Goal: Use online tool/utility: Utilize a website feature to perform a specific function

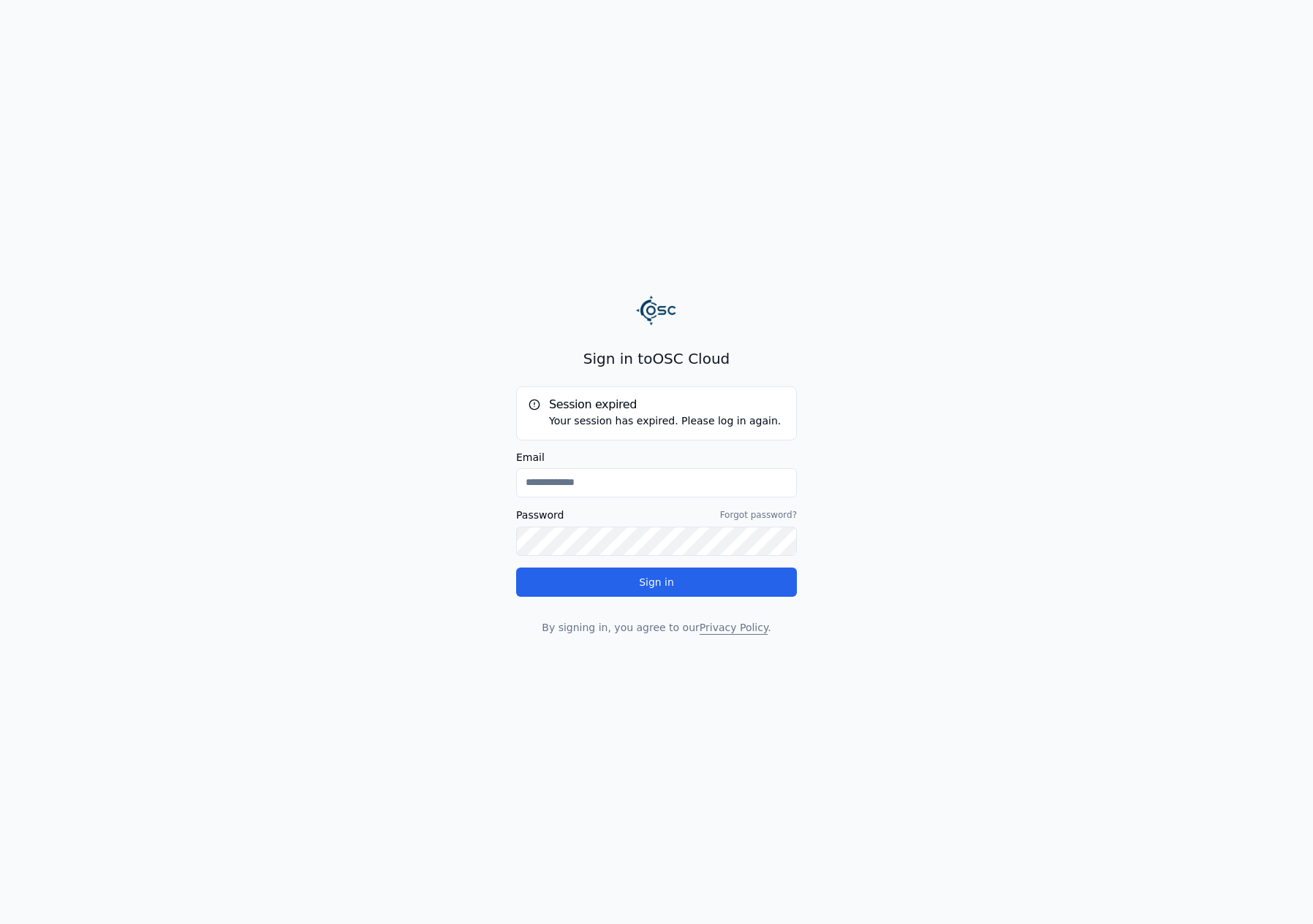
type input "**********"
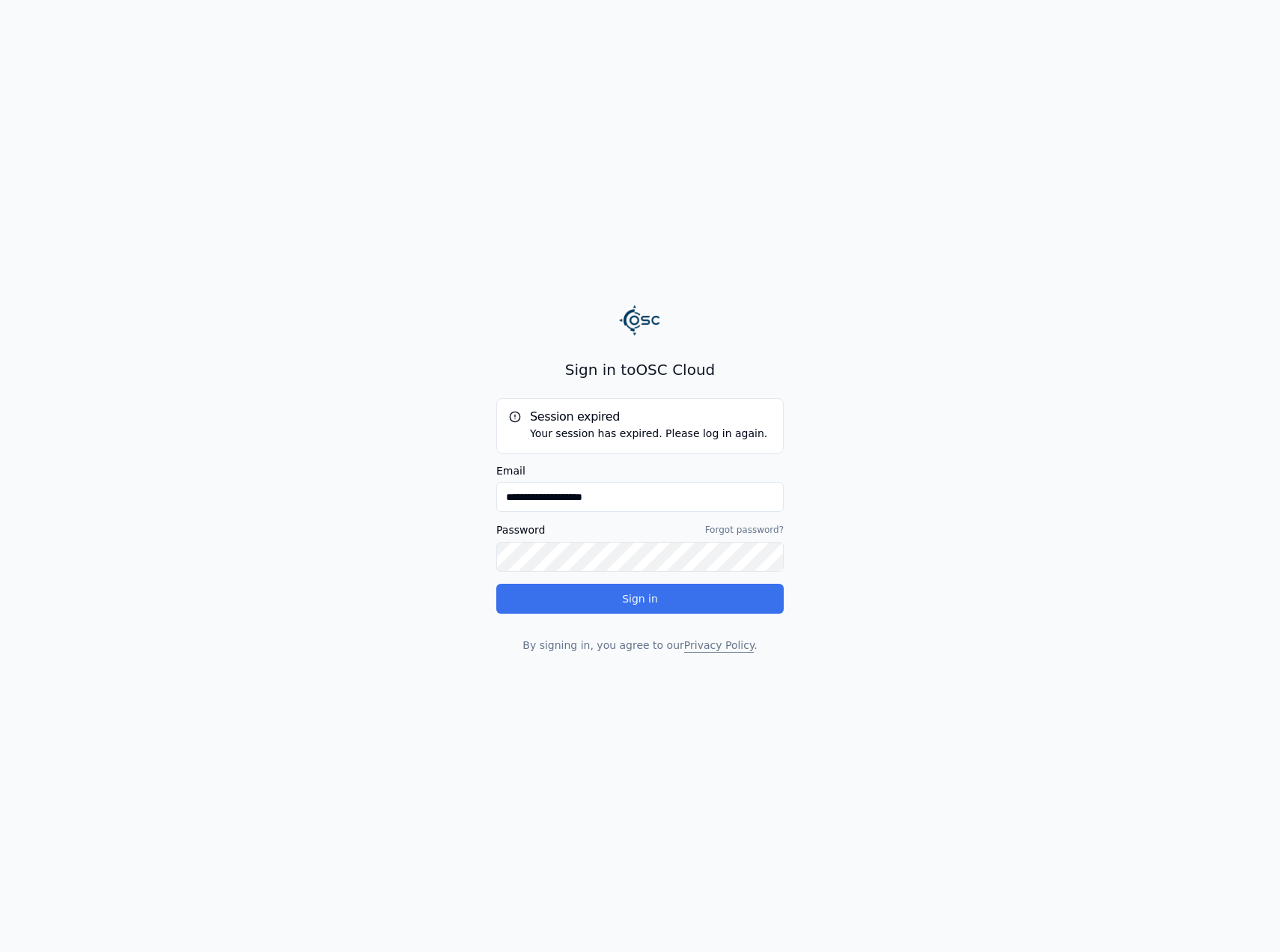
click at [616, 599] on button "Sign in" at bounding box center [640, 598] width 287 height 30
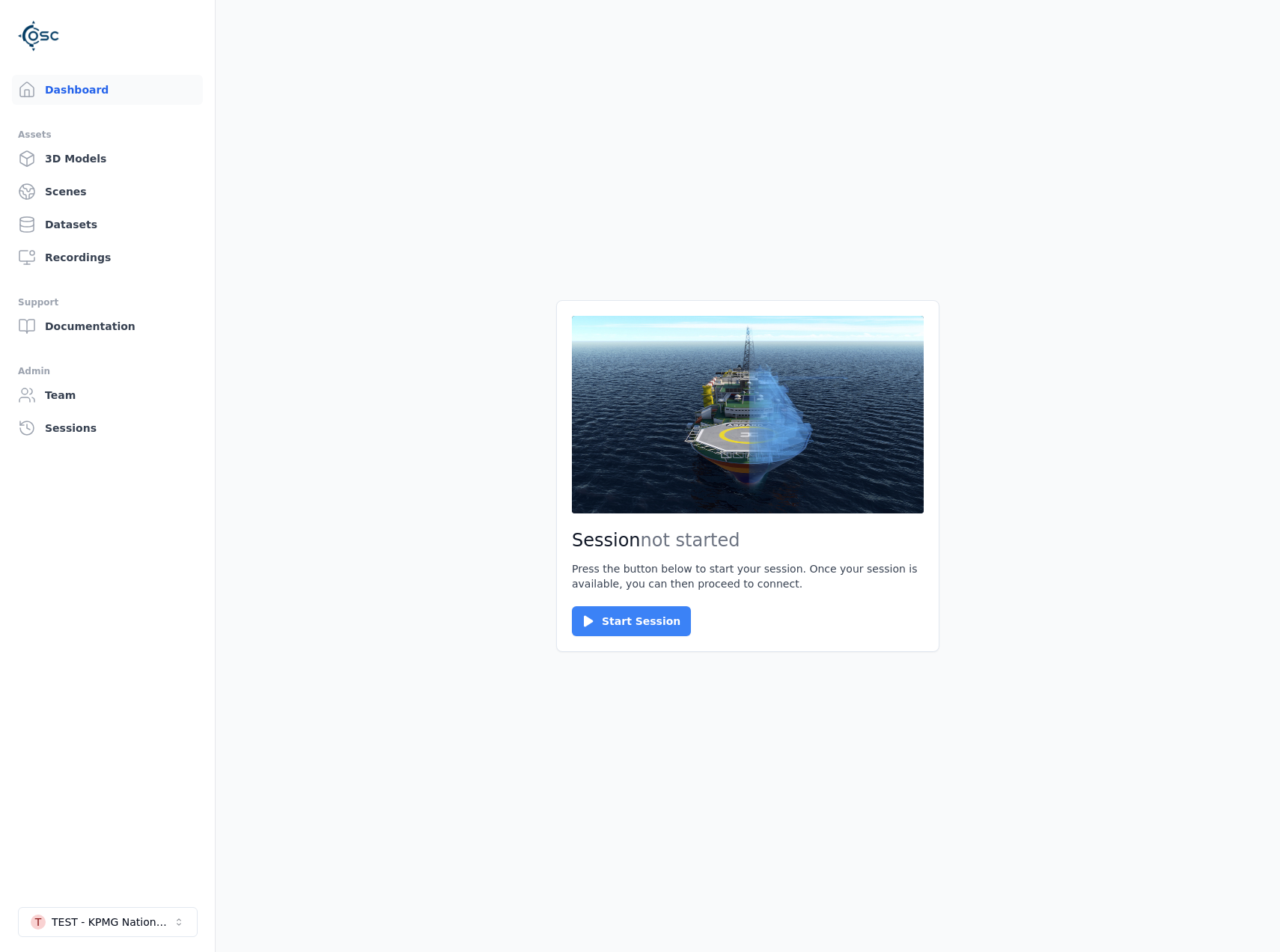
click at [662, 618] on button "Start Session" at bounding box center [631, 621] width 119 height 30
click at [604, 624] on button "Connect" at bounding box center [606, 621] width 69 height 30
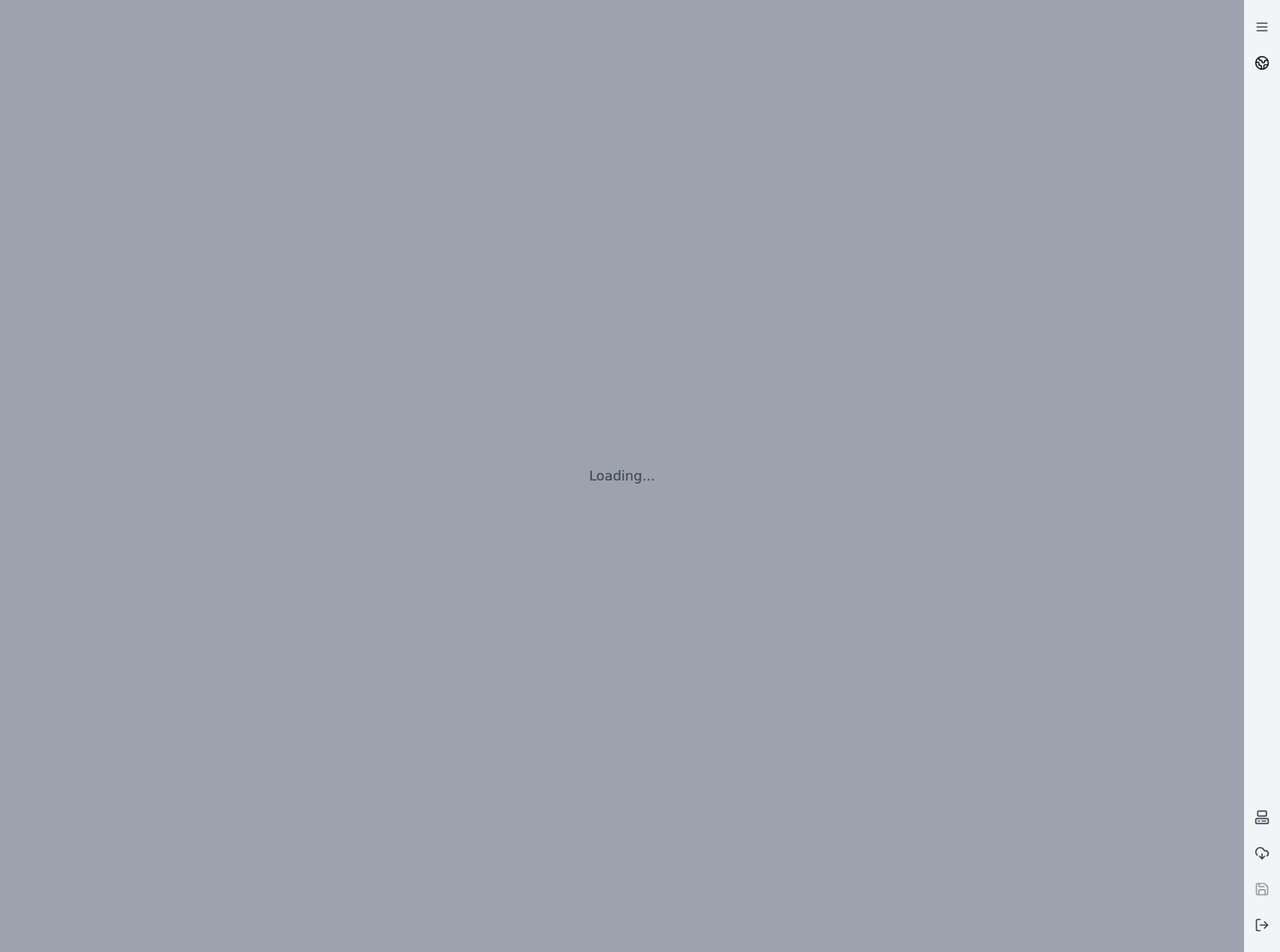
click at [1265, 70] on icon at bounding box center [1262, 63] width 15 height 15
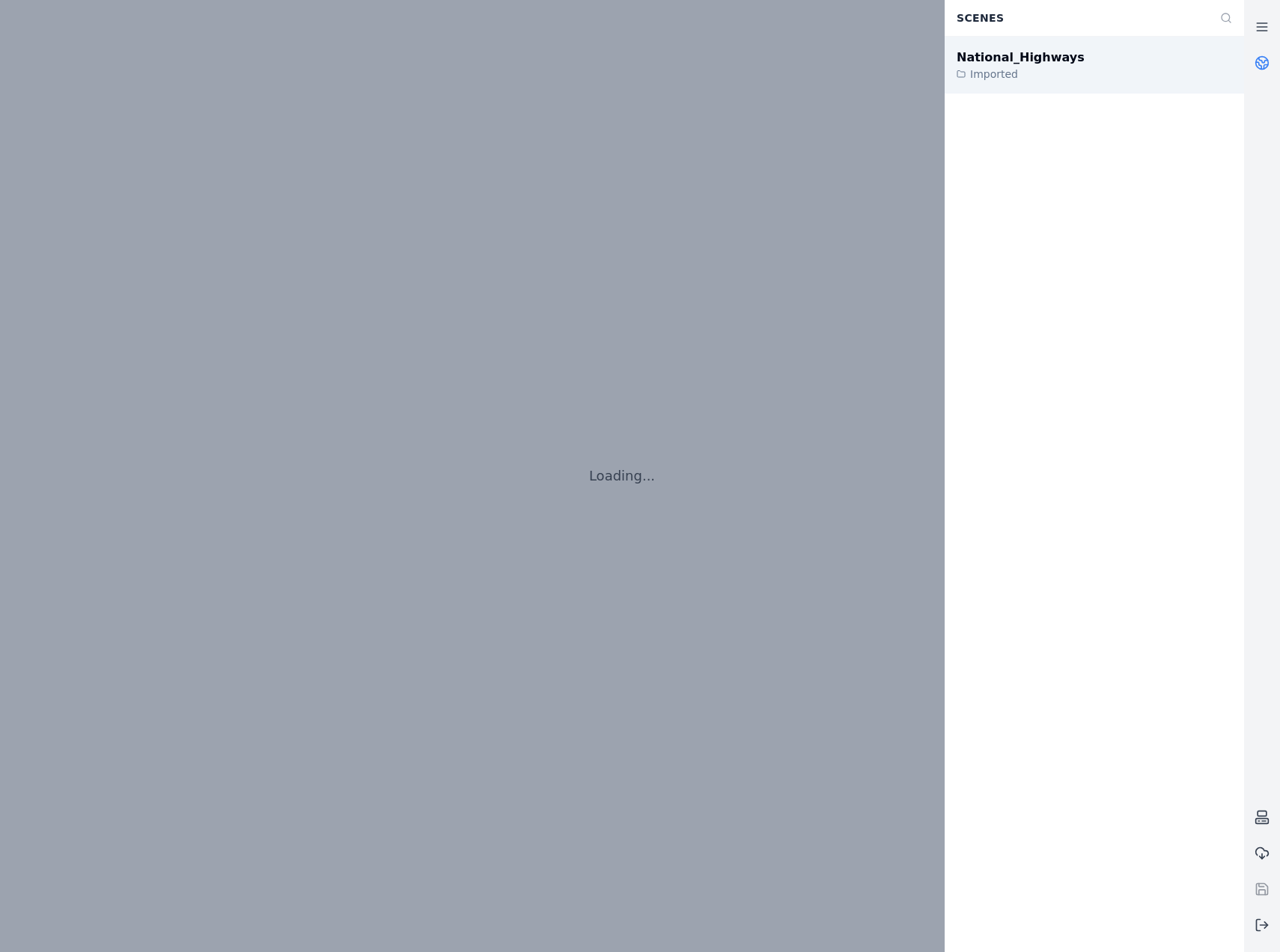
click at [1046, 73] on div "Imported" at bounding box center [1020, 74] width 128 height 15
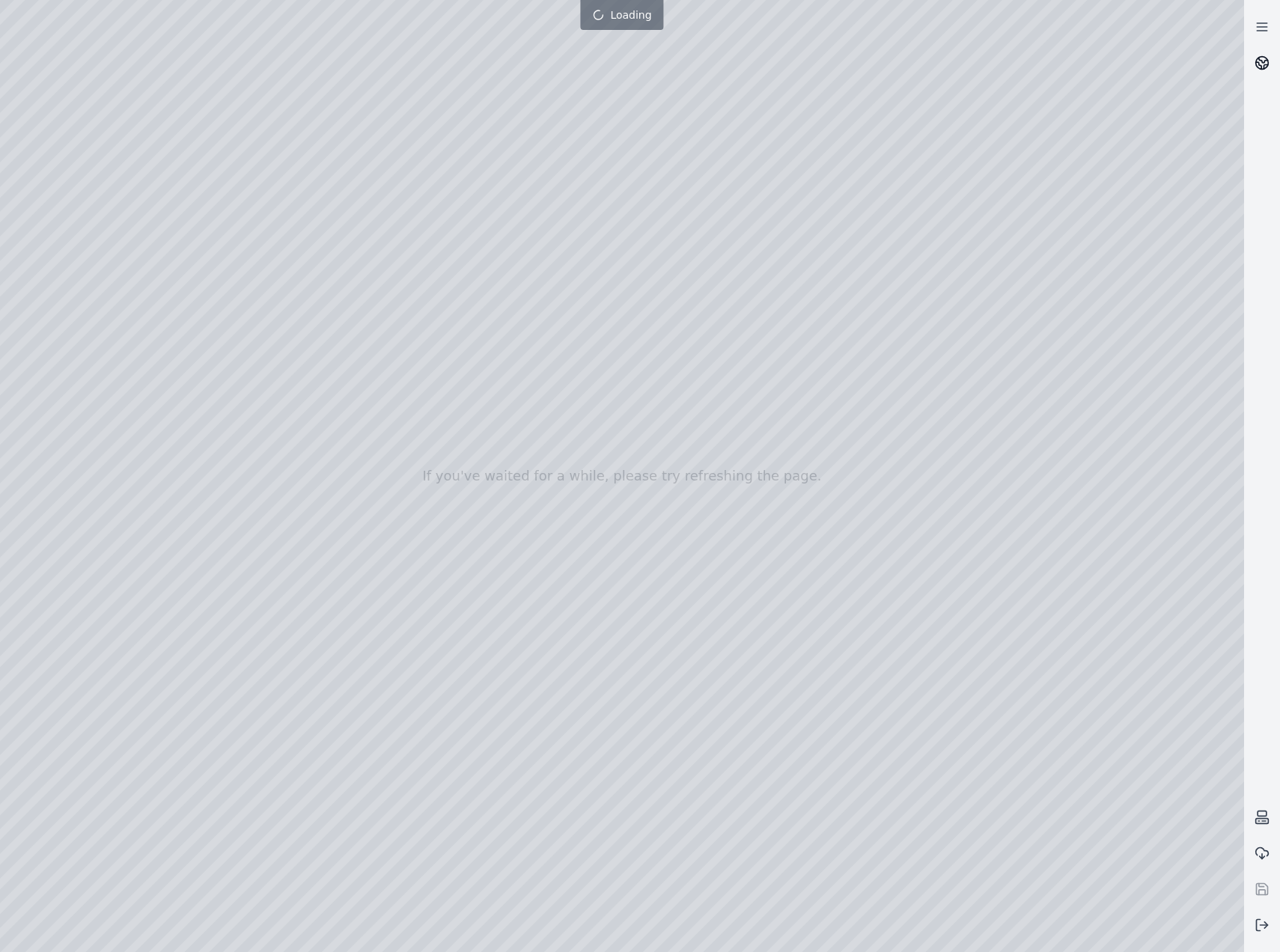
click at [1274, 68] on link at bounding box center [1262, 63] width 36 height 36
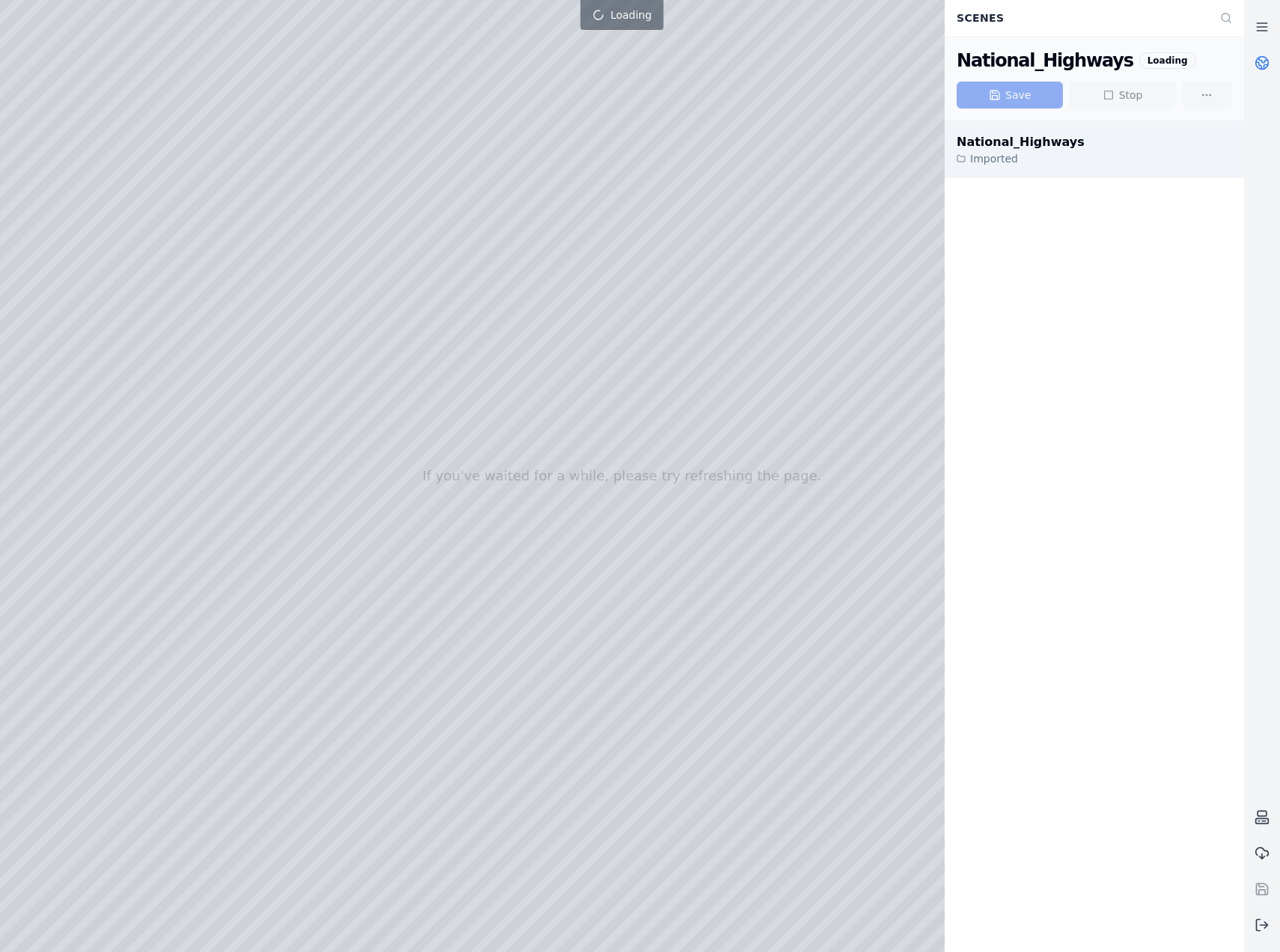
click at [1032, 157] on div "Imported" at bounding box center [1020, 158] width 128 height 15
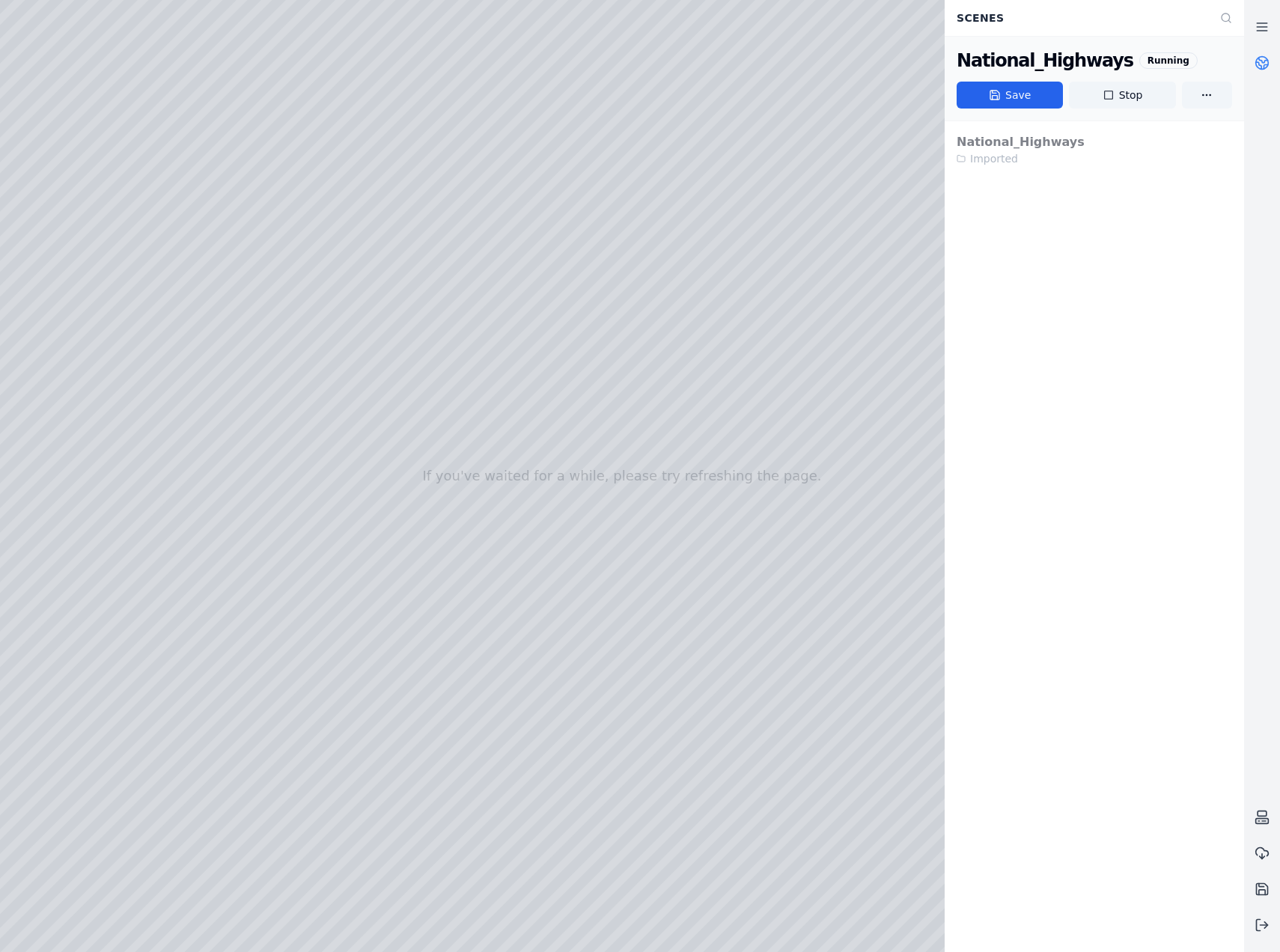
drag, startPoint x: 557, startPoint y: 560, endPoint x: 555, endPoint y: 579, distance: 19.1
click at [1263, 57] on circle at bounding box center [1263, 64] width 13 height 13
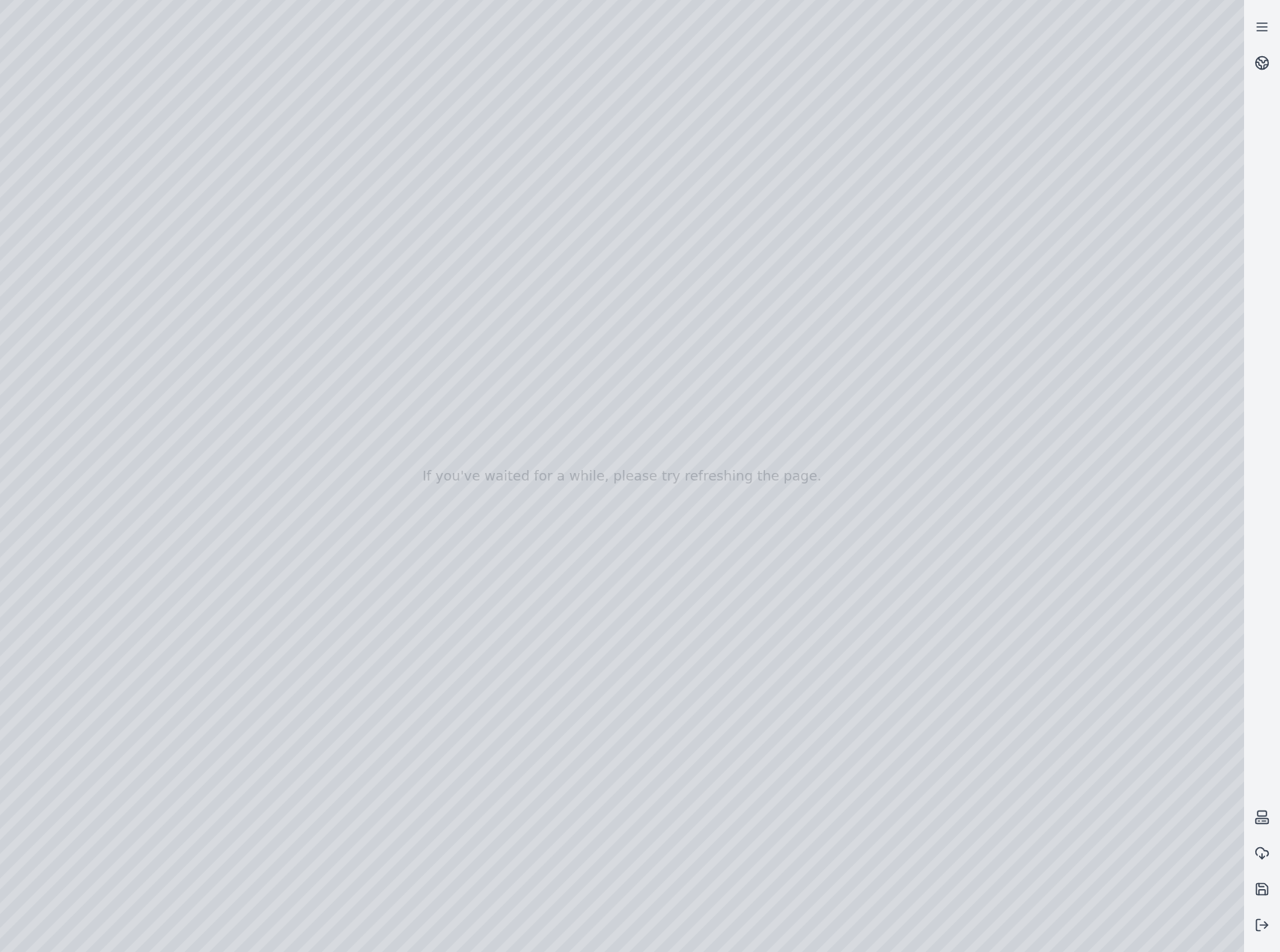
click at [53, 242] on div at bounding box center [622, 476] width 1244 height 952
click at [91, 533] on div at bounding box center [622, 476] width 1244 height 952
click at [257, 273] on div at bounding box center [622, 476] width 1244 height 952
click at [297, 306] on div at bounding box center [622, 476] width 1244 height 952
click at [729, 518] on div at bounding box center [622, 476] width 1244 height 952
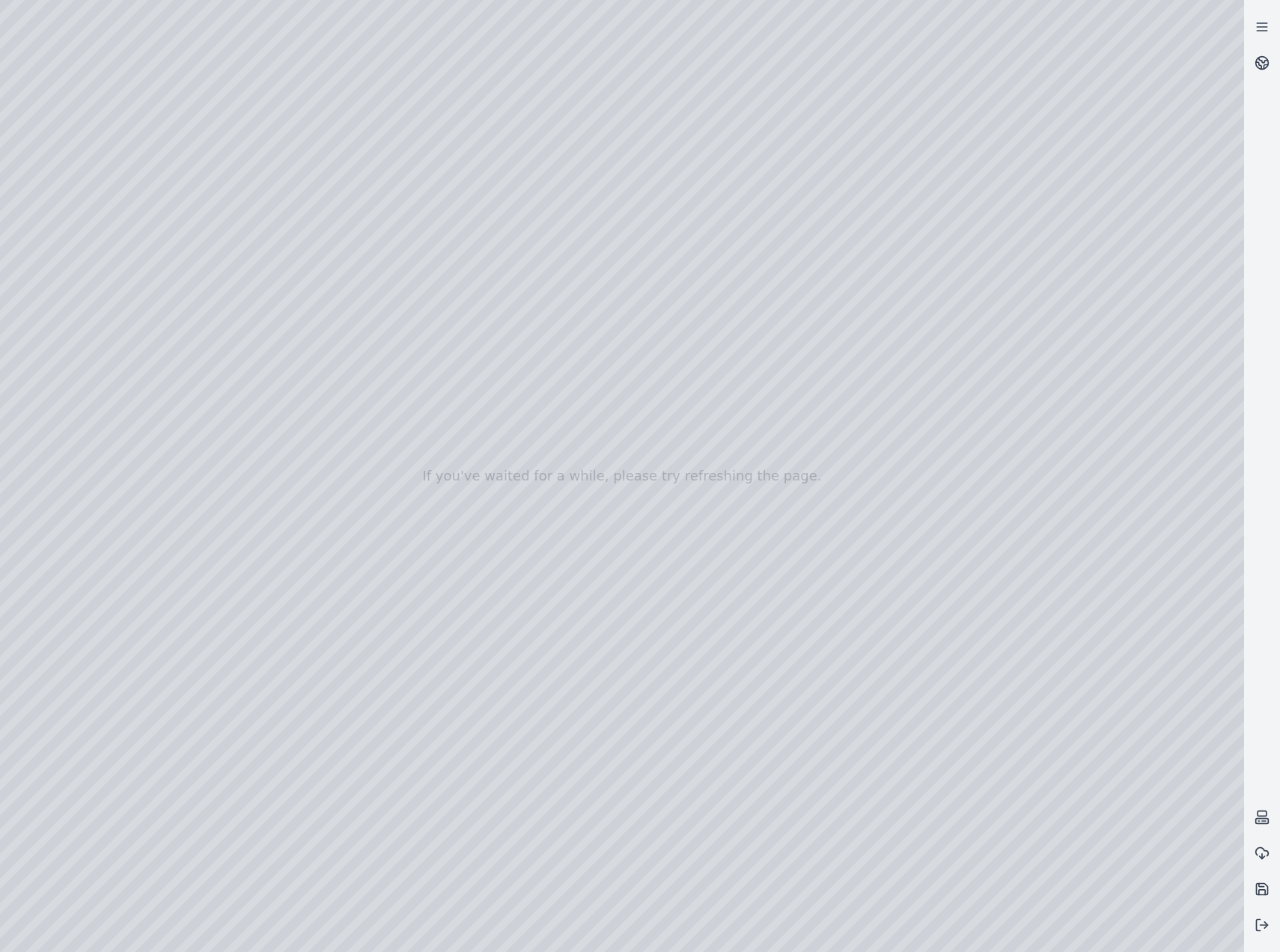
click at [91, 202] on div at bounding box center [622, 476] width 1244 height 952
click at [106, 290] on div at bounding box center [622, 476] width 1244 height 952
click at [106, 284] on div at bounding box center [622, 476] width 1244 height 952
click at [430, 411] on div at bounding box center [622, 476] width 1244 height 952
click at [425, 693] on div at bounding box center [622, 476] width 1244 height 952
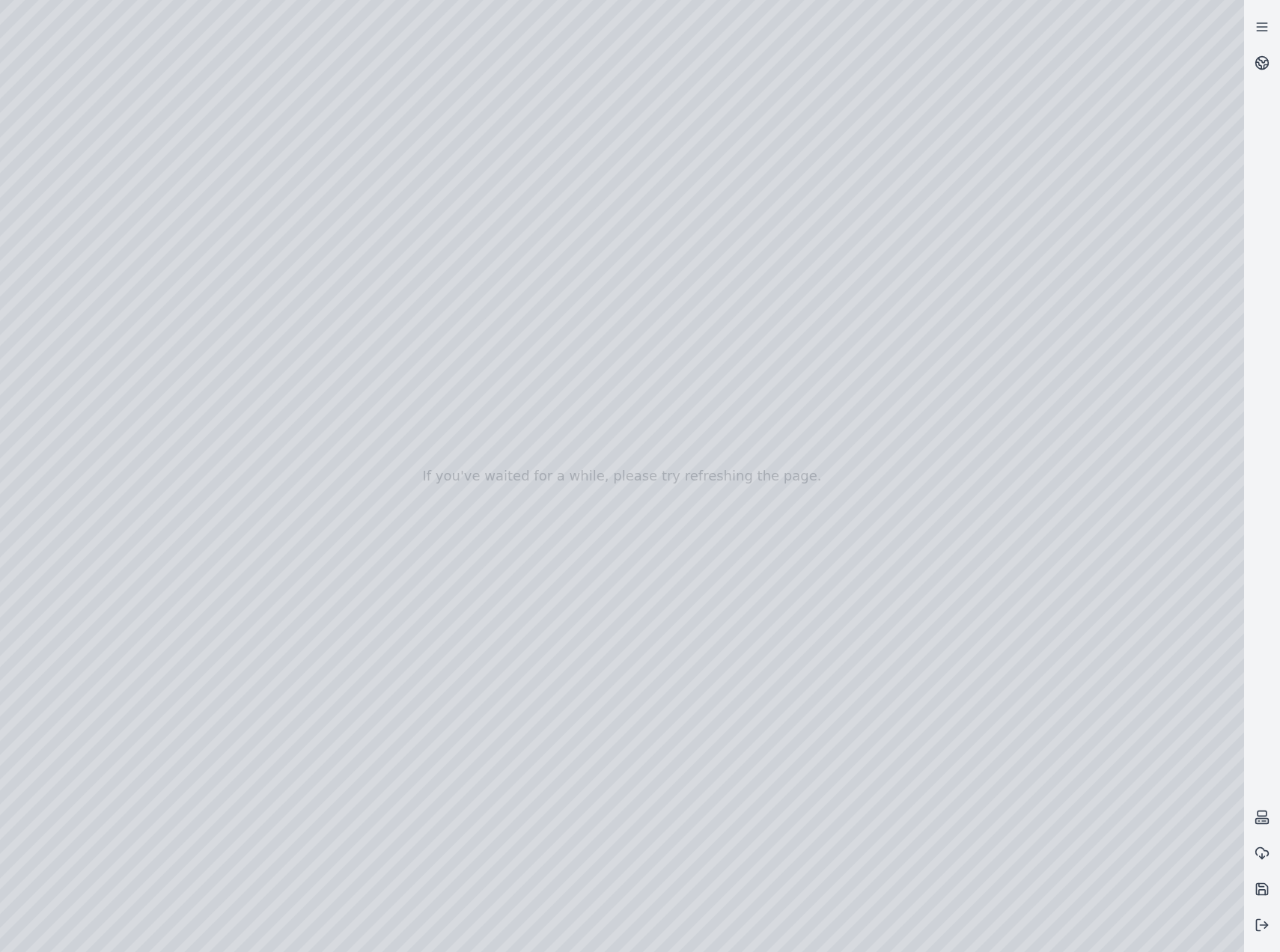
click at [191, 65] on div at bounding box center [622, 476] width 1244 height 952
drag, startPoint x: 741, startPoint y: 567, endPoint x: 774, endPoint y: 469, distance: 103.4
drag, startPoint x: 600, startPoint y: 697, endPoint x: 663, endPoint y: 693, distance: 63.1
drag, startPoint x: 387, startPoint y: 652, endPoint x: 865, endPoint y: 535, distance: 492.1
drag, startPoint x: 611, startPoint y: 659, endPoint x: 668, endPoint y: 656, distance: 57.1
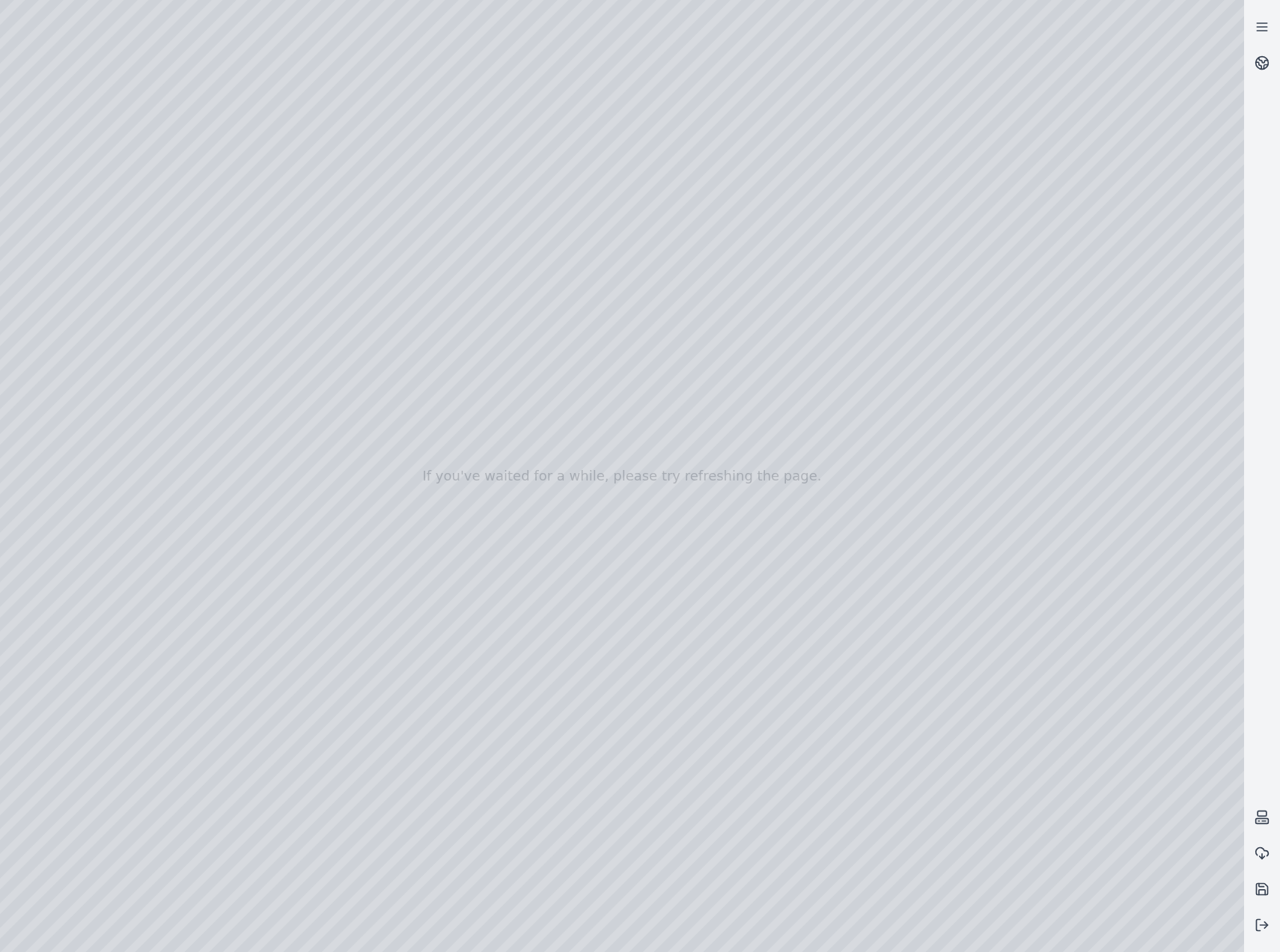
drag, startPoint x: 355, startPoint y: 659, endPoint x: 955, endPoint y: 672, distance: 600.1
drag, startPoint x: 599, startPoint y: 638, endPoint x: 345, endPoint y: 502, distance: 288.1
drag, startPoint x: 790, startPoint y: 592, endPoint x: 354, endPoint y: 488, distance: 448.2
drag, startPoint x: 699, startPoint y: 707, endPoint x: 654, endPoint y: 656, distance: 68.0
drag, startPoint x: 880, startPoint y: 750, endPoint x: 465, endPoint y: 657, distance: 425.3
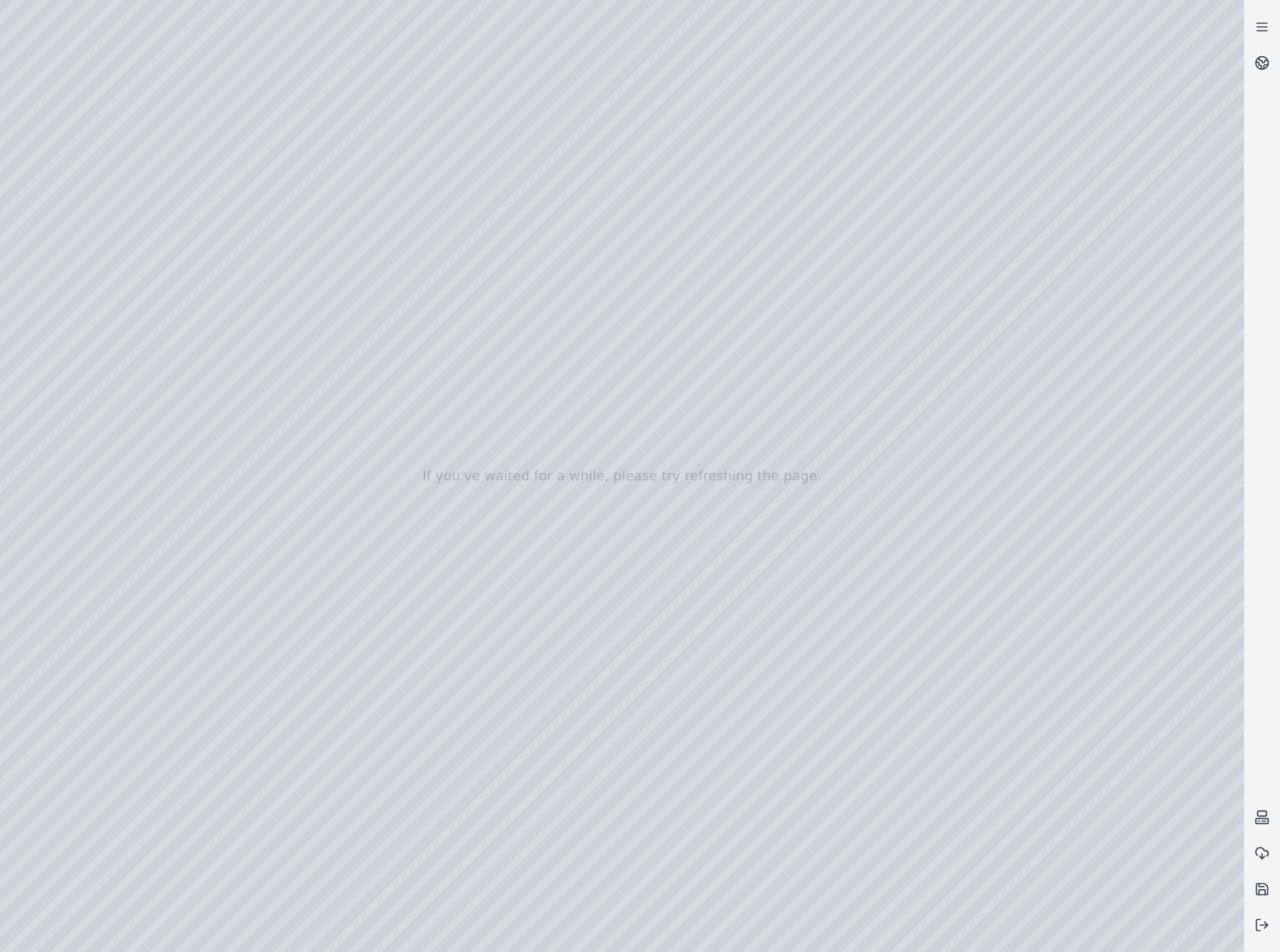
drag, startPoint x: 700, startPoint y: 827, endPoint x: 574, endPoint y: 798, distance: 129.3
drag, startPoint x: 653, startPoint y: 789, endPoint x: 817, endPoint y: 872, distance: 183.8
drag, startPoint x: 676, startPoint y: 827, endPoint x: 732, endPoint y: 864, distance: 67.1
drag, startPoint x: 345, startPoint y: 587, endPoint x: 775, endPoint y: 875, distance: 517.5
drag, startPoint x: 577, startPoint y: 586, endPoint x: 612, endPoint y: 879, distance: 295.1
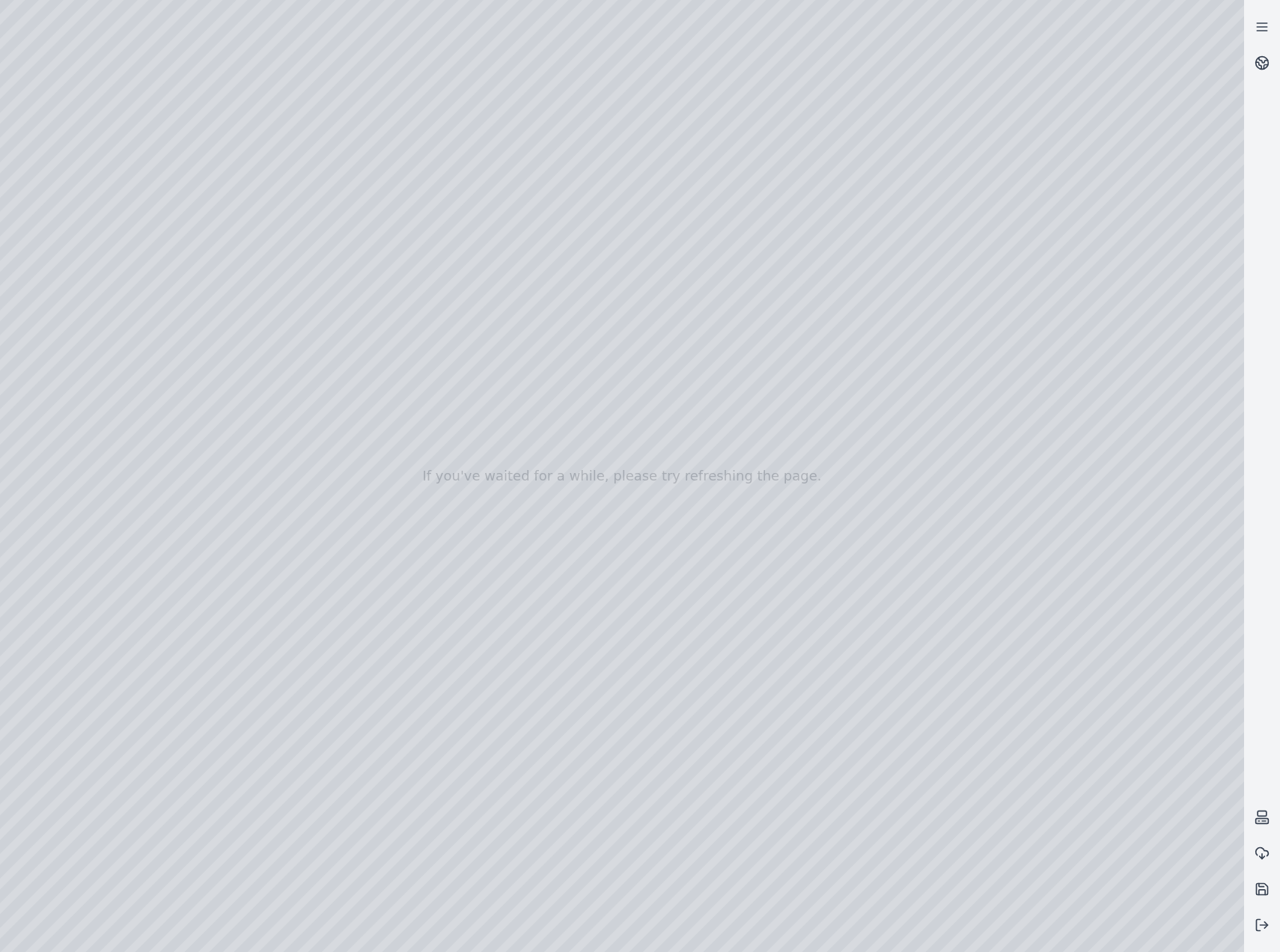
drag, startPoint x: 561, startPoint y: 526, endPoint x: 575, endPoint y: 723, distance: 197.5
click at [256, 170] on div at bounding box center [622, 476] width 1244 height 952
click at [111, 70] on div at bounding box center [622, 476] width 1244 height 952
click at [5, 70] on div at bounding box center [622, 476] width 1244 height 952
click at [298, 10] on div at bounding box center [622, 476] width 1244 height 952
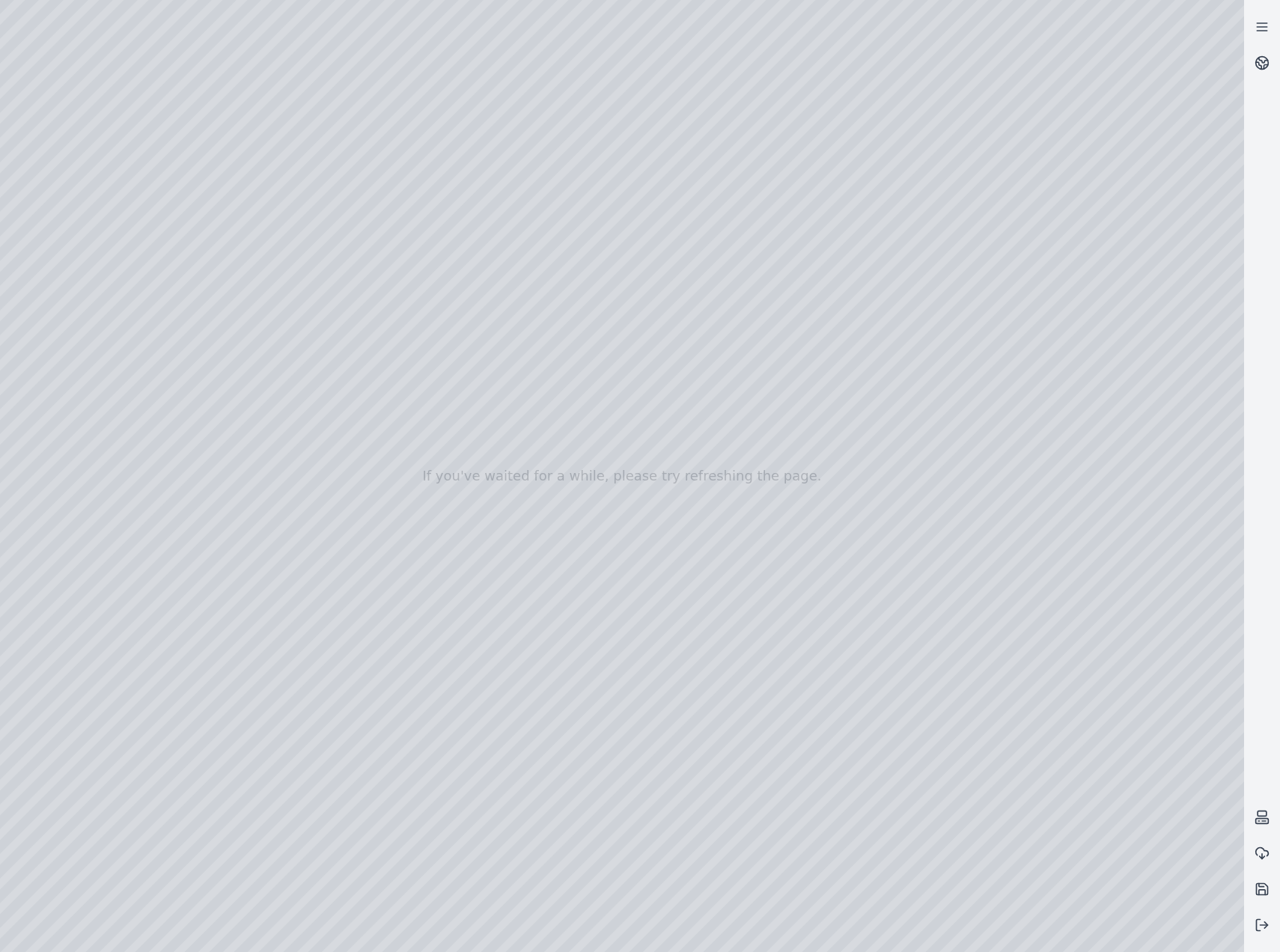
click at [556, 135] on div at bounding box center [622, 476] width 1244 height 952
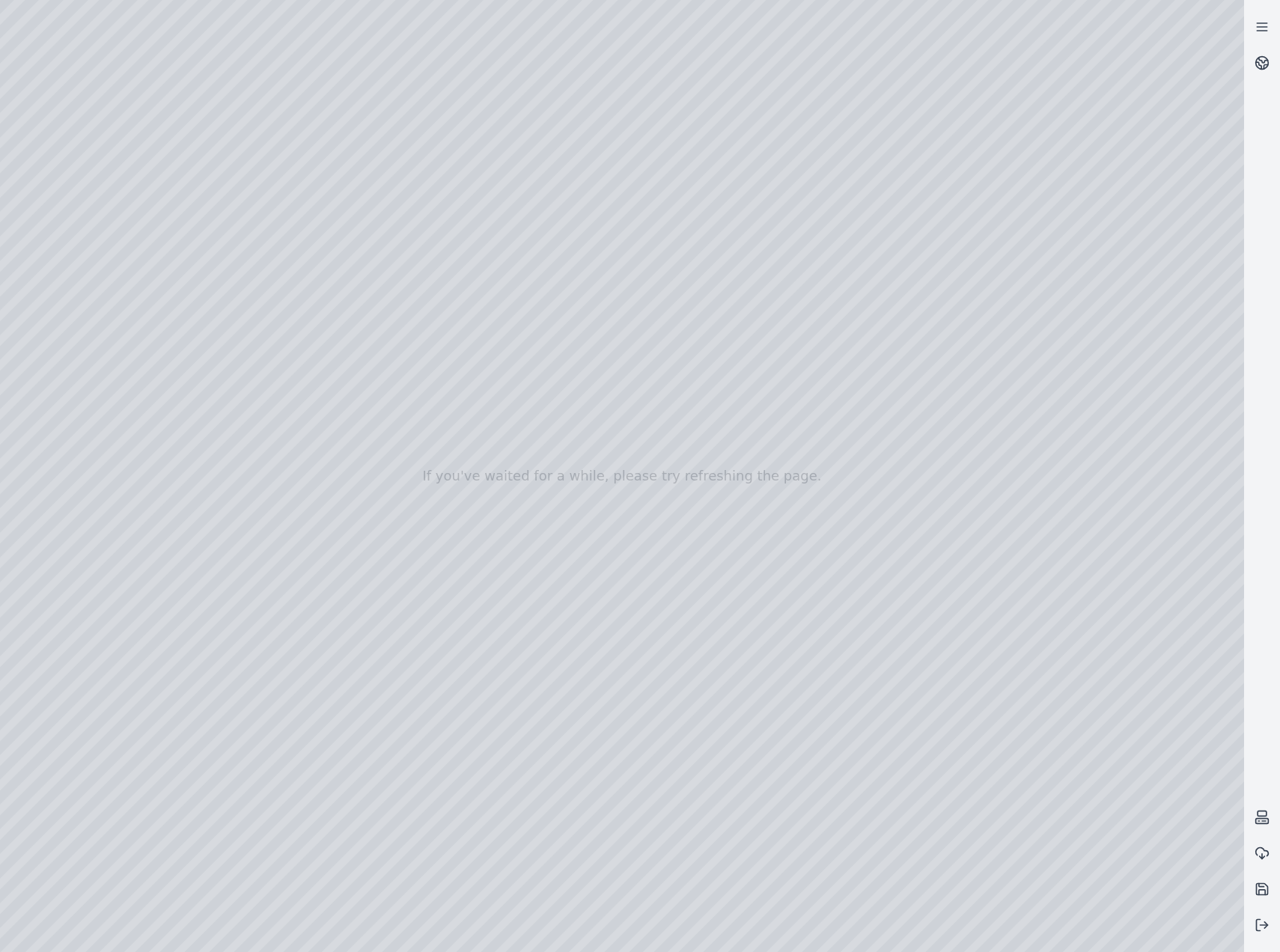
click at [556, 135] on div at bounding box center [622, 476] width 1244 height 952
click at [613, 136] on div at bounding box center [622, 476] width 1244 height 952
click at [634, 138] on div at bounding box center [622, 476] width 1244 height 952
drag, startPoint x: 642, startPoint y: 138, endPoint x: 390, endPoint y: 145, distance: 252.1
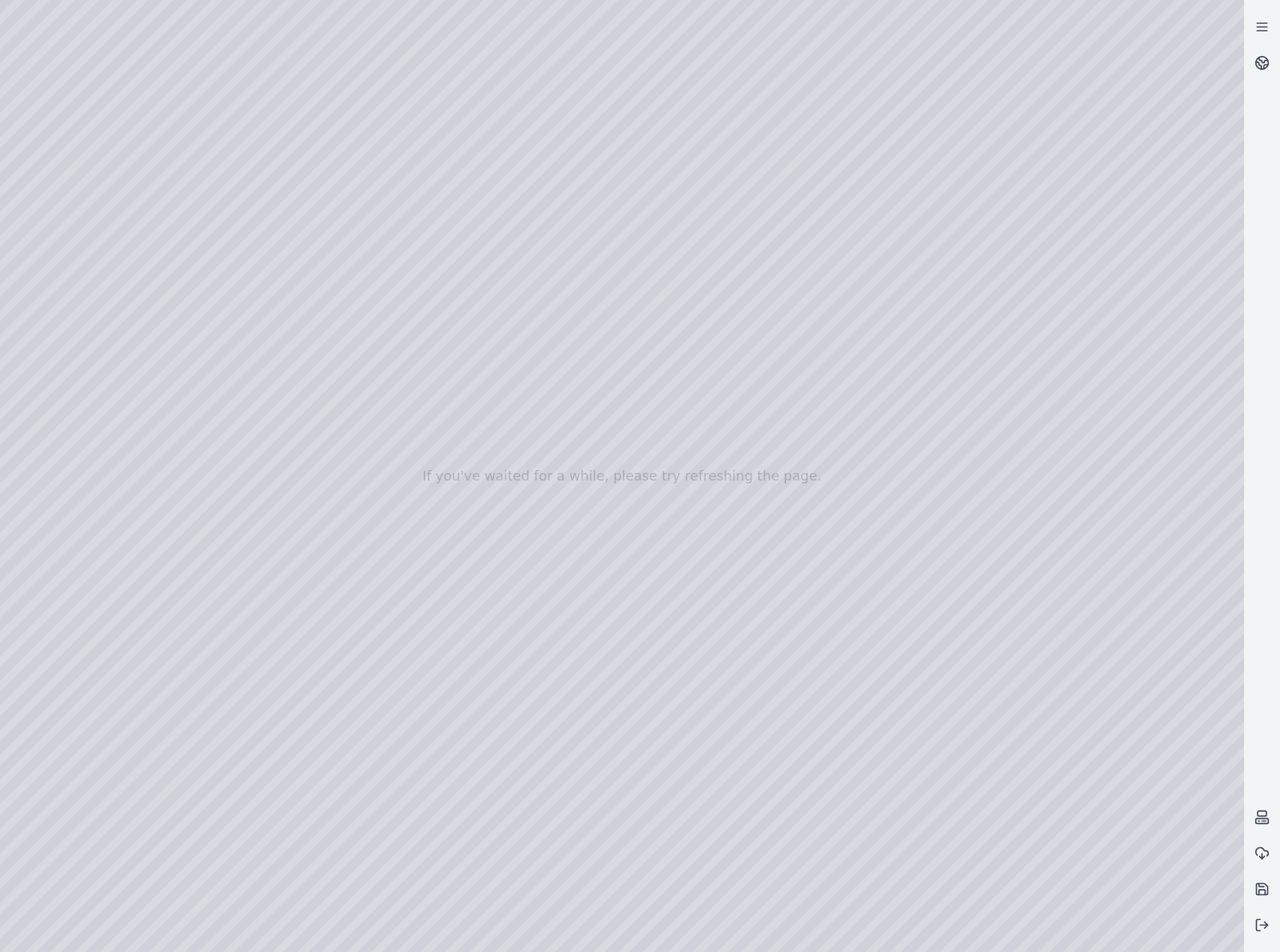
click at [390, 145] on div at bounding box center [622, 476] width 1244 height 952
click at [470, 171] on div at bounding box center [622, 476] width 1244 height 952
drag, startPoint x: 823, startPoint y: 755, endPoint x: 845, endPoint y: 760, distance: 22.6
drag, startPoint x: 830, startPoint y: 706, endPoint x: 901, endPoint y: 710, distance: 71.1
drag, startPoint x: 809, startPoint y: 686, endPoint x: 1175, endPoint y: 580, distance: 381.0
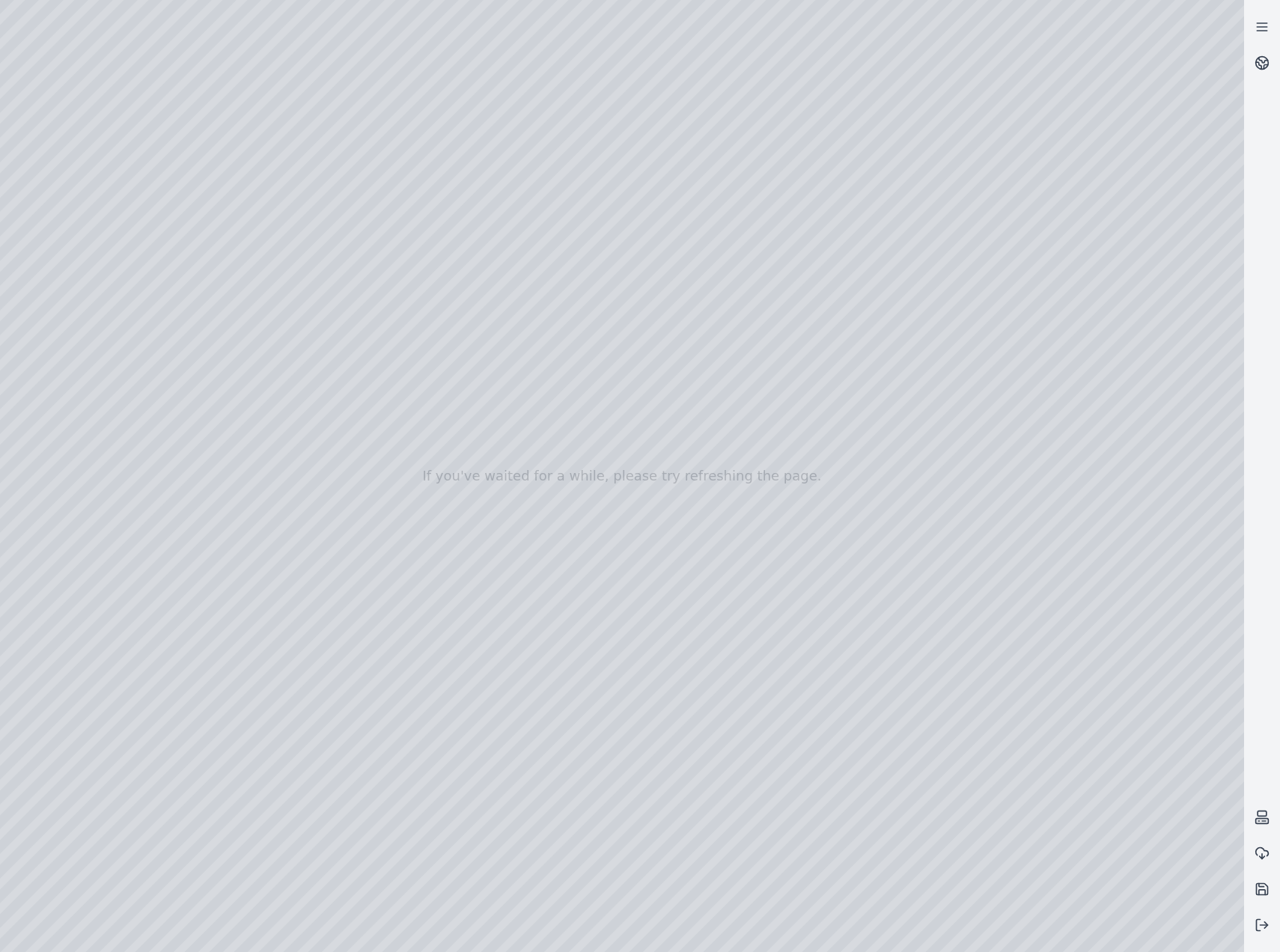
drag, startPoint x: 843, startPoint y: 536, endPoint x: 817, endPoint y: 597, distance: 66.3
click at [545, 75] on div at bounding box center [622, 476] width 1244 height 952
click at [874, 246] on div at bounding box center [622, 476] width 1244 height 952
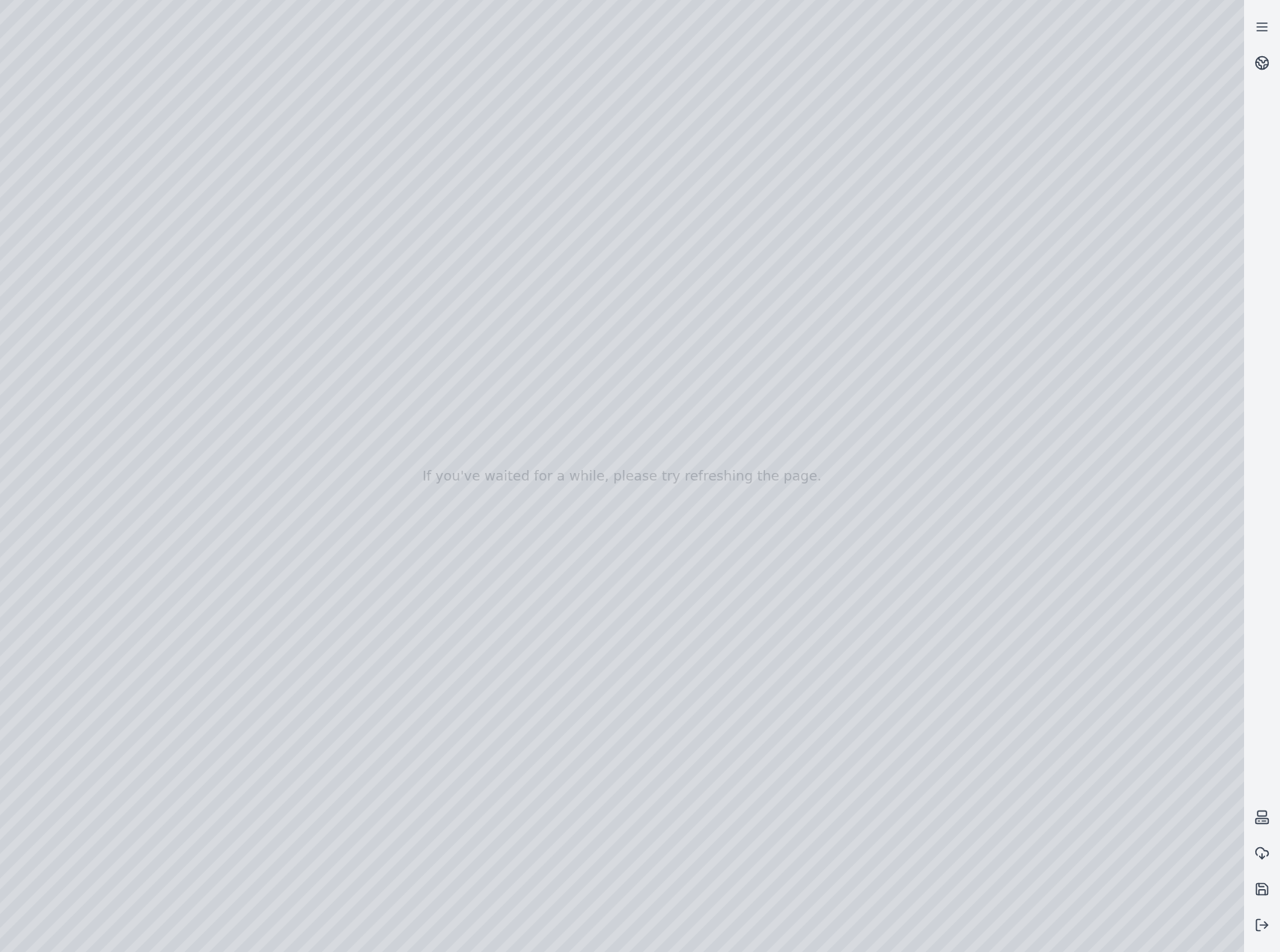
click at [795, 252] on div at bounding box center [622, 476] width 1244 height 952
drag, startPoint x: 629, startPoint y: 600, endPoint x: 645, endPoint y: 614, distance: 21.3
drag, startPoint x: 645, startPoint y: 614, endPoint x: 656, endPoint y: 611, distance: 11.4
drag, startPoint x: 689, startPoint y: 656, endPoint x: 663, endPoint y: 646, distance: 27.9
drag, startPoint x: 687, startPoint y: 646, endPoint x: 705, endPoint y: 667, distance: 27.7
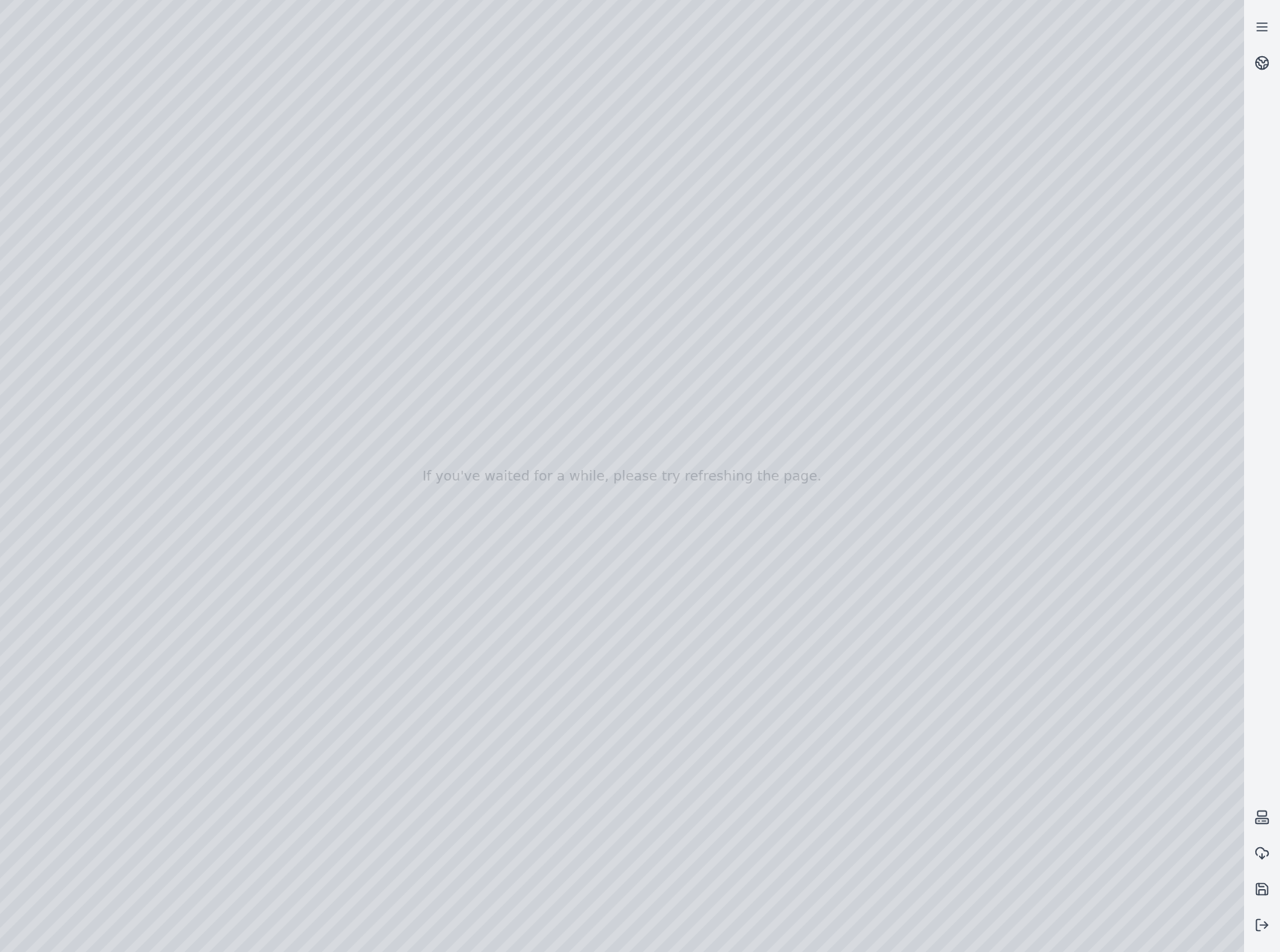
drag, startPoint x: 689, startPoint y: 510, endPoint x: 715, endPoint y: 833, distance: 324.0
drag, startPoint x: 658, startPoint y: 530, endPoint x: 719, endPoint y: 913, distance: 387.8
drag, startPoint x: 523, startPoint y: 500, endPoint x: 615, endPoint y: 412, distance: 127.3
drag, startPoint x: 658, startPoint y: 591, endPoint x: 528, endPoint y: 471, distance: 176.9
drag, startPoint x: 698, startPoint y: 585, endPoint x: 681, endPoint y: 599, distance: 22.0
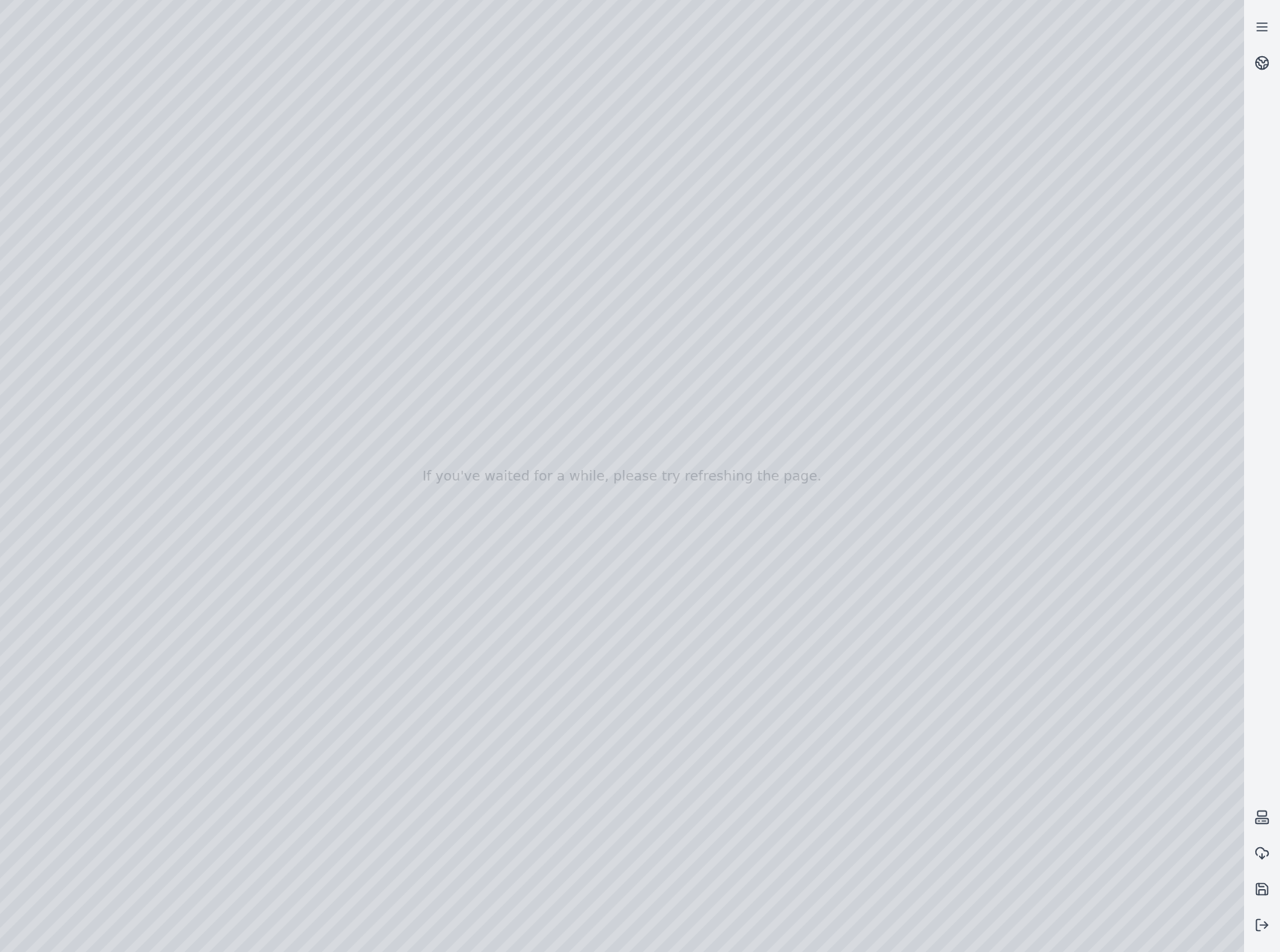
drag, startPoint x: 870, startPoint y: 444, endPoint x: 316, endPoint y: 673, distance: 599.5
drag, startPoint x: 795, startPoint y: 344, endPoint x: 801, endPoint y: 446, distance: 102.2
drag, startPoint x: 868, startPoint y: 566, endPoint x: 900, endPoint y: 553, distance: 34.5
drag, startPoint x: 604, startPoint y: 550, endPoint x: 719, endPoint y: 541, distance: 115.4
drag, startPoint x: 616, startPoint y: 608, endPoint x: 519, endPoint y: 591, distance: 98.5
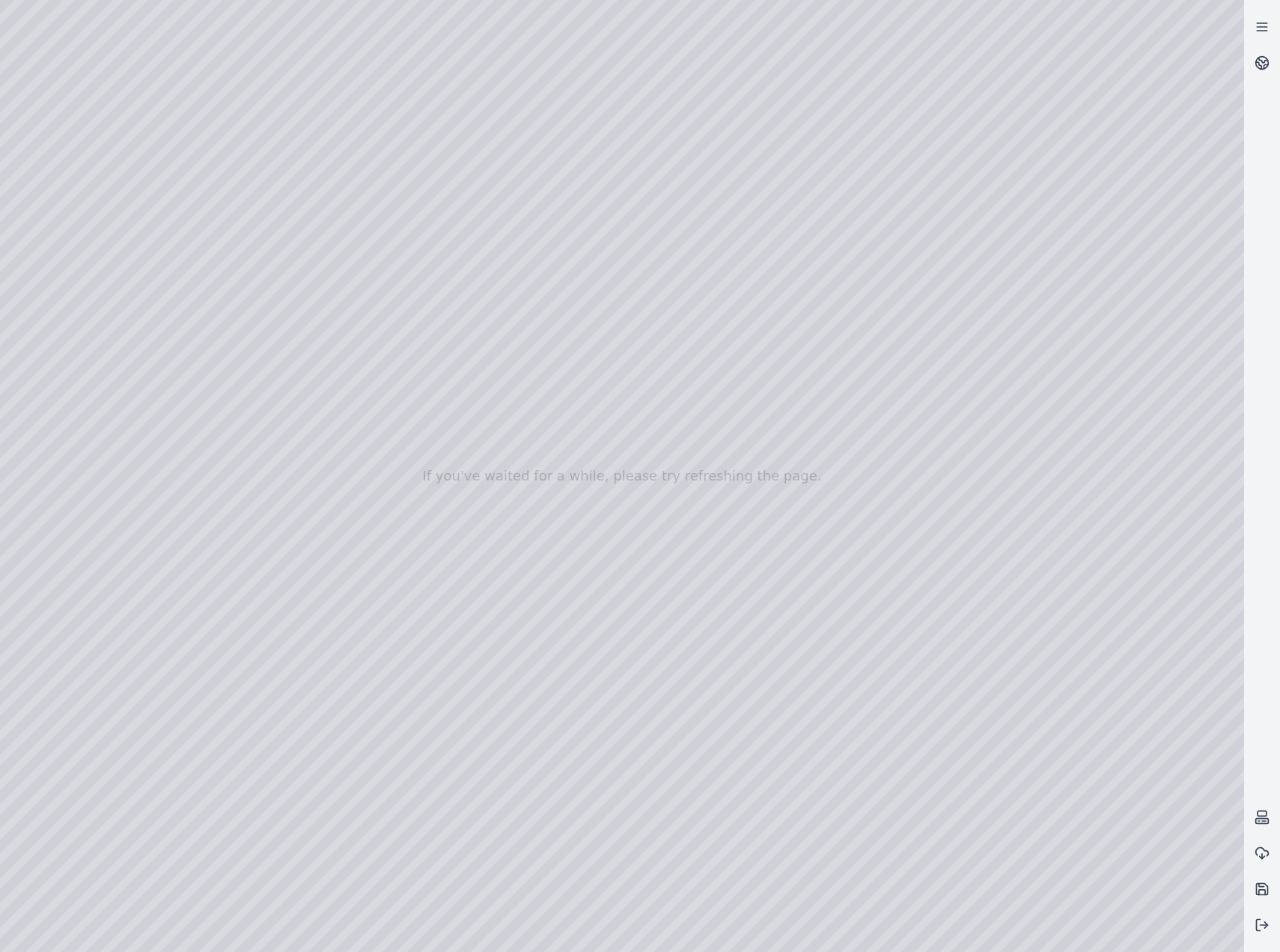
drag, startPoint x: 831, startPoint y: 773, endPoint x: 793, endPoint y: 656, distance: 123.0
drag, startPoint x: 635, startPoint y: 691, endPoint x: 672, endPoint y: 707, distance: 40.3
drag, startPoint x: 623, startPoint y: 721, endPoint x: 645, endPoint y: 743, distance: 31.1
drag, startPoint x: 731, startPoint y: 621, endPoint x: 747, endPoint y: 591, distance: 34.0
drag, startPoint x: 886, startPoint y: 384, endPoint x: 666, endPoint y: 636, distance: 334.5
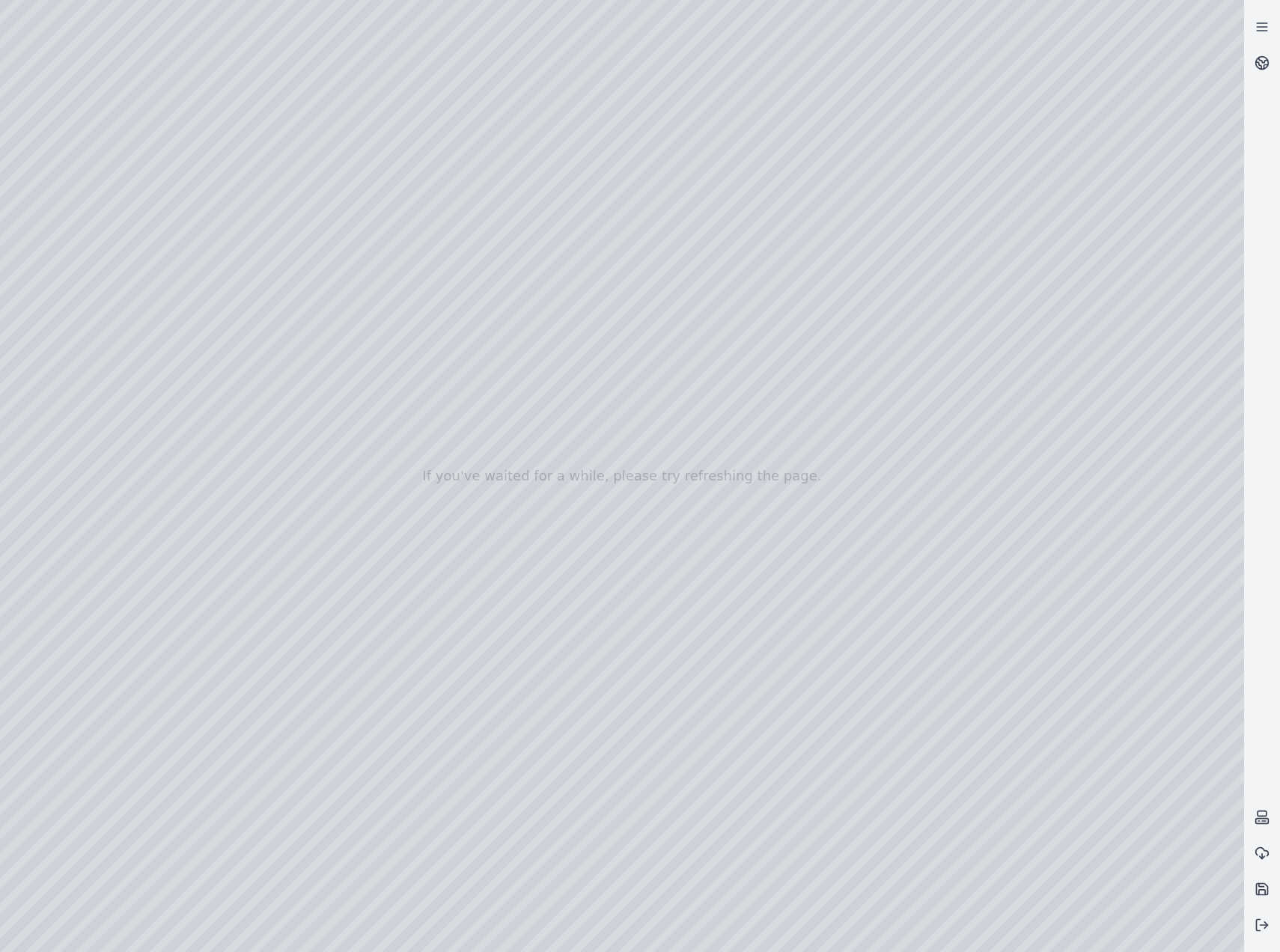
drag, startPoint x: 747, startPoint y: 672, endPoint x: 845, endPoint y: 439, distance: 252.8
drag, startPoint x: 542, startPoint y: 582, endPoint x: 531, endPoint y: 584, distance: 11.2
drag, startPoint x: 341, startPoint y: 473, endPoint x: 755, endPoint y: 702, distance: 473.1
drag, startPoint x: 975, startPoint y: 830, endPoint x: 1036, endPoint y: 797, distance: 69.4
drag, startPoint x: 965, startPoint y: 760, endPoint x: 884, endPoint y: 656, distance: 131.8
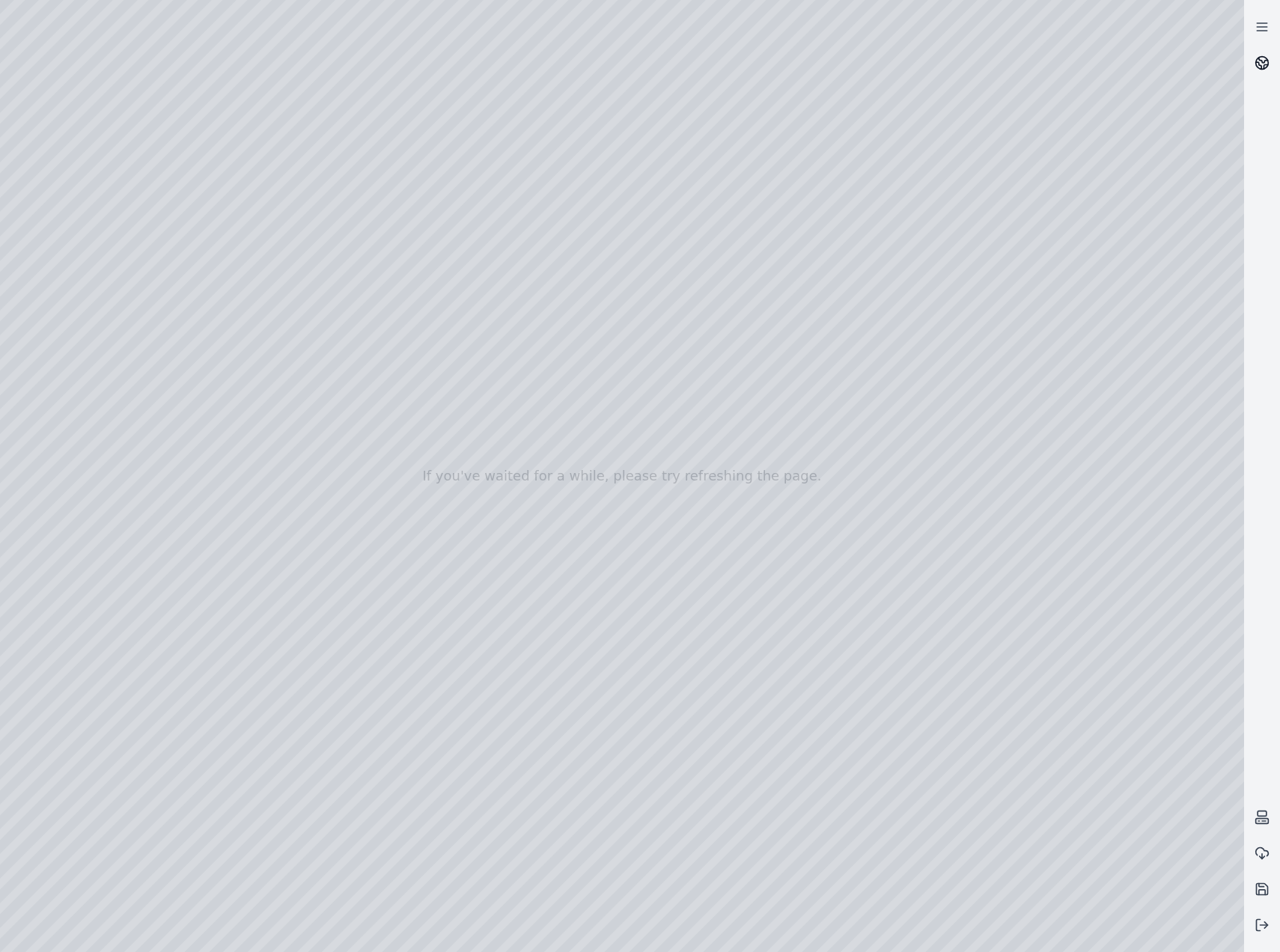
click at [1273, 48] on link at bounding box center [1262, 63] width 36 height 36
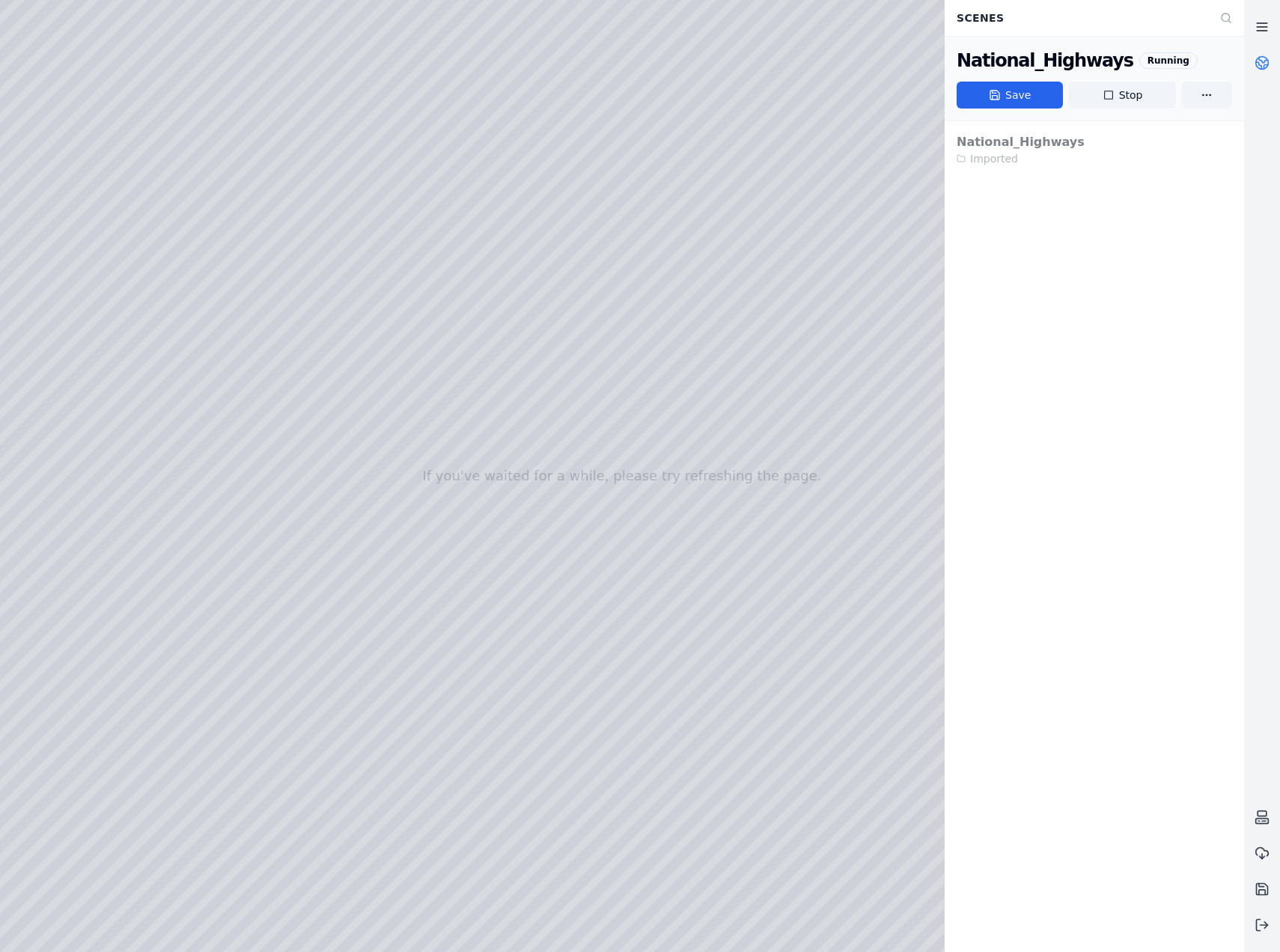
click at [1259, 14] on link at bounding box center [1262, 27] width 36 height 36
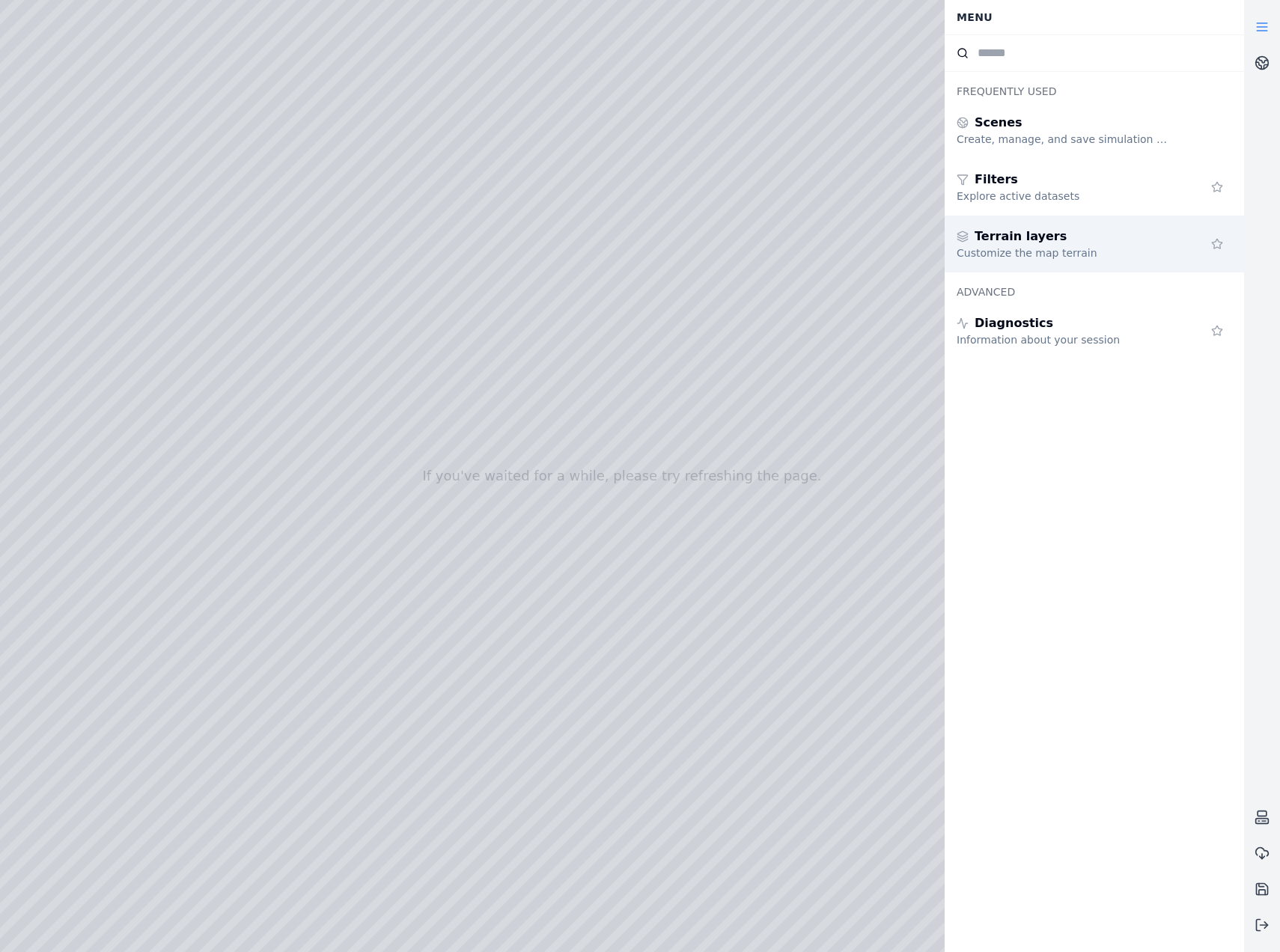
click at [1145, 239] on div "Terrain layers" at bounding box center [1064, 236] width 215 height 18
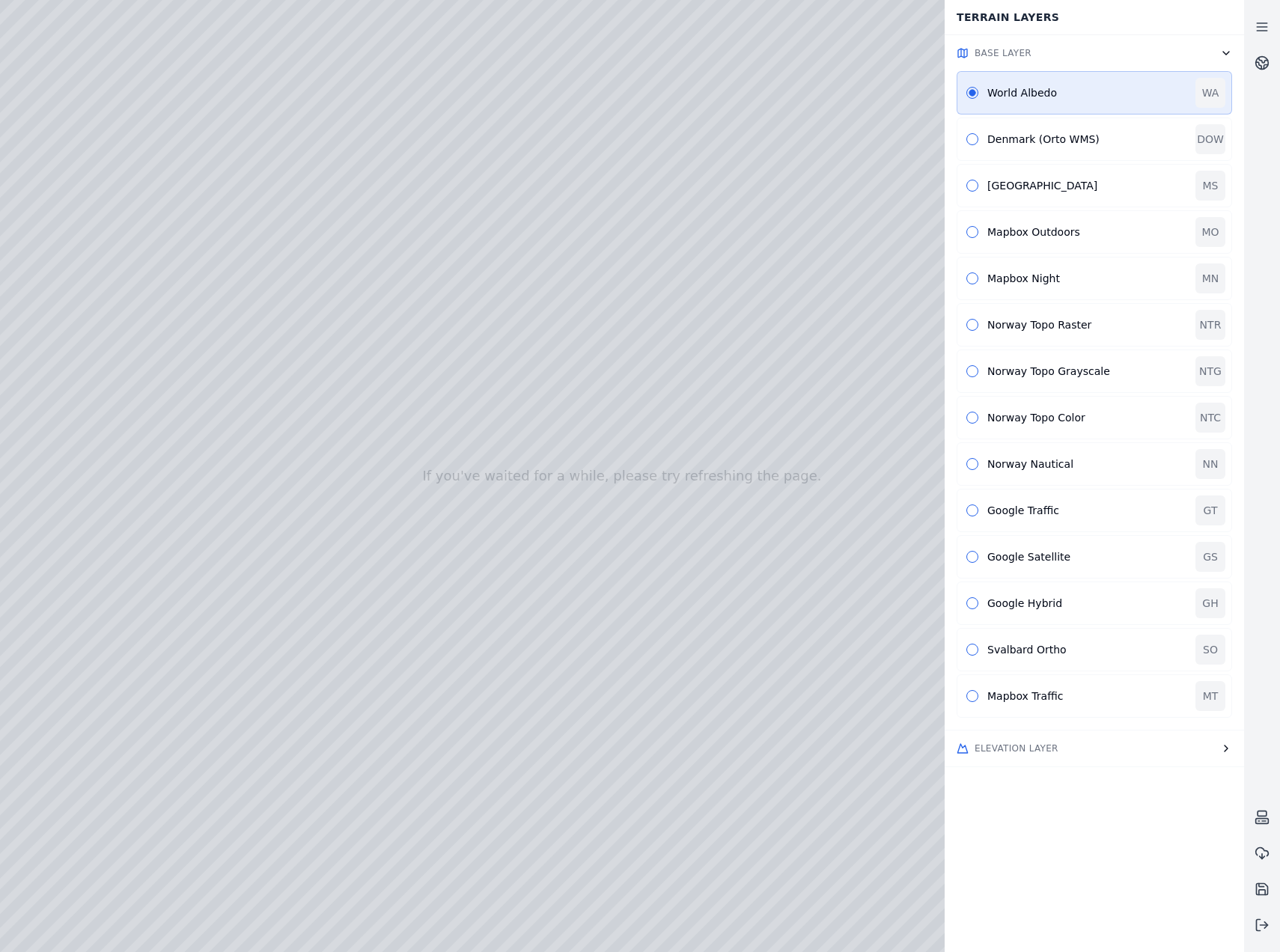
click at [1057, 745] on button "Elevation Layer" at bounding box center [1094, 749] width 299 height 36
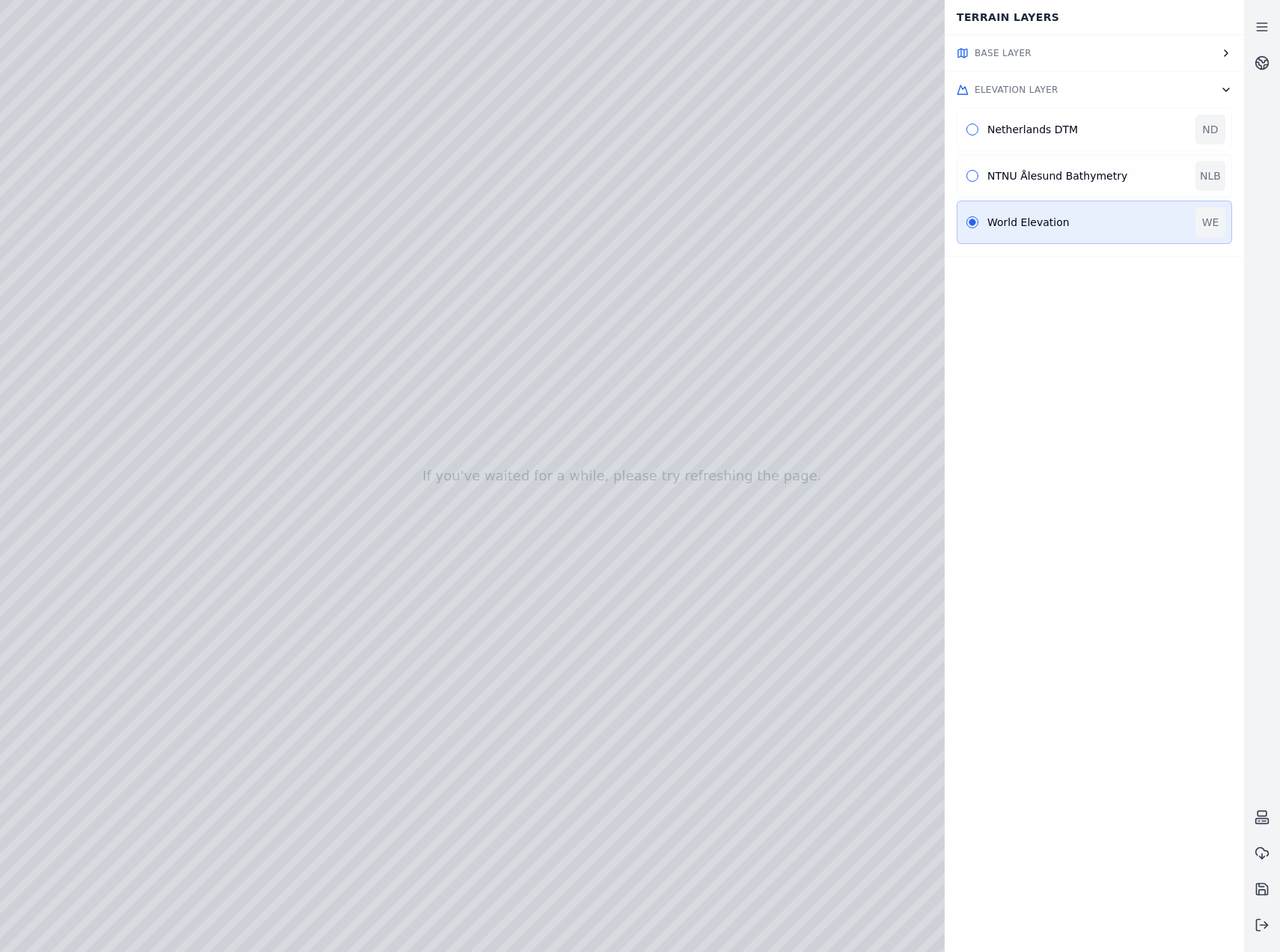
click at [1035, 166] on div "NTNU Ålesund Bathymetry NLB" at bounding box center [1094, 176] width 275 height 44
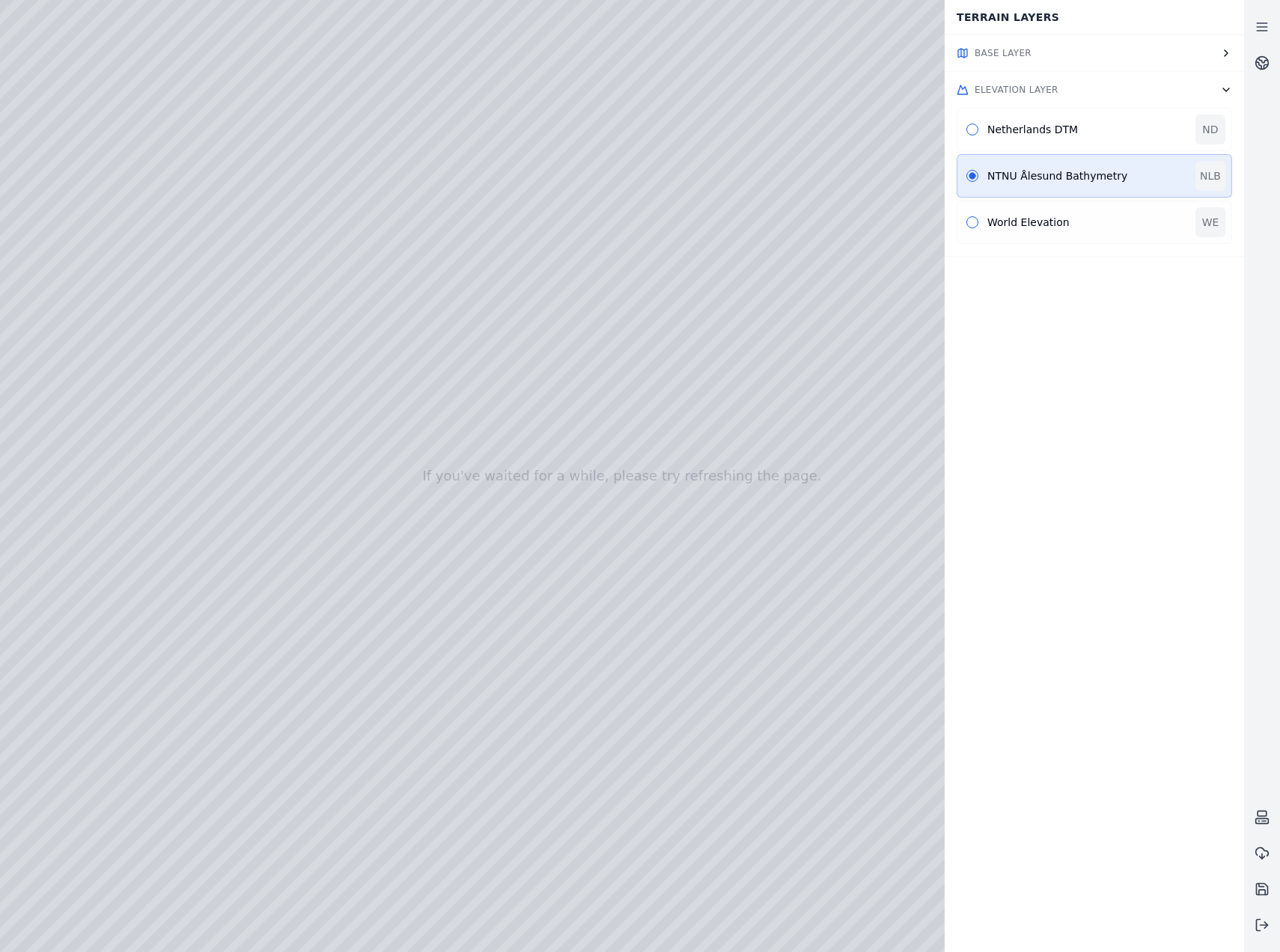
click at [1075, 215] on div "World Elevation" at bounding box center [1086, 222] width 199 height 15
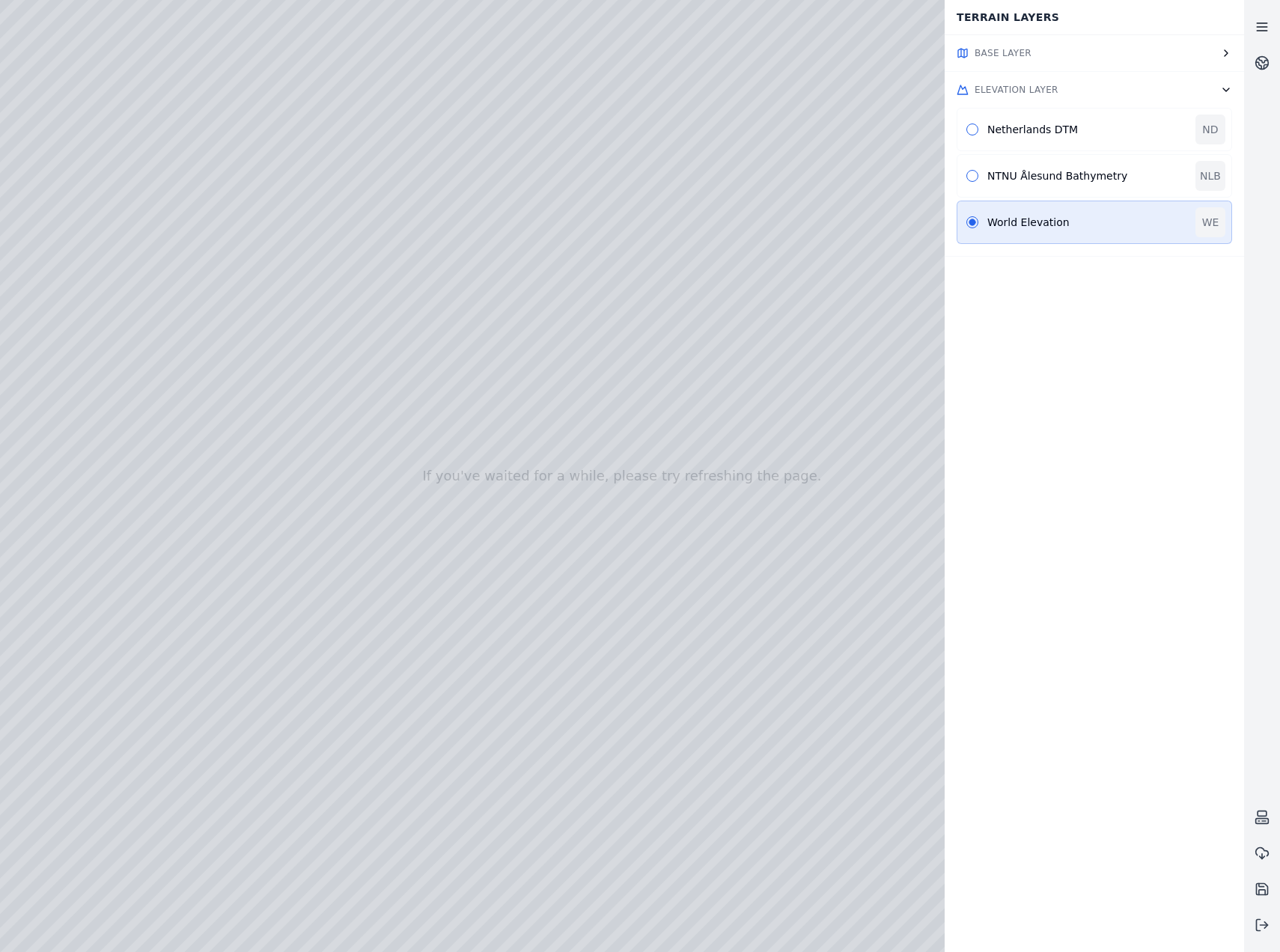
click at [1262, 27] on icon at bounding box center [1262, 26] width 15 height 15
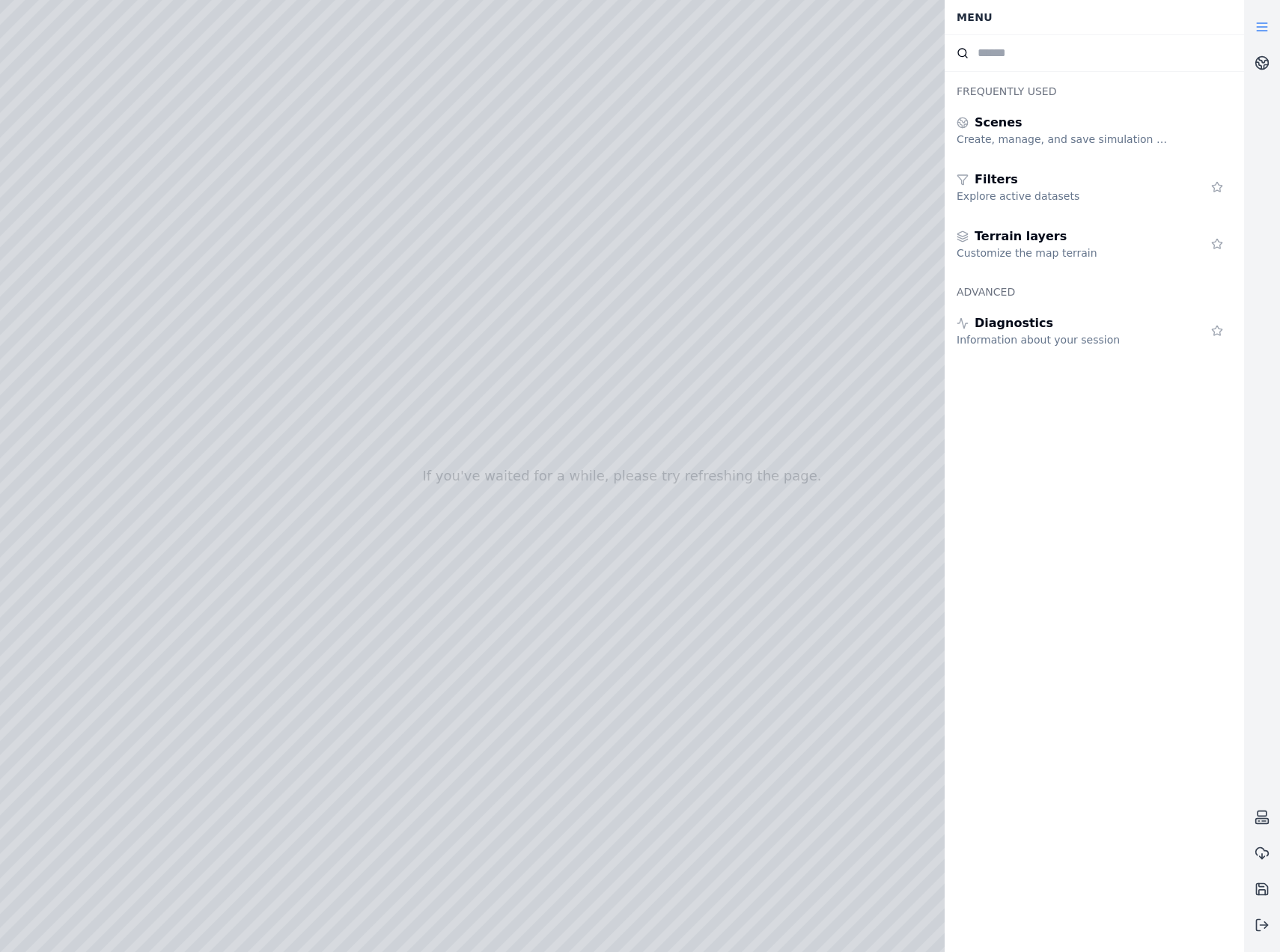
click at [1262, 27] on icon at bounding box center [1262, 26] width 15 height 15
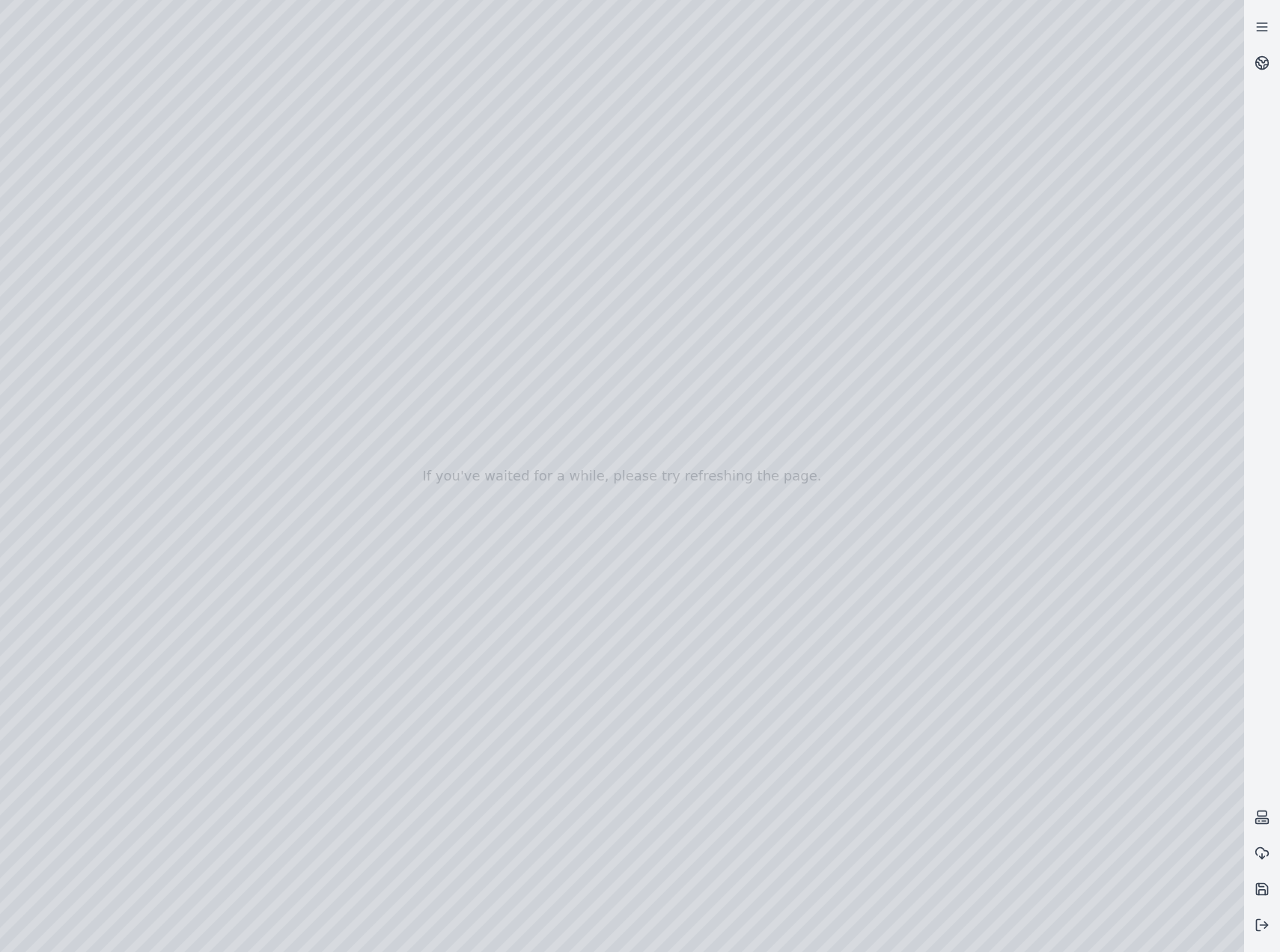
drag, startPoint x: 555, startPoint y: 431, endPoint x: 553, endPoint y: 444, distance: 13.2
drag, startPoint x: 478, startPoint y: 580, endPoint x: 494, endPoint y: 539, distance: 44.0
click at [77, 413] on div at bounding box center [622, 476] width 1244 height 952
click at [108, 341] on div at bounding box center [622, 476] width 1244 height 952
click at [126, 306] on div at bounding box center [622, 476] width 1244 height 952
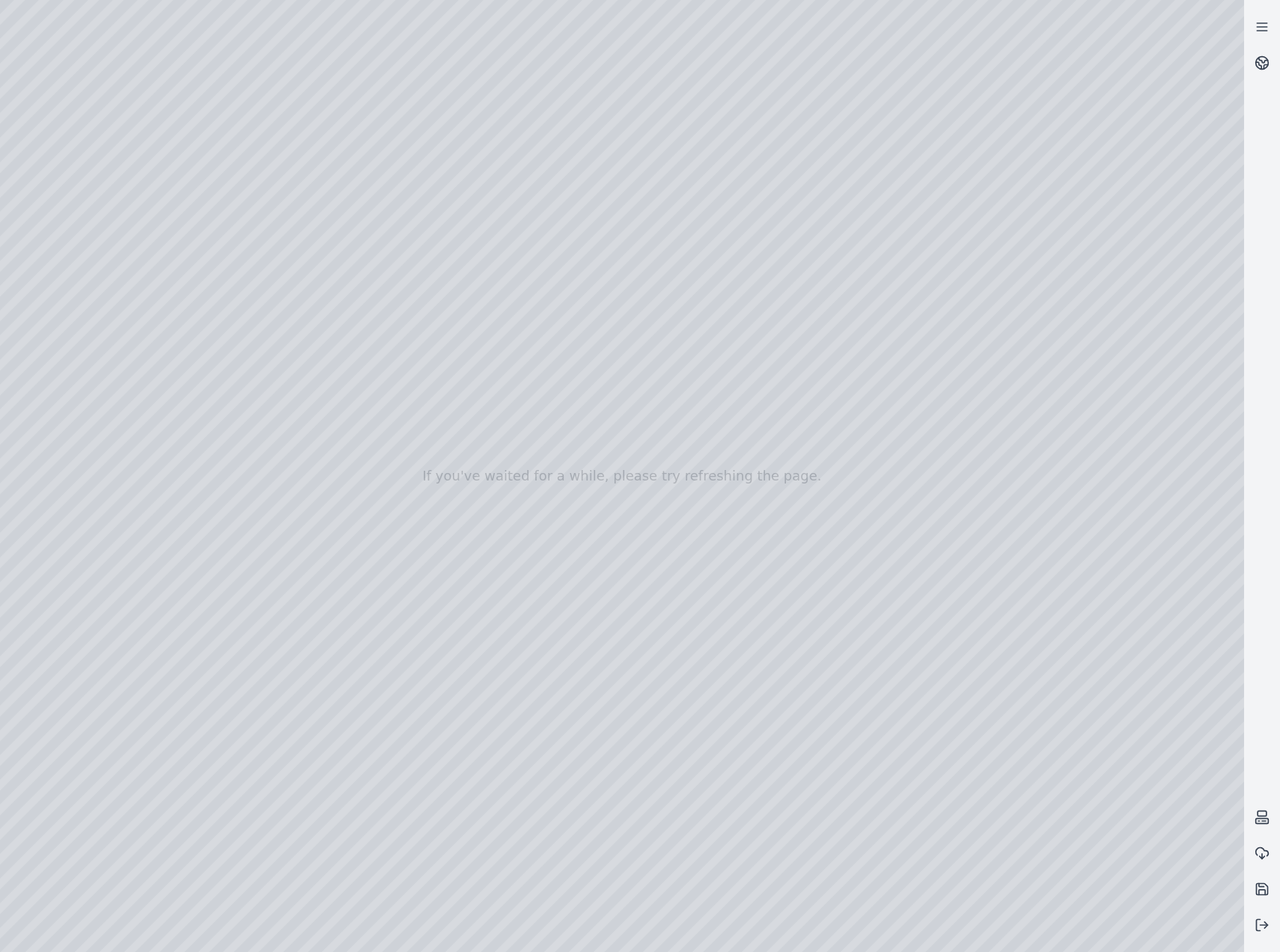
click at [283, 685] on div at bounding box center [622, 476] width 1244 height 952
click at [421, 646] on div at bounding box center [622, 476] width 1244 height 952
click at [425, 858] on div at bounding box center [622, 476] width 1244 height 952
drag, startPoint x: 932, startPoint y: 596, endPoint x: 879, endPoint y: 594, distance: 53.0
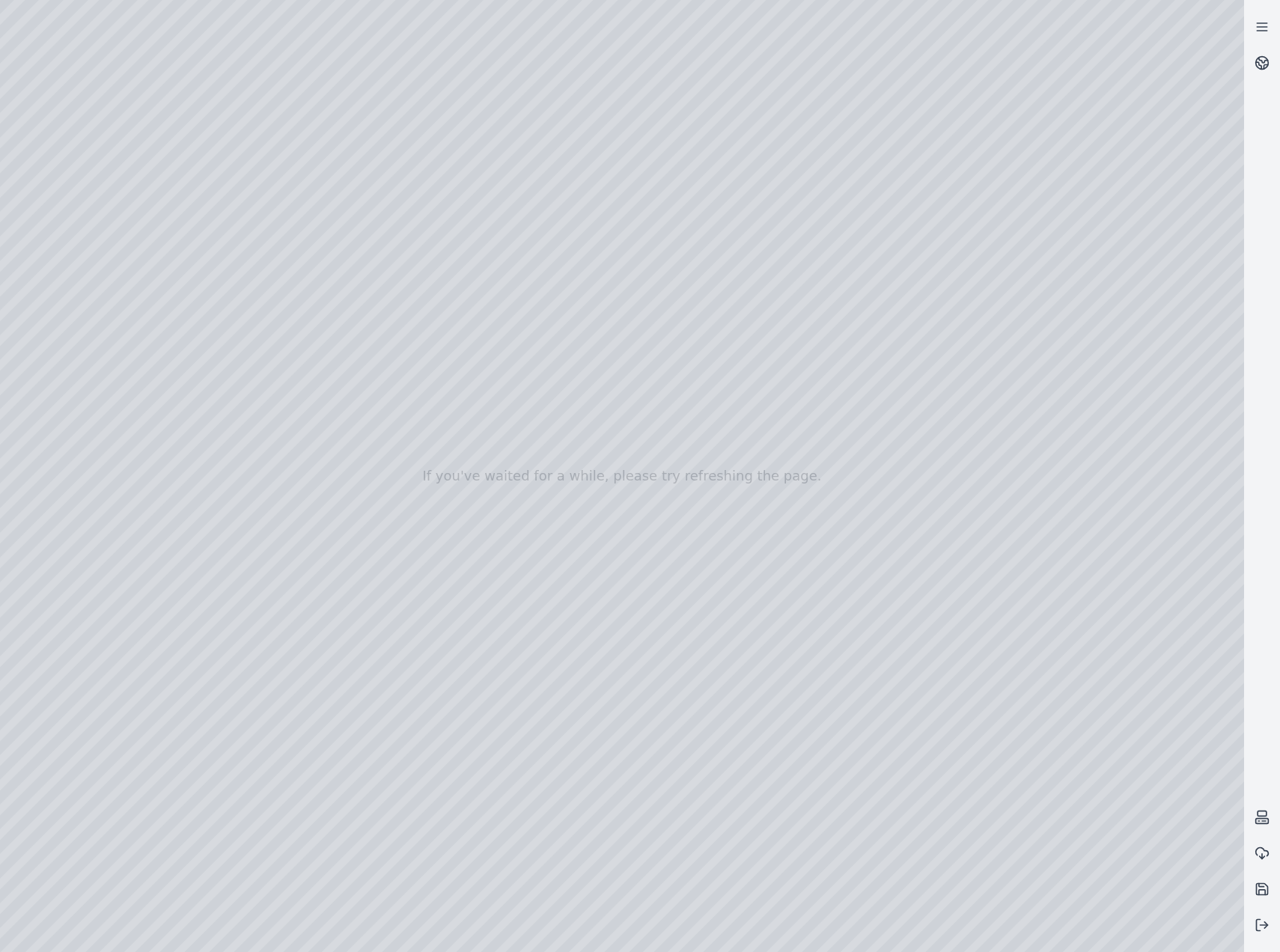
drag, startPoint x: 875, startPoint y: 586, endPoint x: 453, endPoint y: 558, distance: 422.9
drag, startPoint x: 735, startPoint y: 643, endPoint x: 472, endPoint y: 574, distance: 271.9
drag, startPoint x: 555, startPoint y: 582, endPoint x: 744, endPoint y: 599, distance: 189.8
drag, startPoint x: 665, startPoint y: 564, endPoint x: 1028, endPoint y: 591, distance: 364.0
drag, startPoint x: 685, startPoint y: 548, endPoint x: 724, endPoint y: 625, distance: 86.3
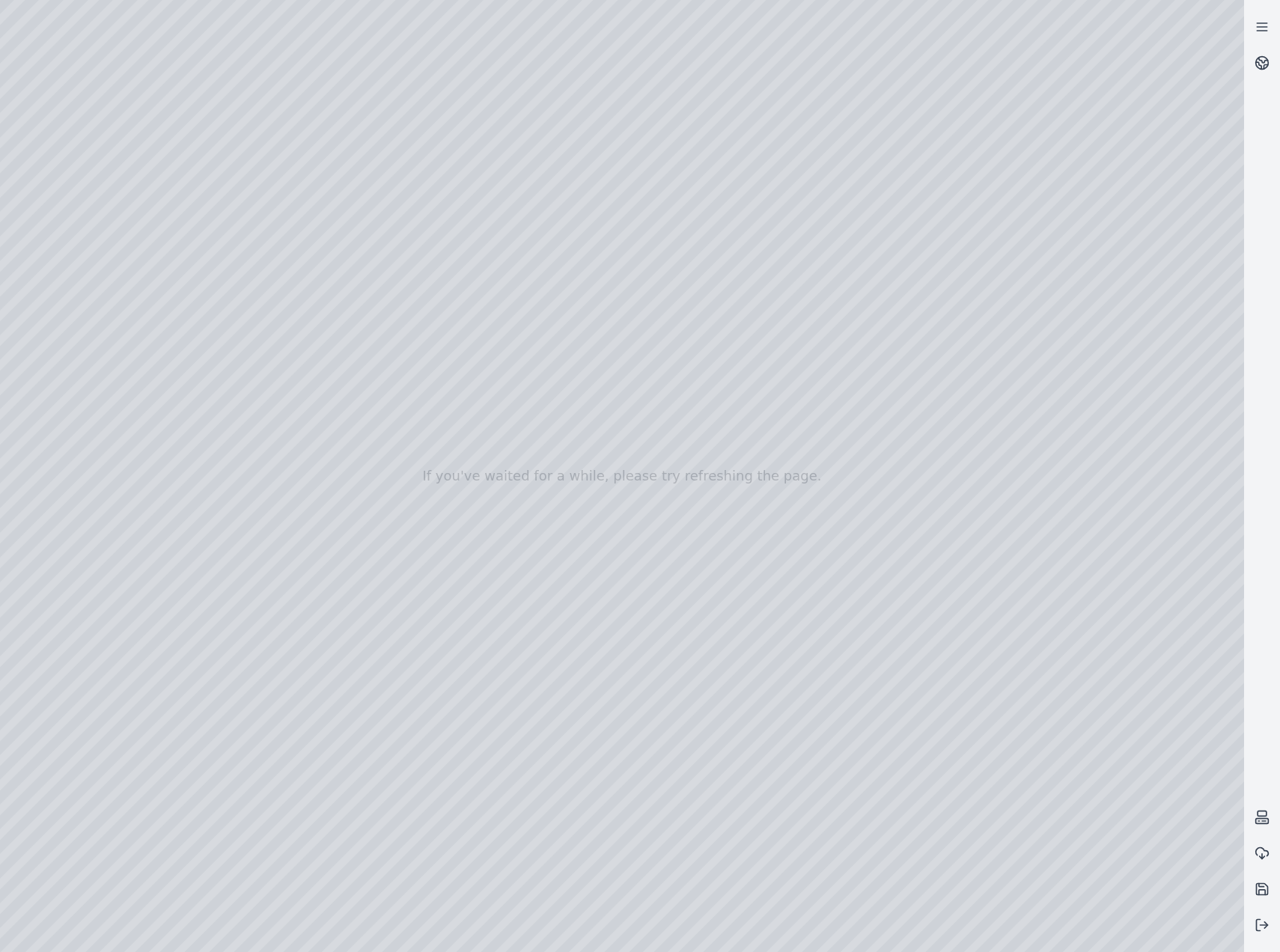
click at [248, 676] on div at bounding box center [622, 476] width 1244 height 952
click at [367, 718] on div at bounding box center [622, 476] width 1244 height 952
click at [402, 858] on div at bounding box center [622, 476] width 1244 height 952
drag, startPoint x: 1005, startPoint y: 623, endPoint x: 469, endPoint y: 424, distance: 571.7
drag, startPoint x: 1061, startPoint y: 599, endPoint x: 761, endPoint y: 615, distance: 300.4
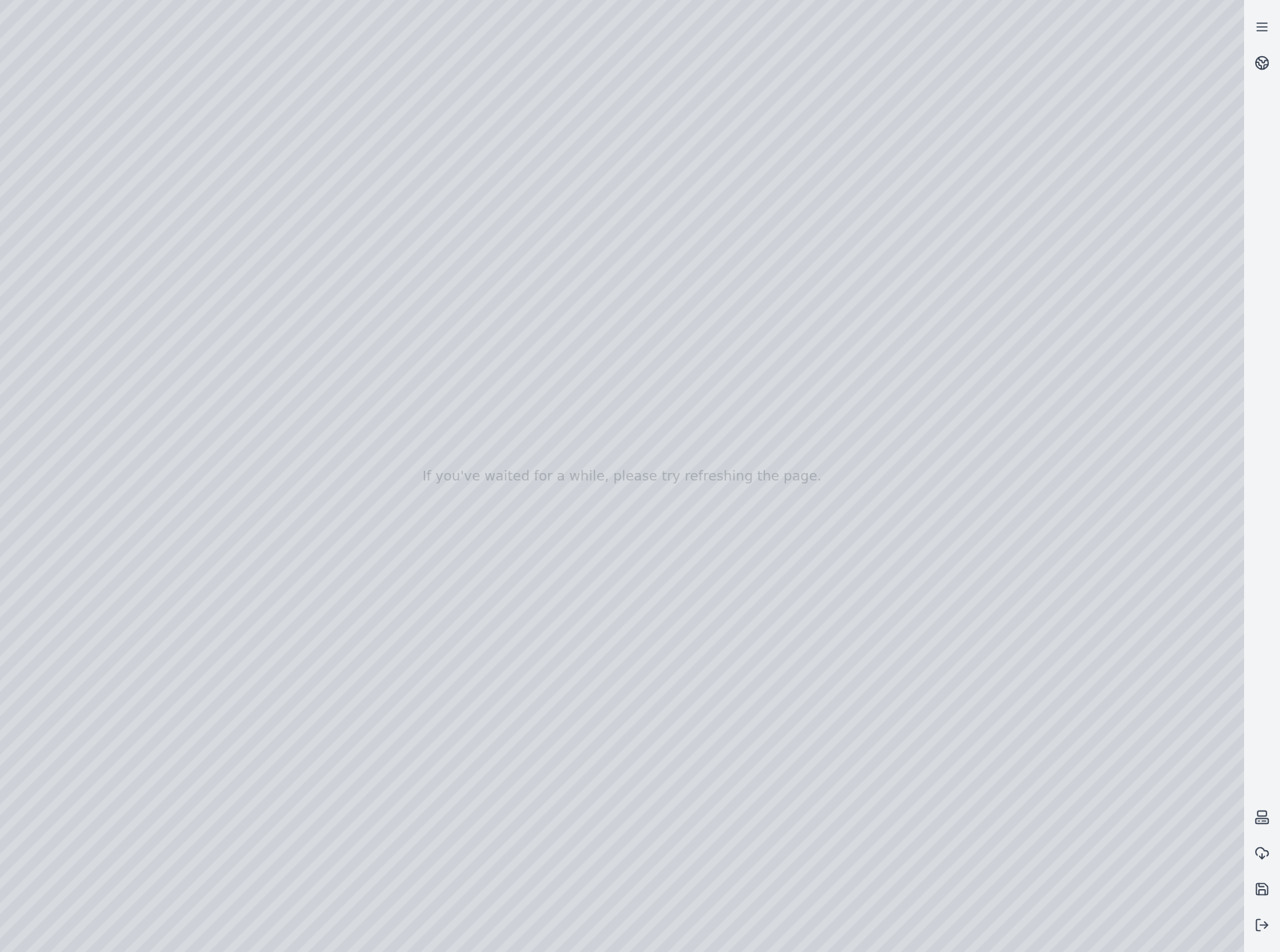
click at [279, 699] on div at bounding box center [622, 476] width 1244 height 952
click at [409, 818] on div at bounding box center [622, 476] width 1244 height 952
click at [399, 862] on div at bounding box center [622, 476] width 1244 height 952
drag, startPoint x: 766, startPoint y: 718, endPoint x: 464, endPoint y: 692, distance: 303.1
drag, startPoint x: 862, startPoint y: 751, endPoint x: 773, endPoint y: 745, distance: 89.2
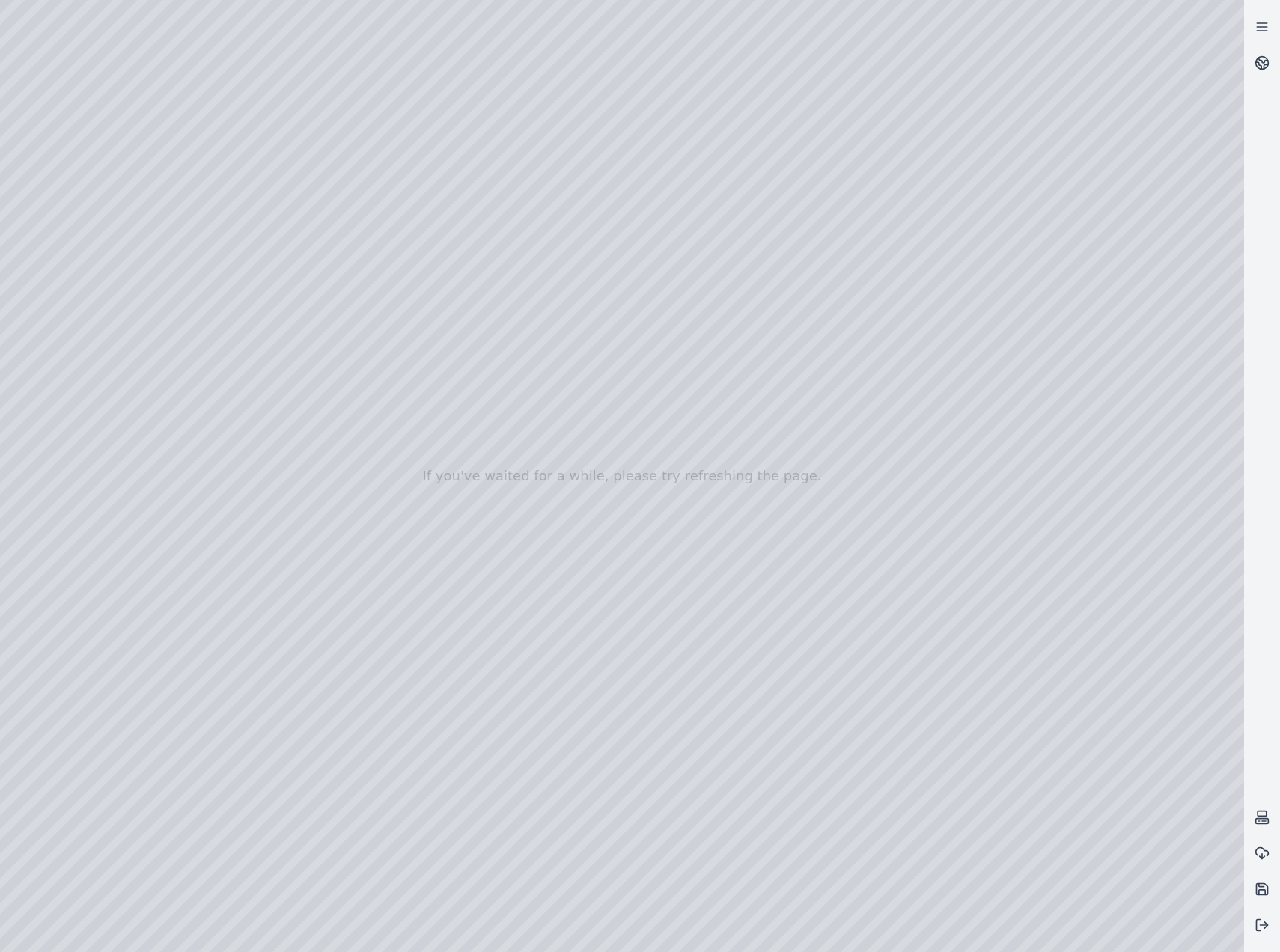
drag, startPoint x: 987, startPoint y: 758, endPoint x: 790, endPoint y: 747, distance: 197.3
drag, startPoint x: 836, startPoint y: 727, endPoint x: 875, endPoint y: 735, distance: 39.8
drag, startPoint x: 663, startPoint y: 661, endPoint x: 810, endPoint y: 796, distance: 199.6
click at [249, 696] on div at bounding box center [622, 476] width 1244 height 952
click at [366, 667] on div at bounding box center [622, 476] width 1244 height 952
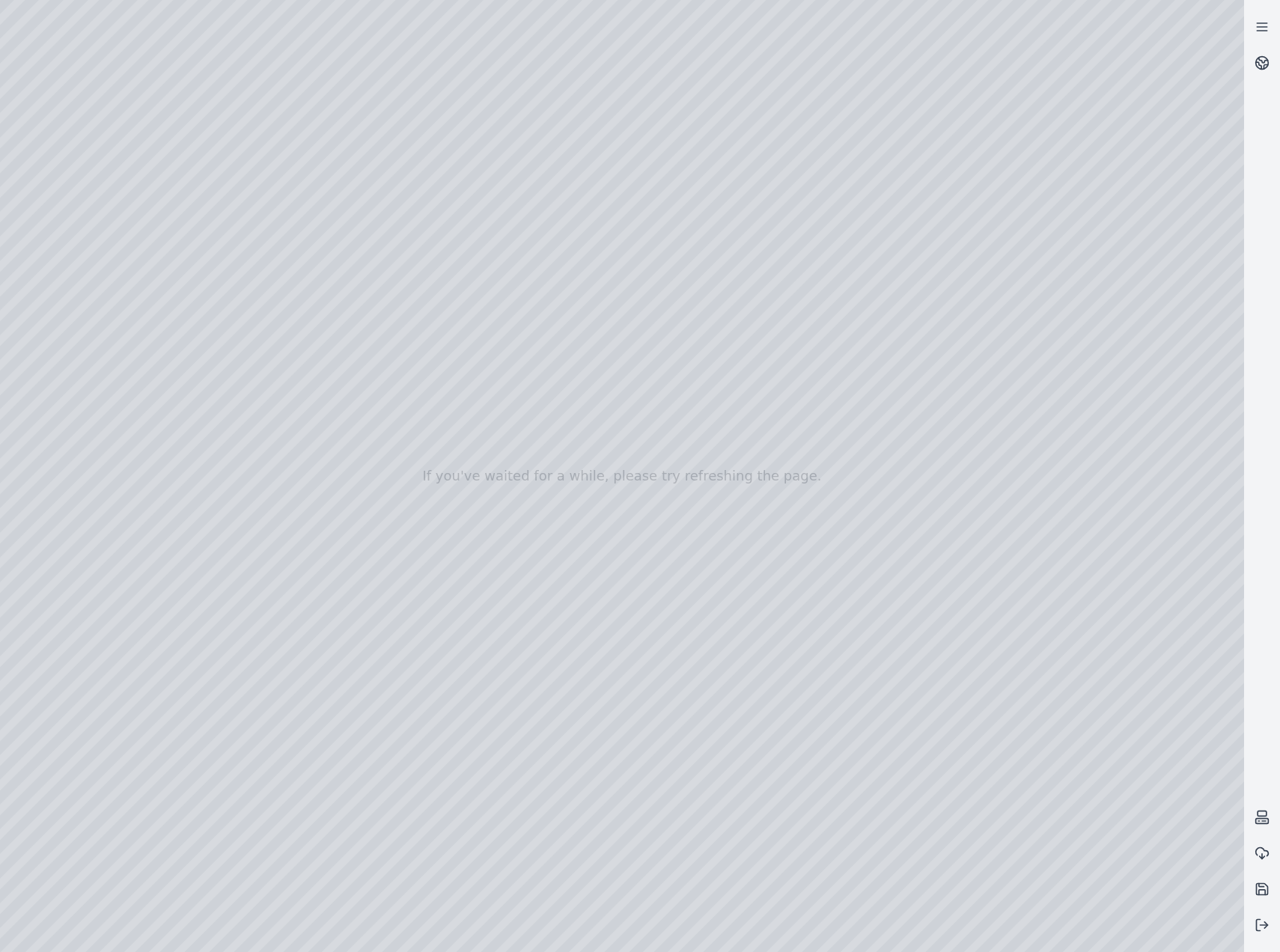
click at [439, 874] on div at bounding box center [622, 476] width 1244 height 952
click at [438, 867] on div at bounding box center [622, 476] width 1244 height 952
drag, startPoint x: 1040, startPoint y: 806, endPoint x: 717, endPoint y: 701, distance: 339.6
drag, startPoint x: 1002, startPoint y: 772, endPoint x: 621, endPoint y: 643, distance: 402.2
drag, startPoint x: 948, startPoint y: 805, endPoint x: 785, endPoint y: 717, distance: 185.2
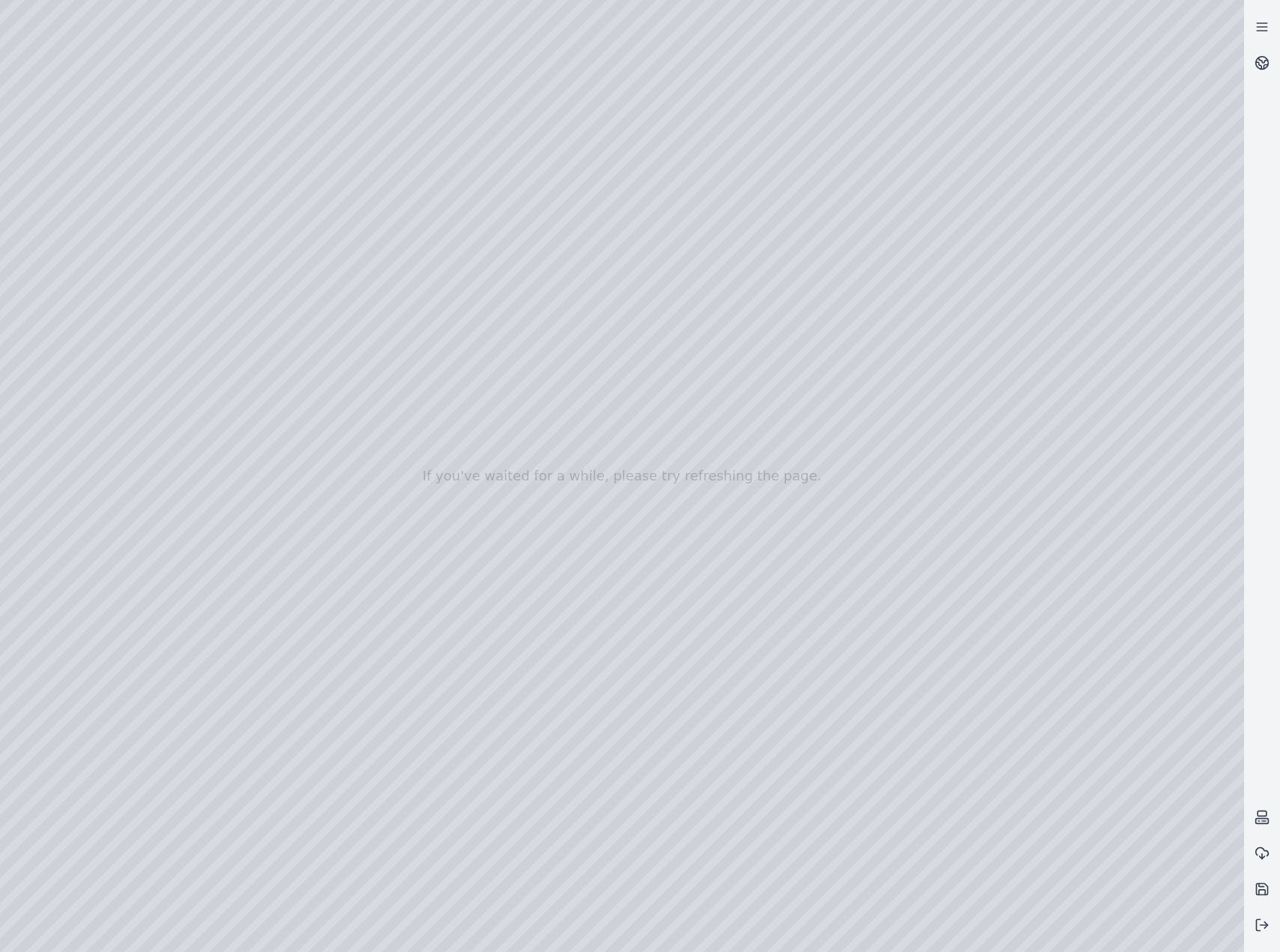
drag, startPoint x: 964, startPoint y: 529, endPoint x: 951, endPoint y: 817, distance: 288.3
drag, startPoint x: 1002, startPoint y: 657, endPoint x: 1027, endPoint y: 716, distance: 64.1
drag, startPoint x: 760, startPoint y: 803, endPoint x: 790, endPoint y: 737, distance: 72.5
drag, startPoint x: 726, startPoint y: 696, endPoint x: 808, endPoint y: 766, distance: 107.8
drag, startPoint x: 592, startPoint y: 438, endPoint x: 1153, endPoint y: 570, distance: 576.3
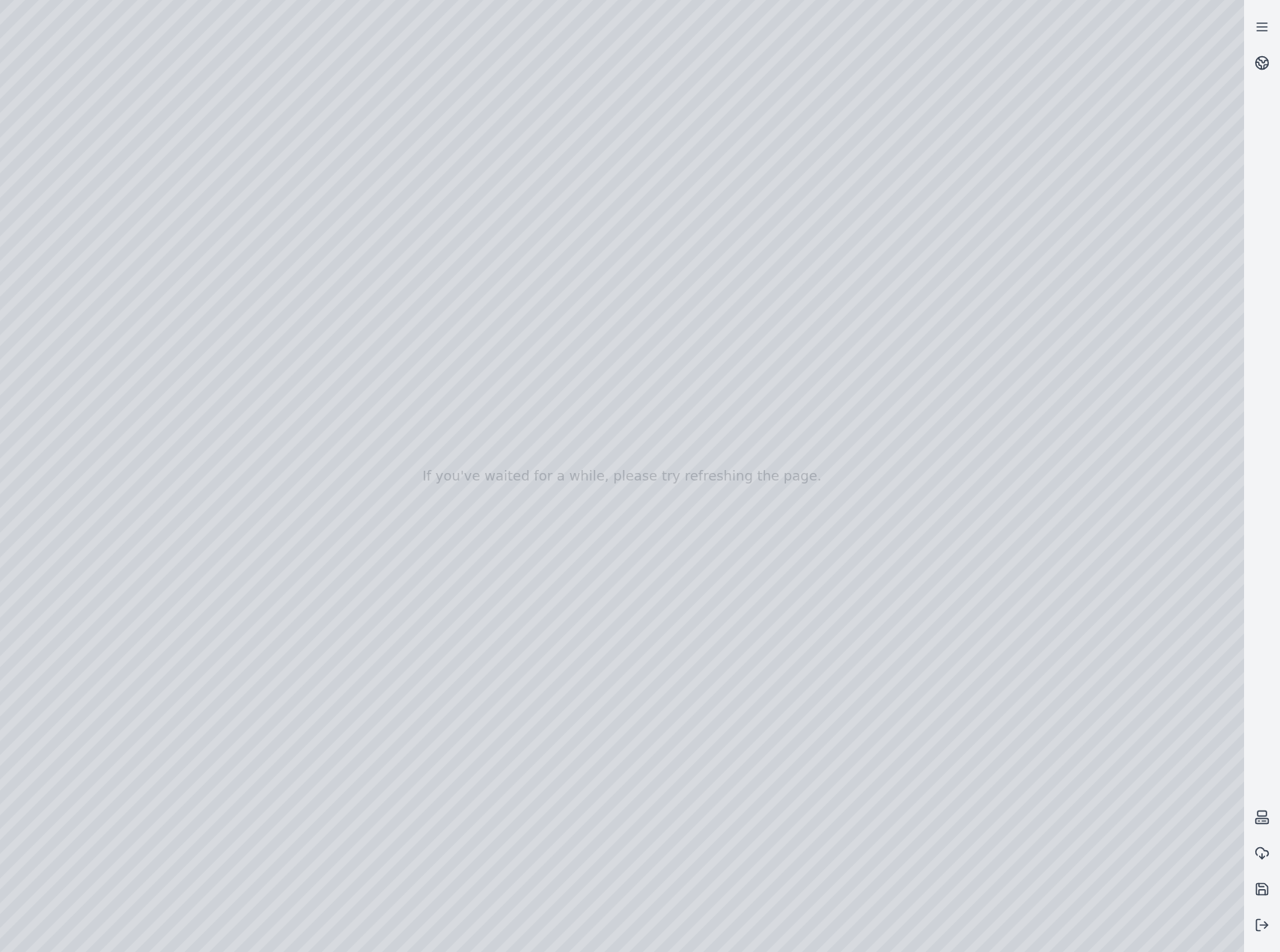
drag, startPoint x: 925, startPoint y: 533, endPoint x: 959, endPoint y: 515, distance: 38.5
drag, startPoint x: 797, startPoint y: 701, endPoint x: 698, endPoint y: 658, distance: 107.9
drag, startPoint x: 684, startPoint y: 624, endPoint x: 1141, endPoint y: 485, distance: 477.7
drag, startPoint x: 656, startPoint y: 438, endPoint x: 1201, endPoint y: 725, distance: 615.9
drag, startPoint x: 681, startPoint y: 644, endPoint x: 863, endPoint y: 649, distance: 182.1
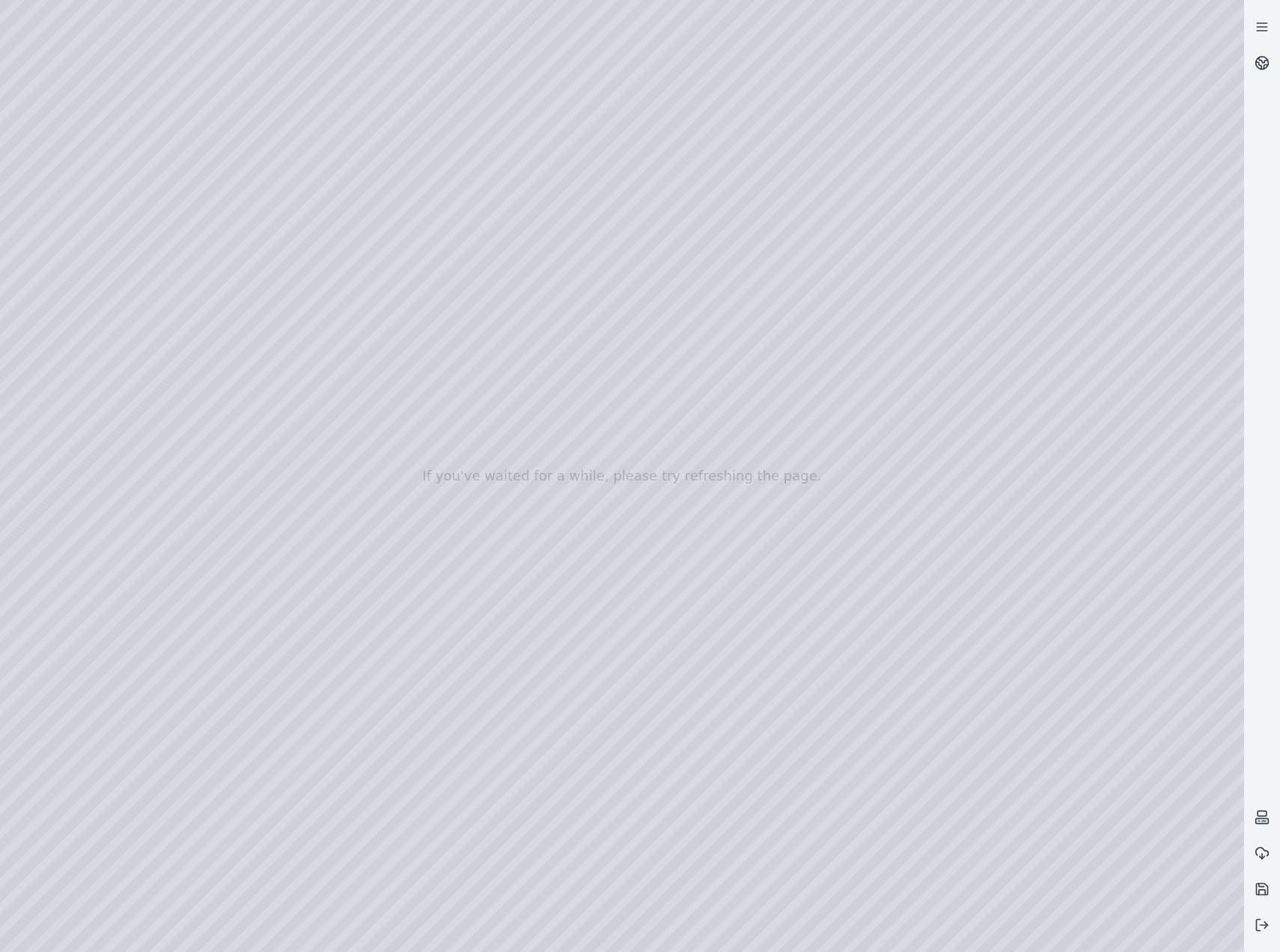
drag, startPoint x: 846, startPoint y: 402, endPoint x: 676, endPoint y: 657, distance: 306.5
drag, startPoint x: 901, startPoint y: 783, endPoint x: 729, endPoint y: 782, distance: 172.0
drag, startPoint x: 885, startPoint y: 790, endPoint x: 840, endPoint y: 718, distance: 84.9
drag, startPoint x: 962, startPoint y: 846, endPoint x: 938, endPoint y: 812, distance: 41.6
drag, startPoint x: 890, startPoint y: 791, endPoint x: 1214, endPoint y: 1117, distance: 459.6
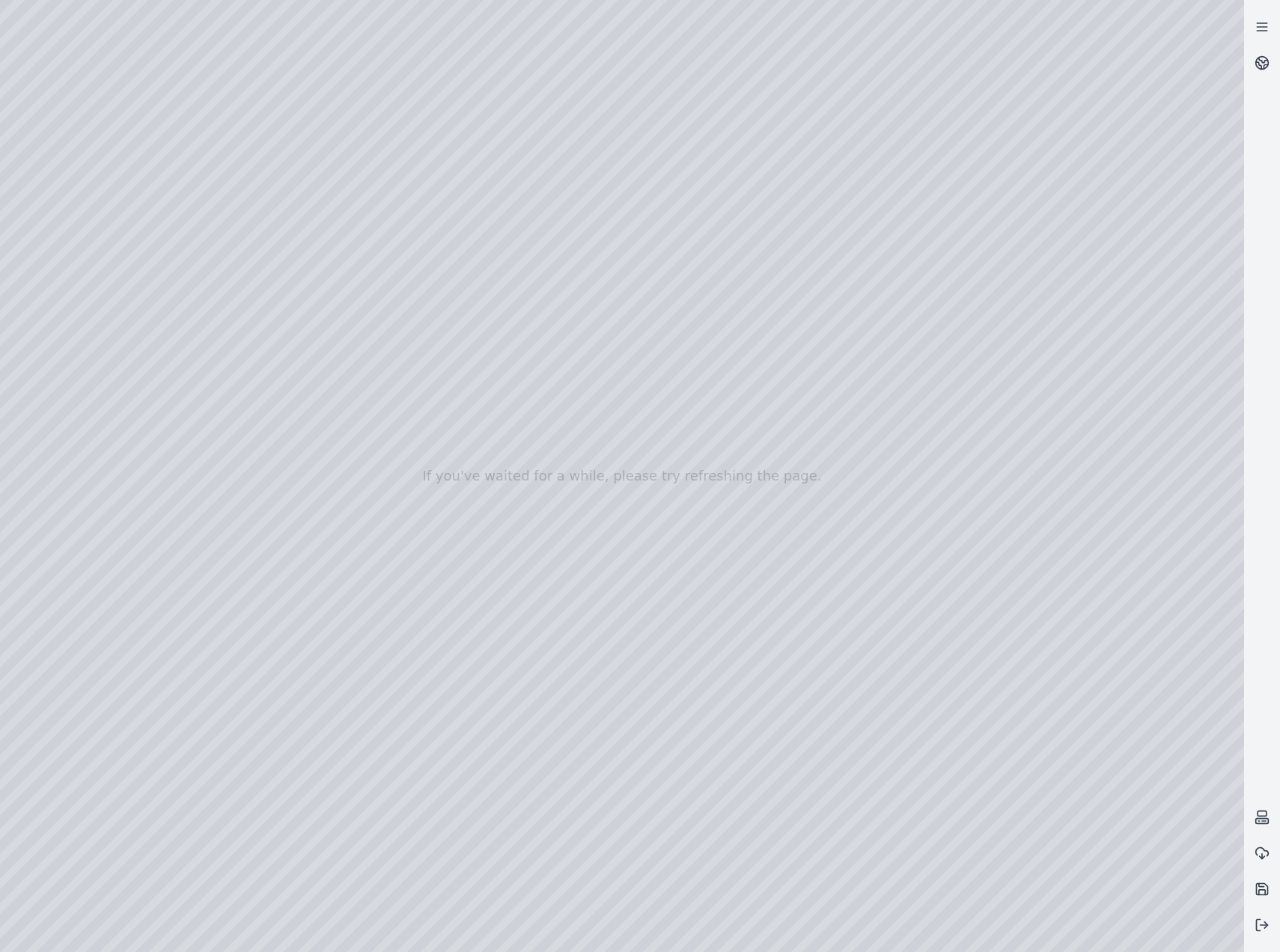
drag, startPoint x: 838, startPoint y: 657, endPoint x: 944, endPoint y: 885, distance: 251.4
drag, startPoint x: 827, startPoint y: 642, endPoint x: 861, endPoint y: 820, distance: 181.2
drag, startPoint x: 886, startPoint y: 747, endPoint x: 985, endPoint y: 906, distance: 187.3
drag, startPoint x: 701, startPoint y: 459, endPoint x: 854, endPoint y: 820, distance: 392.1
drag, startPoint x: 956, startPoint y: 727, endPoint x: 951, endPoint y: 763, distance: 36.3
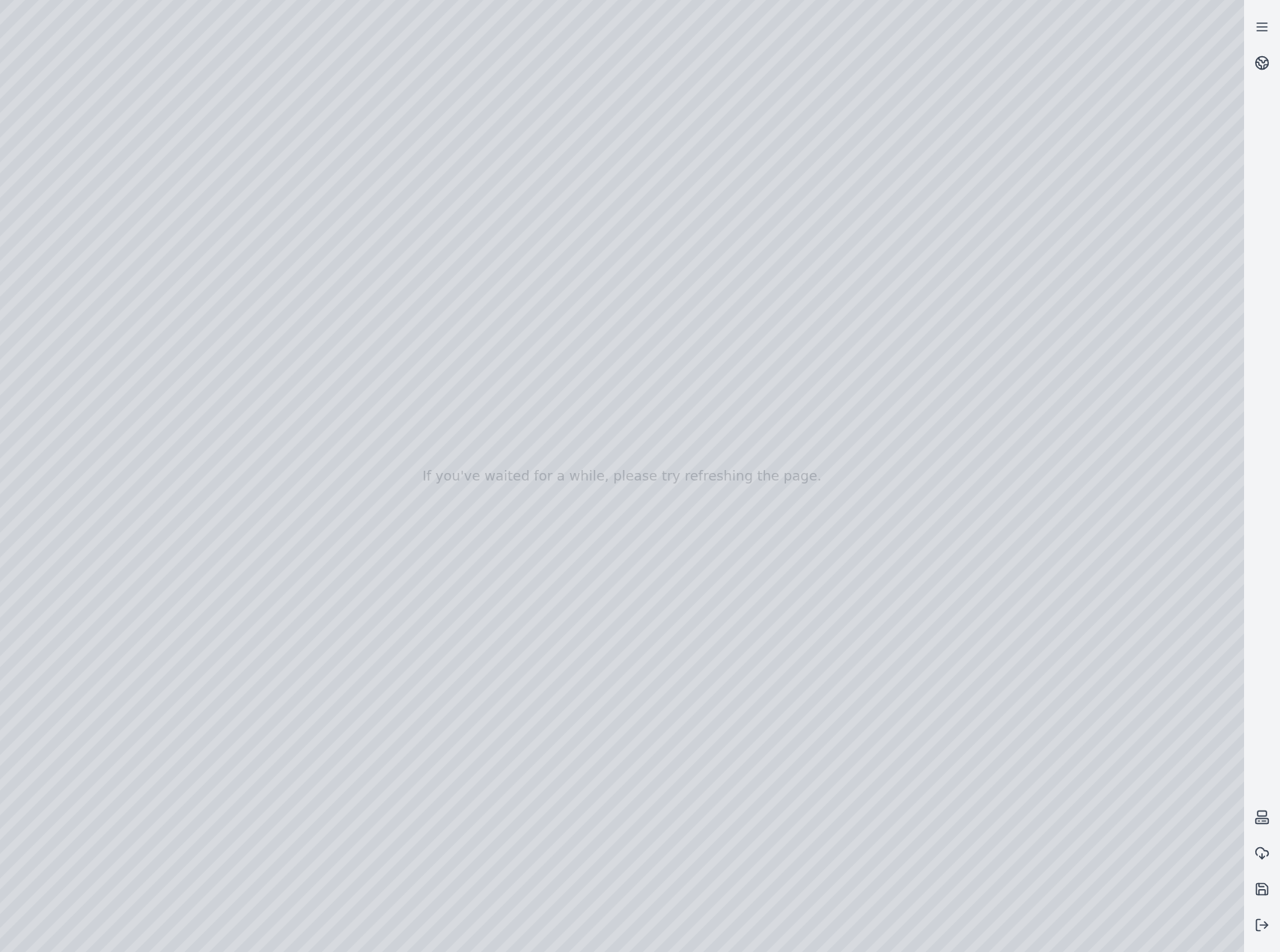
drag, startPoint x: 938, startPoint y: 807, endPoint x: 896, endPoint y: 436, distance: 373.4
drag, startPoint x: 977, startPoint y: 633, endPoint x: 1056, endPoint y: 662, distance: 84.2
drag, startPoint x: 662, startPoint y: 505, endPoint x: 1211, endPoint y: 775, distance: 611.8
drag, startPoint x: 954, startPoint y: 751, endPoint x: 1021, endPoint y: 714, distance: 76.5
drag, startPoint x: 1086, startPoint y: 658, endPoint x: 590, endPoint y: 667, distance: 496.1
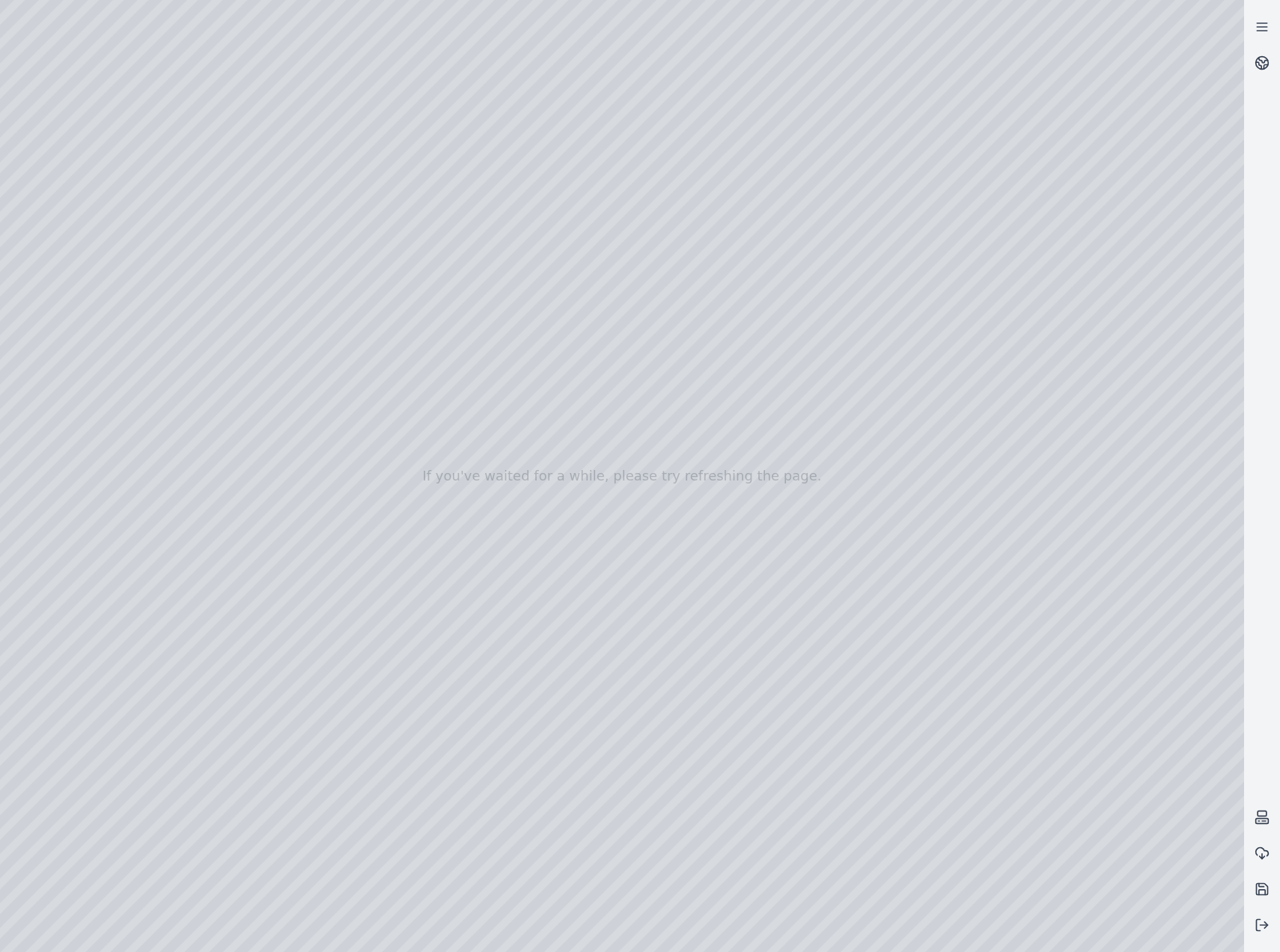
drag, startPoint x: 841, startPoint y: 747, endPoint x: 897, endPoint y: 714, distance: 65.0
drag, startPoint x: 766, startPoint y: 696, endPoint x: 1002, endPoint y: 515, distance: 297.4
drag, startPoint x: 913, startPoint y: 693, endPoint x: 834, endPoint y: 701, distance: 79.4
drag, startPoint x: 845, startPoint y: 717, endPoint x: 829, endPoint y: 711, distance: 17.1
drag, startPoint x: 731, startPoint y: 610, endPoint x: 851, endPoint y: 486, distance: 172.6
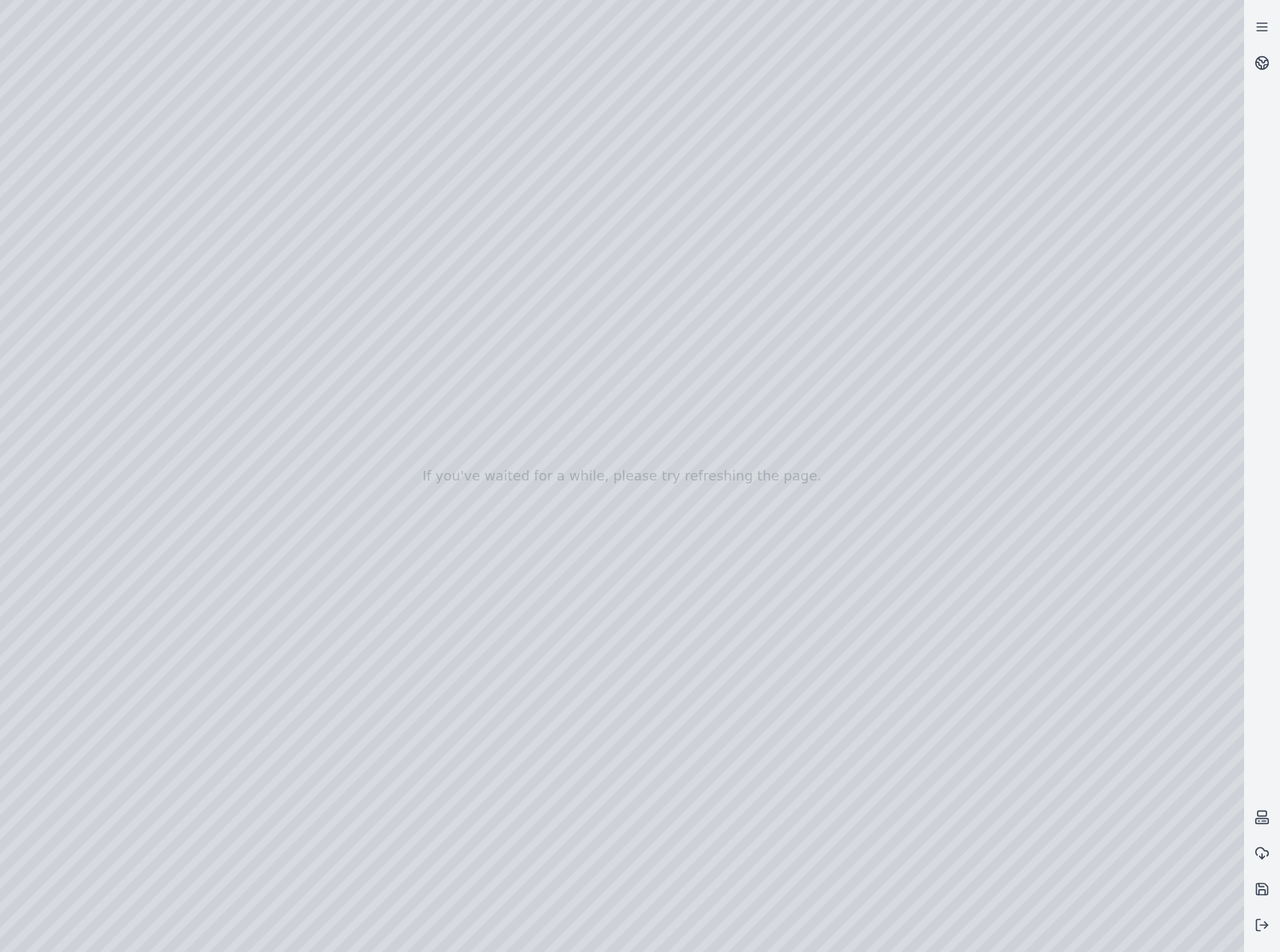
drag, startPoint x: 935, startPoint y: 442, endPoint x: 772, endPoint y: 654, distance: 267.4
drag, startPoint x: 838, startPoint y: 545, endPoint x: 940, endPoint y: 427, distance: 156.0
drag, startPoint x: 811, startPoint y: 646, endPoint x: 815, endPoint y: 621, distance: 25.3
click at [189, 65] on div at bounding box center [622, 476] width 1244 height 952
drag, startPoint x: 765, startPoint y: 765, endPoint x: 772, endPoint y: 764, distance: 7.1
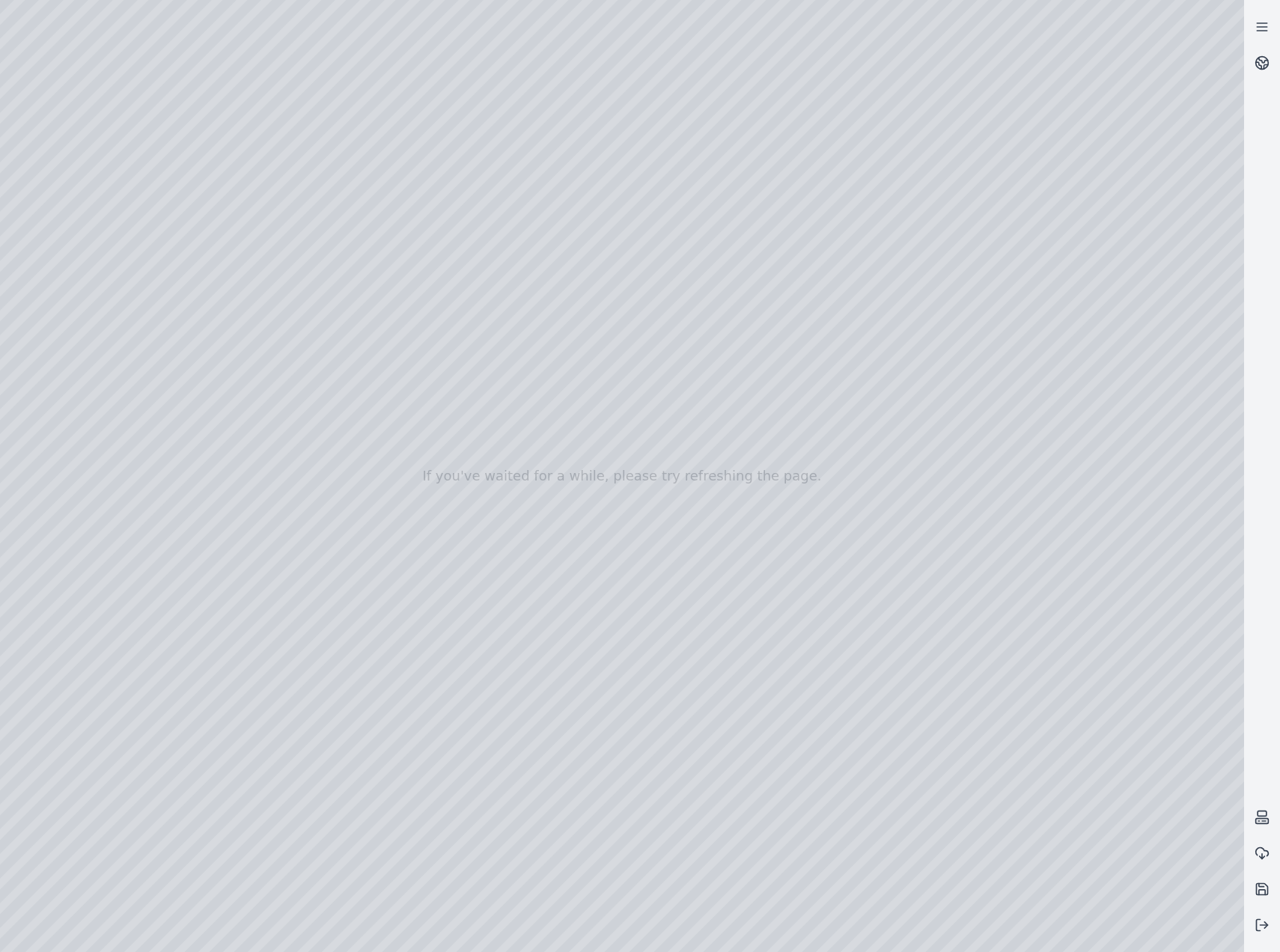
drag, startPoint x: 766, startPoint y: 739, endPoint x: 719, endPoint y: 675, distance: 79.4
click at [62, 303] on div at bounding box center [622, 476] width 1244 height 952
click at [252, 691] on div at bounding box center [622, 476] width 1244 height 952
click at [375, 726] on div at bounding box center [622, 476] width 1244 height 952
click at [417, 862] on div at bounding box center [622, 476] width 1244 height 952
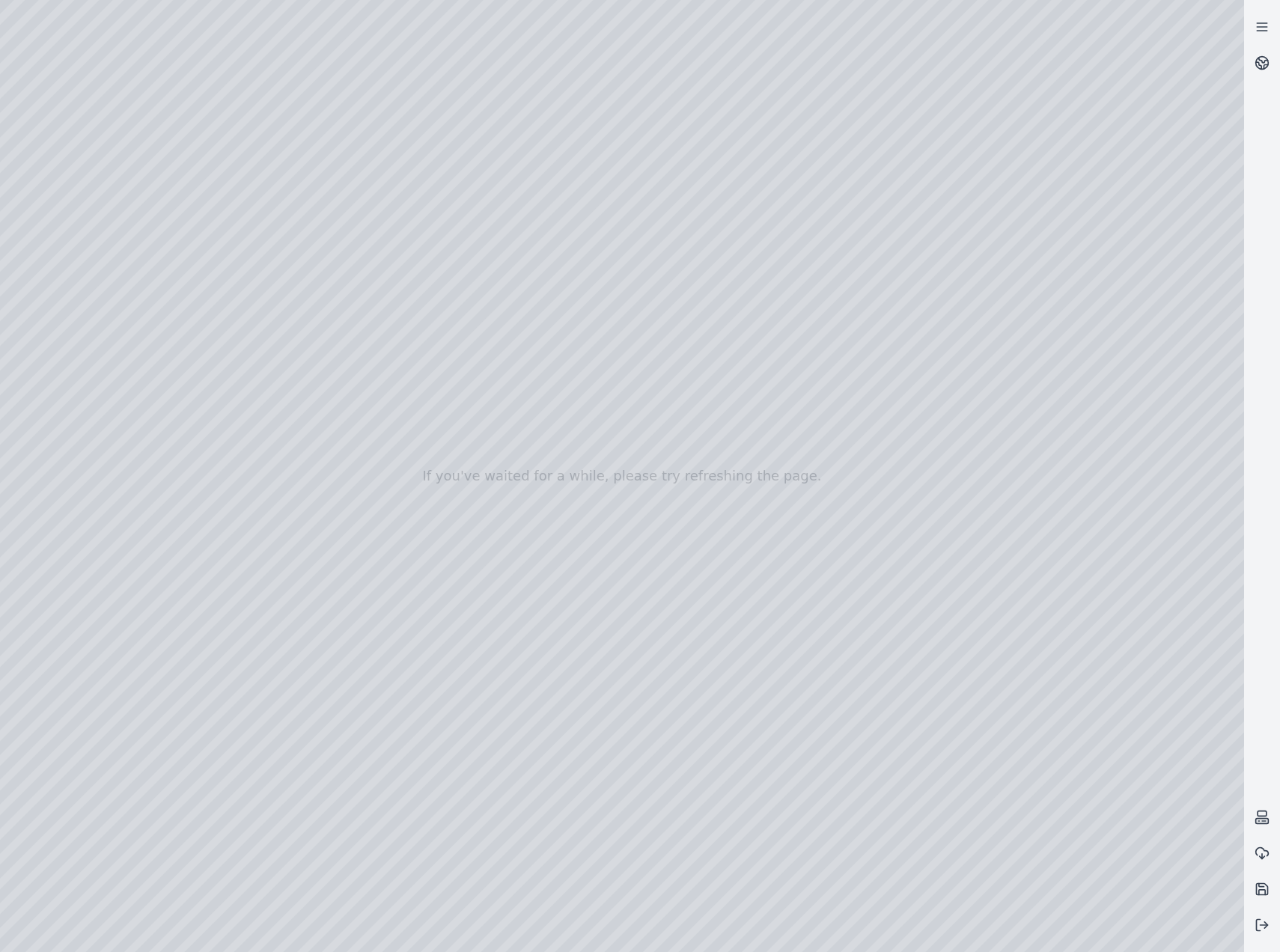
click at [180, 59] on div at bounding box center [622, 476] width 1244 height 952
click at [76, 324] on div at bounding box center [622, 476] width 1244 height 952
click at [420, 629] on div at bounding box center [622, 476] width 1244 height 952
click at [57, 295] on div at bounding box center [622, 476] width 1244 height 952
click at [180, 70] on div at bounding box center [622, 476] width 1244 height 952
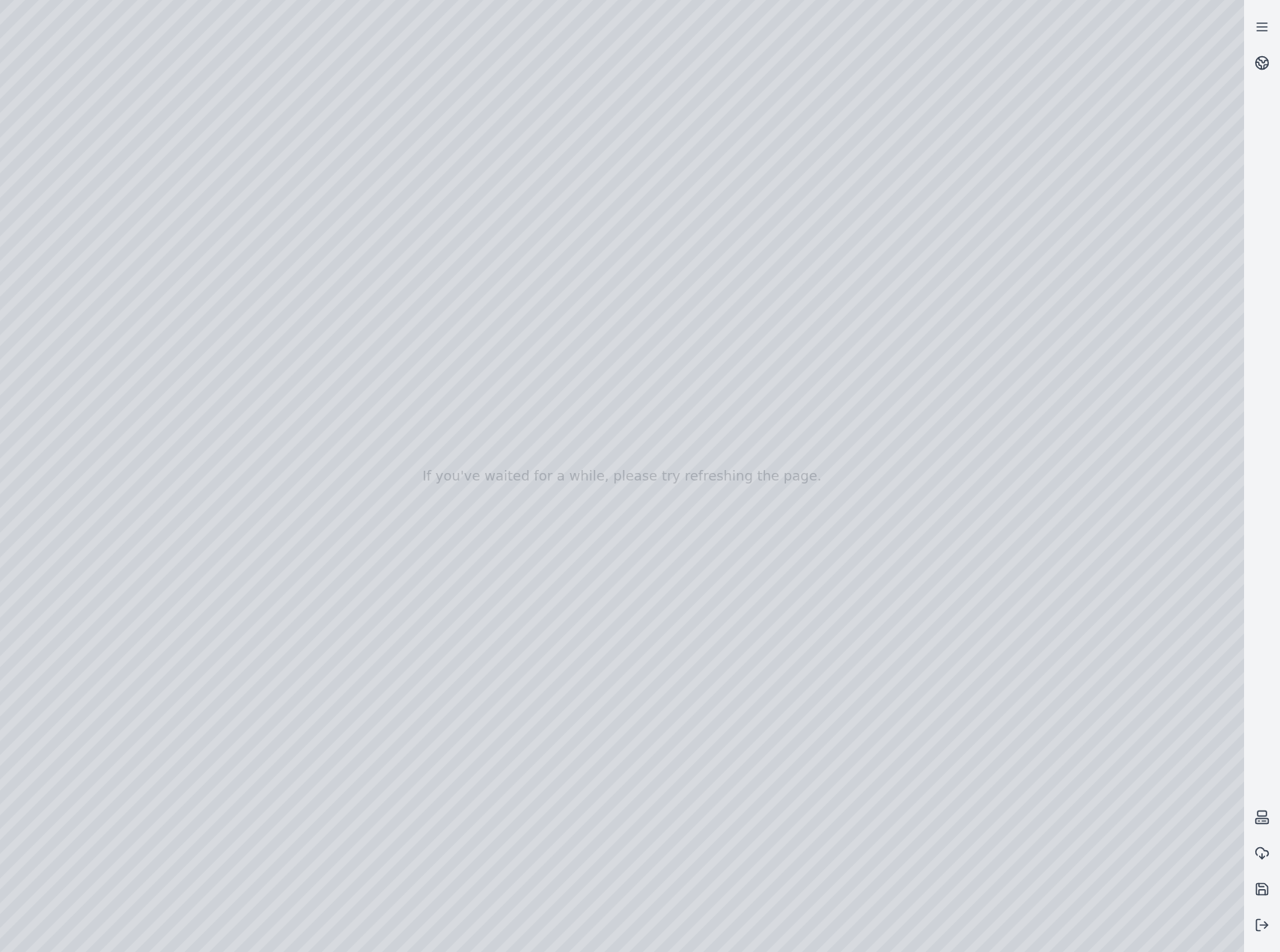
click at [9, 172] on div at bounding box center [622, 476] width 1244 height 952
drag, startPoint x: 881, startPoint y: 600, endPoint x: 754, endPoint y: 608, distance: 127.3
drag, startPoint x: 1080, startPoint y: 668, endPoint x: 284, endPoint y: 520, distance: 809.6
drag, startPoint x: 907, startPoint y: 663, endPoint x: 265, endPoint y: 526, distance: 656.5
drag, startPoint x: 769, startPoint y: 584, endPoint x: 450, endPoint y: 635, distance: 323.1
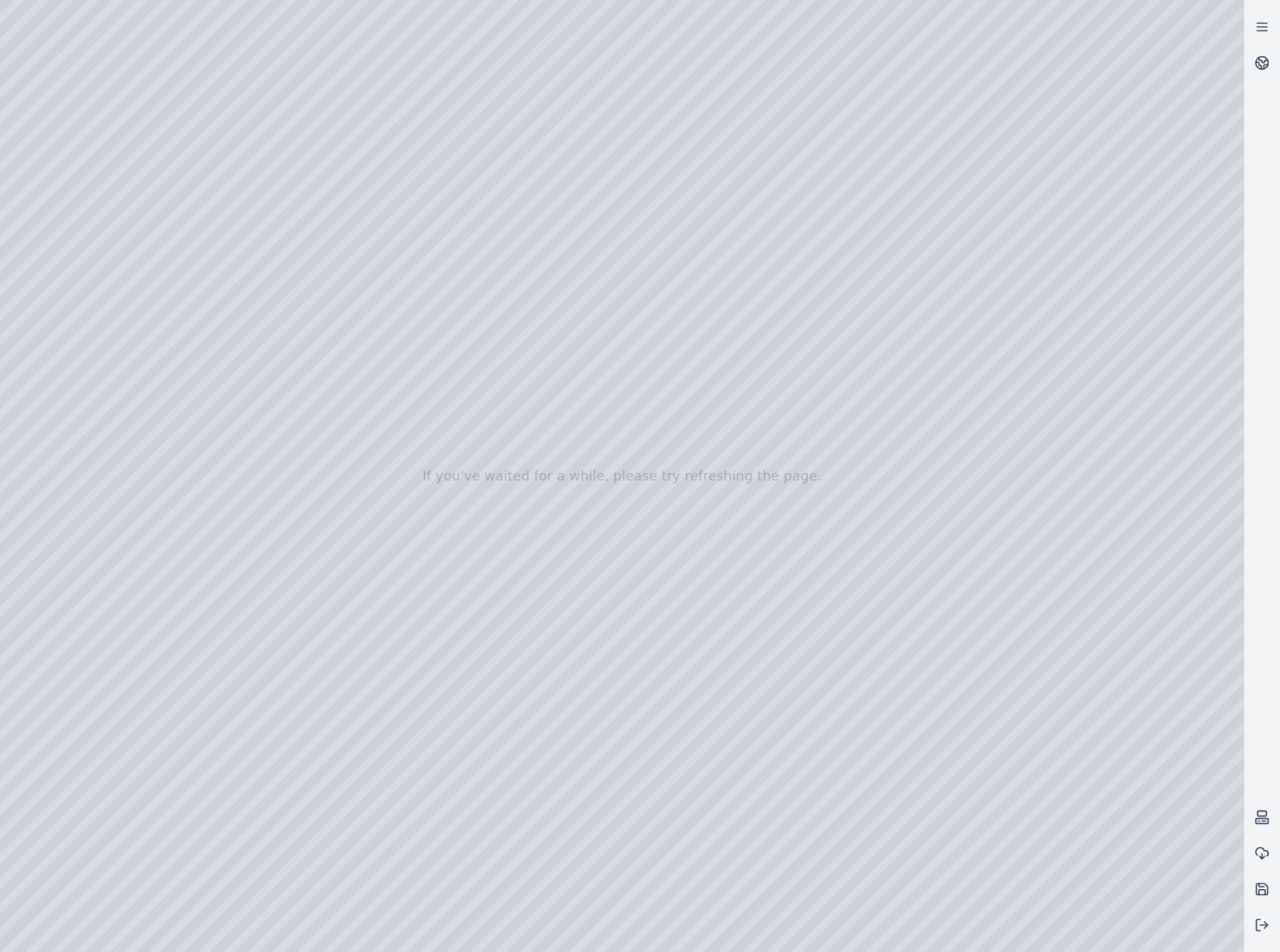
drag, startPoint x: 744, startPoint y: 737, endPoint x: 731, endPoint y: 734, distance: 13.3
drag, startPoint x: 547, startPoint y: 486, endPoint x: 885, endPoint y: 456, distance: 339.3
drag, startPoint x: 1015, startPoint y: 630, endPoint x: 572, endPoint y: 486, distance: 465.8
drag, startPoint x: 513, startPoint y: 435, endPoint x: 667, endPoint y: 681, distance: 290.2
drag, startPoint x: 413, startPoint y: 530, endPoint x: 559, endPoint y: 687, distance: 214.4
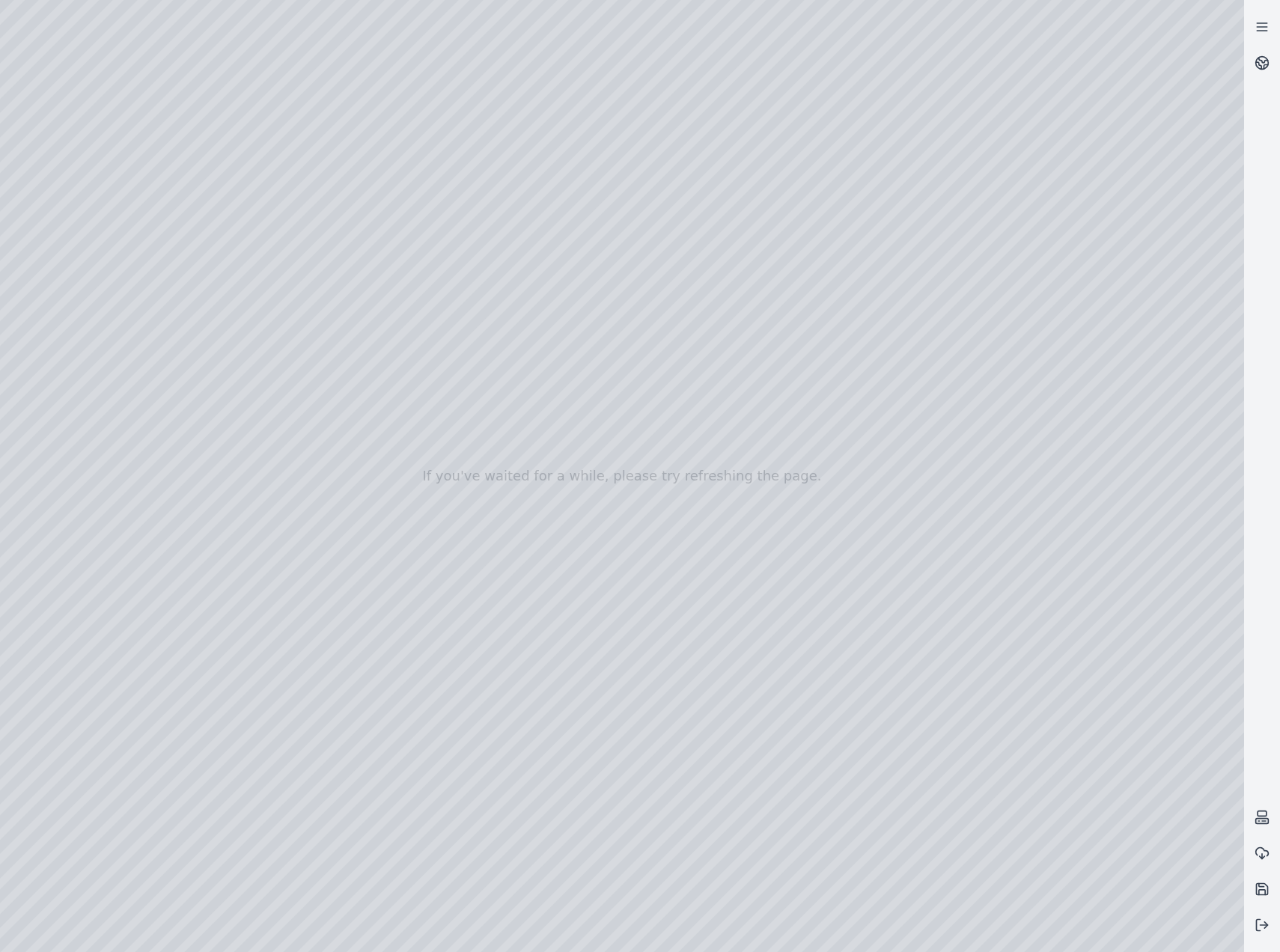
drag, startPoint x: 439, startPoint y: 671, endPoint x: 507, endPoint y: 694, distance: 71.8
drag, startPoint x: 574, startPoint y: 687, endPoint x: 485, endPoint y: 623, distance: 109.6
drag, startPoint x: 805, startPoint y: 781, endPoint x: 515, endPoint y: 572, distance: 357.5
drag, startPoint x: 457, startPoint y: 586, endPoint x: 565, endPoint y: 908, distance: 339.6
drag, startPoint x: 474, startPoint y: 706, endPoint x: 647, endPoint y: 883, distance: 247.5
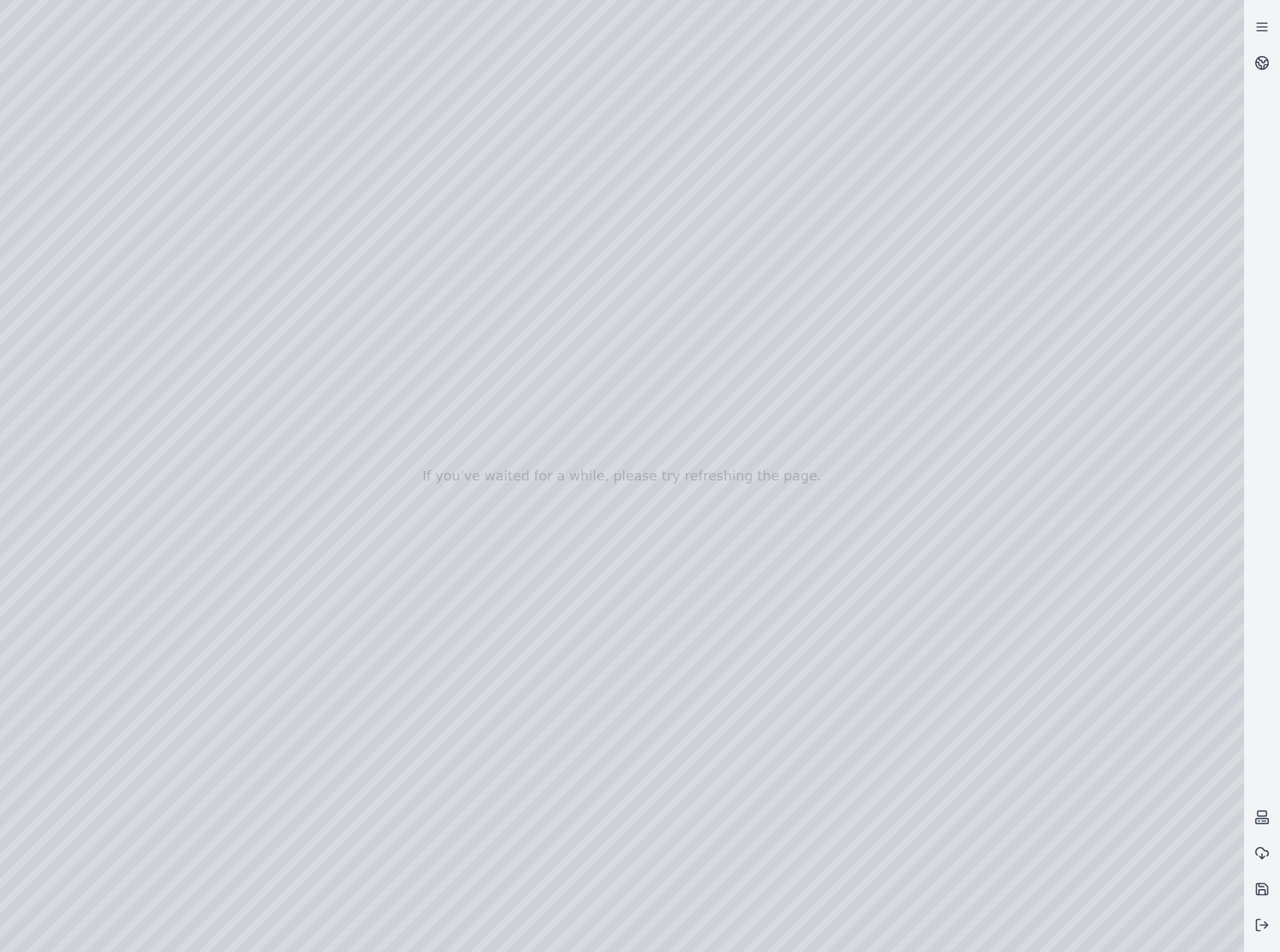
drag, startPoint x: 209, startPoint y: 656, endPoint x: 692, endPoint y: 760, distance: 494.1
drag, startPoint x: 415, startPoint y: 696, endPoint x: 688, endPoint y: 728, distance: 274.9
drag, startPoint x: 1026, startPoint y: 709, endPoint x: 789, endPoint y: 691, distance: 237.7
drag, startPoint x: 817, startPoint y: 724, endPoint x: 348, endPoint y: 499, distance: 520.2
drag, startPoint x: 622, startPoint y: 616, endPoint x: 432, endPoint y: 538, distance: 205.4
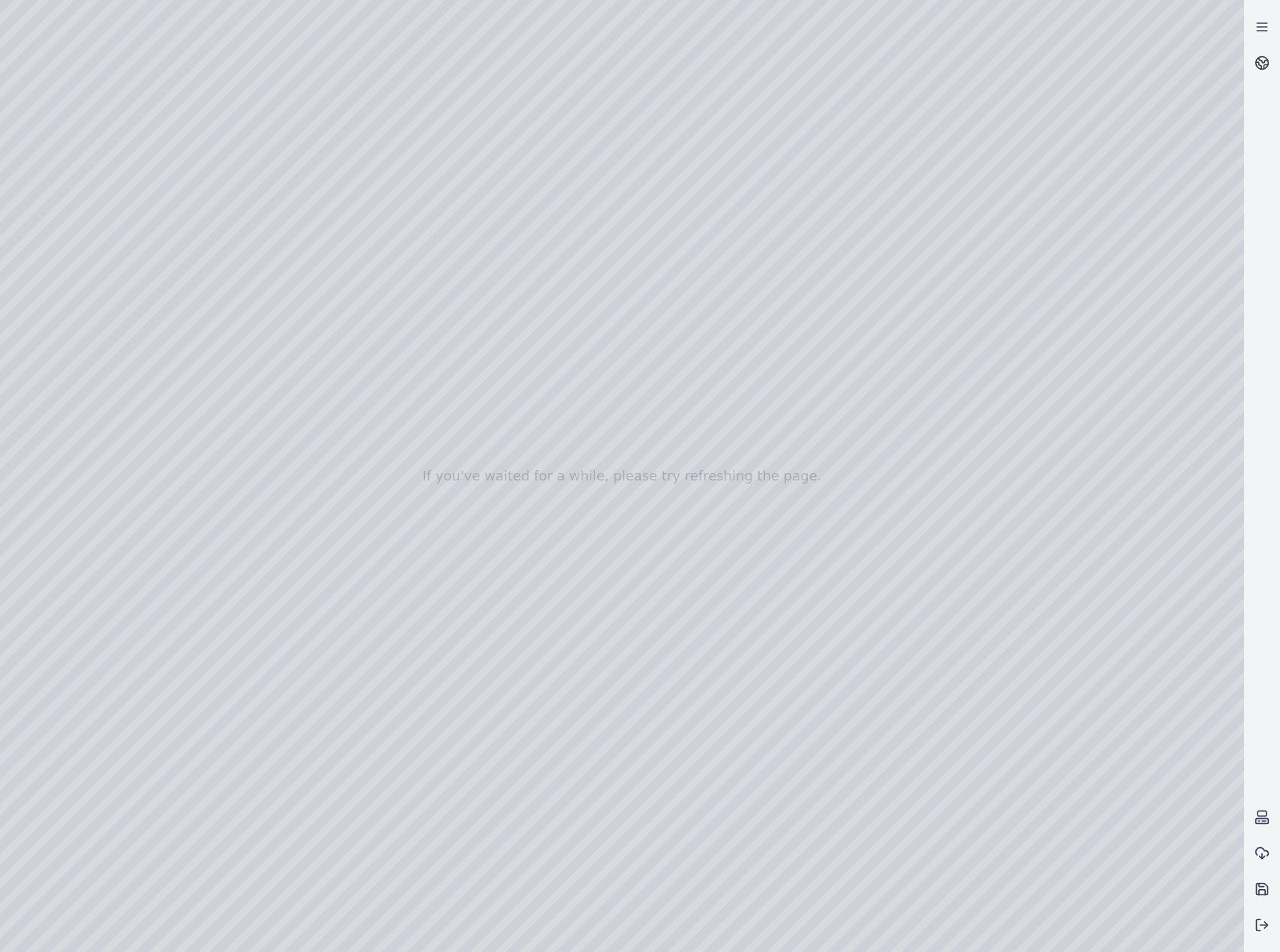
click at [10, 190] on div at bounding box center [622, 476] width 1244 height 952
click at [11, 182] on div at bounding box center [622, 476] width 1244 height 952
click at [76, 417] on div at bounding box center [622, 476] width 1244 height 952
click at [101, 316] on div at bounding box center [622, 476] width 1244 height 952
click at [273, 700] on div at bounding box center [622, 476] width 1244 height 952
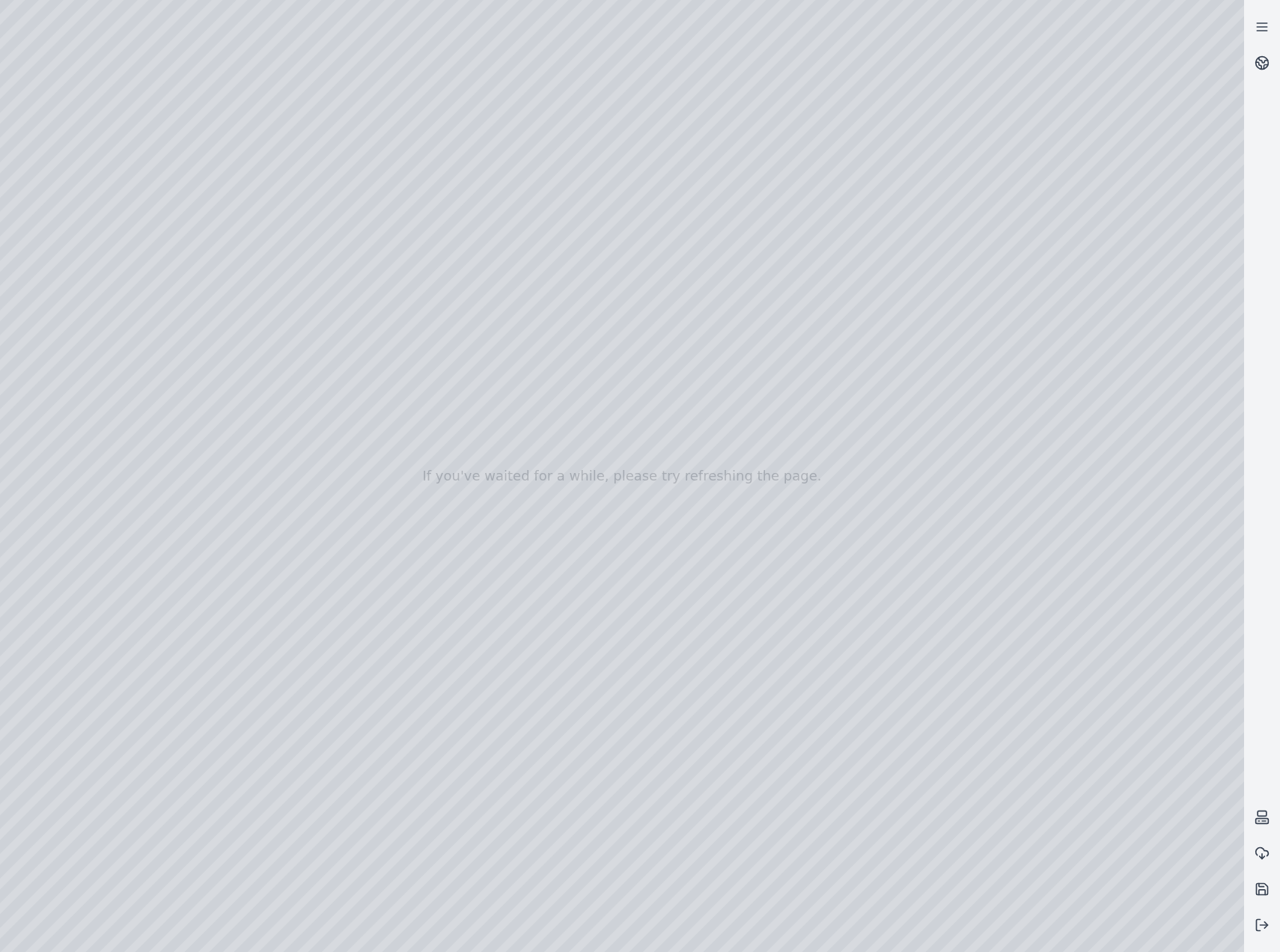
click at [365, 673] on div at bounding box center [622, 476] width 1244 height 952
click at [380, 851] on div at bounding box center [622, 476] width 1244 height 952
click at [179, 70] on div at bounding box center [622, 476] width 1244 height 952
drag, startPoint x: 296, startPoint y: 510, endPoint x: 507, endPoint y: 631, distance: 243.2
drag, startPoint x: 156, startPoint y: 625, endPoint x: 827, endPoint y: 933, distance: 738.3
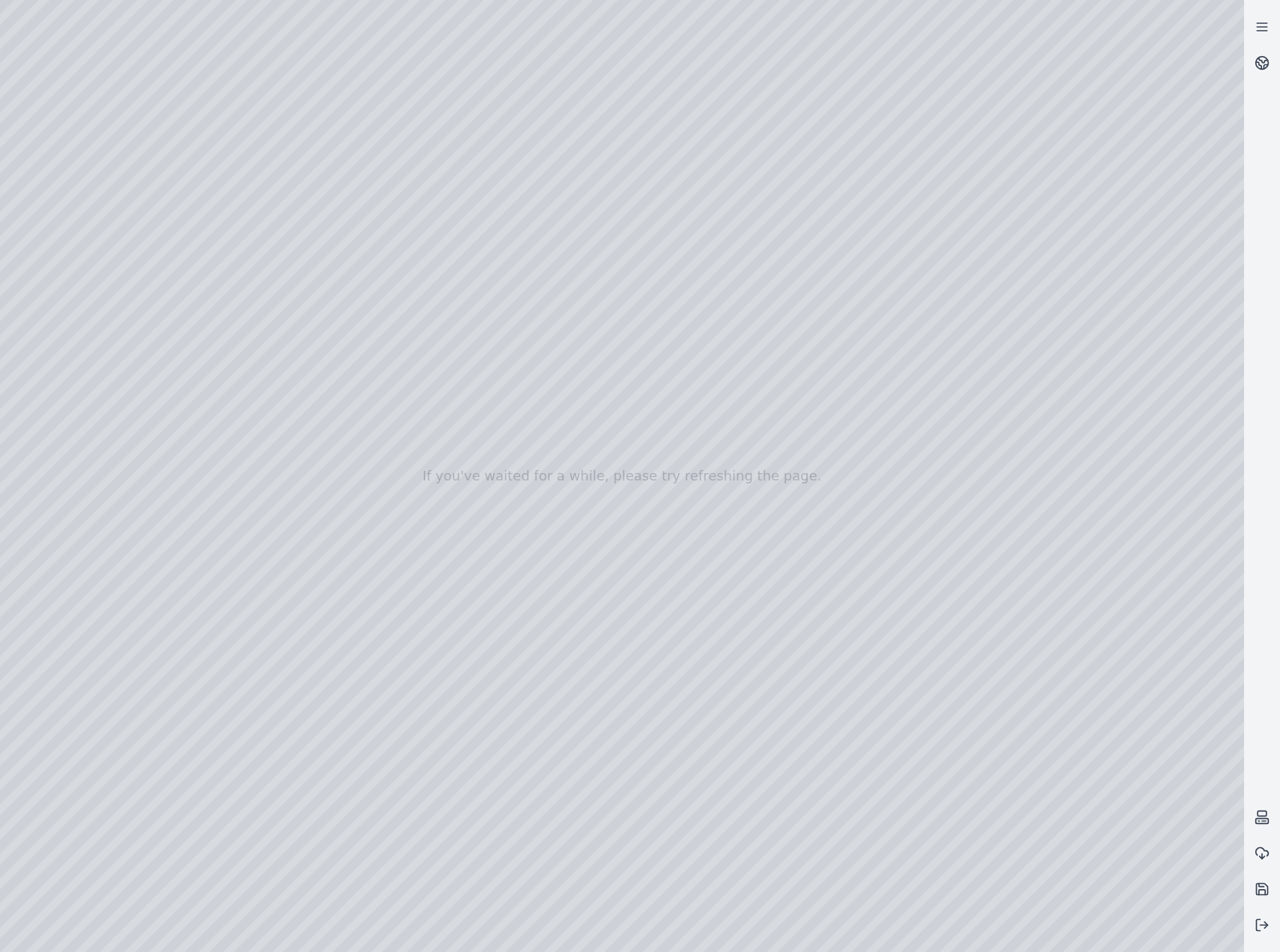
drag, startPoint x: 176, startPoint y: 672, endPoint x: 561, endPoint y: 761, distance: 395.2
drag, startPoint x: 836, startPoint y: 847, endPoint x: 226, endPoint y: 608, distance: 655.1
drag, startPoint x: 884, startPoint y: 755, endPoint x: 554, endPoint y: 672, distance: 340.3
click at [107, 320] on div at bounding box center [622, 476] width 1244 height 952
click at [275, 708] on div at bounding box center [622, 476] width 1244 height 952
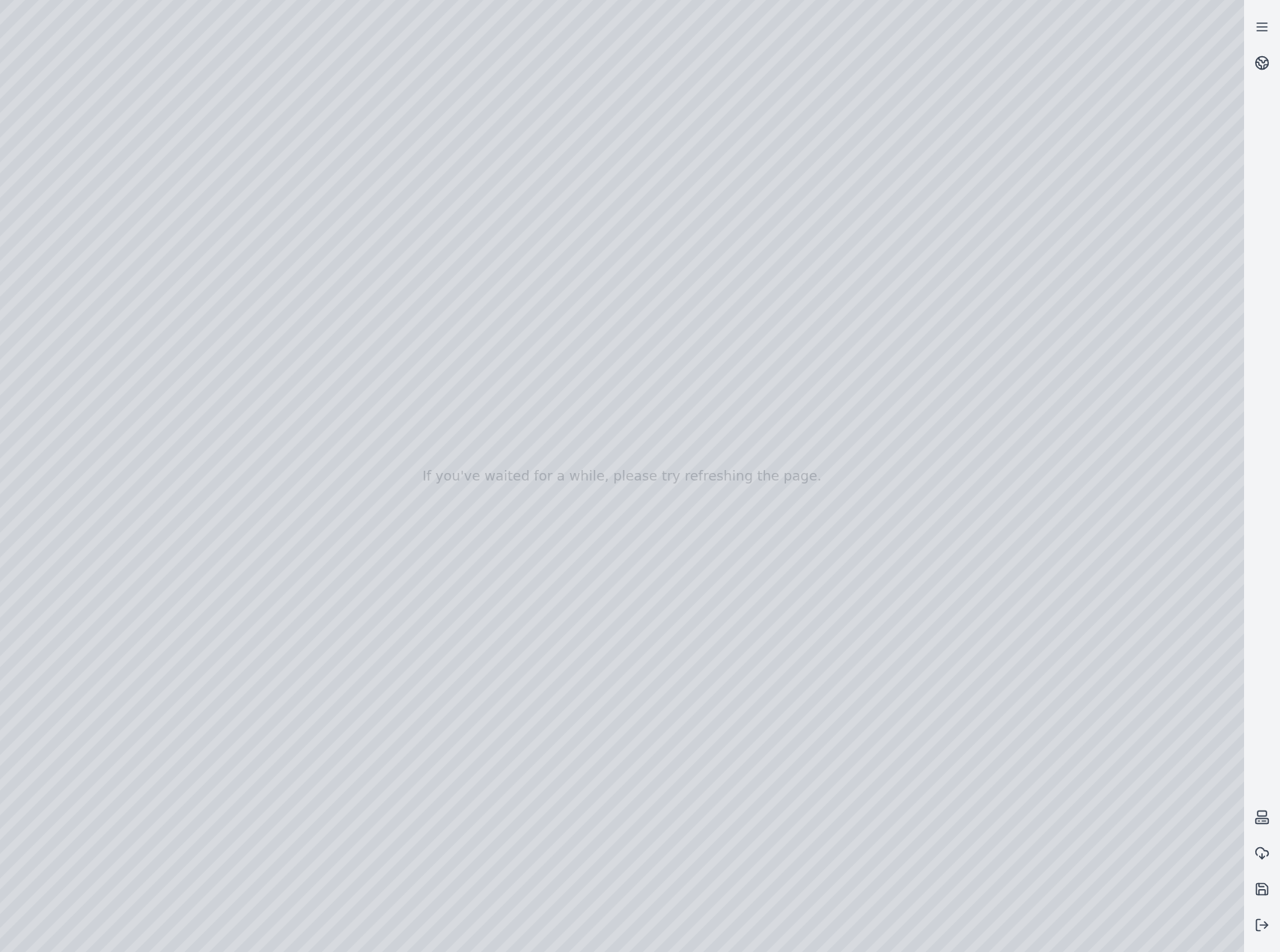
click at [274, 691] on div at bounding box center [622, 476] width 1244 height 952
click at [427, 810] on div at bounding box center [622, 476] width 1244 height 952
click at [418, 849] on div at bounding box center [622, 476] width 1244 height 952
drag, startPoint x: 709, startPoint y: 807, endPoint x: 650, endPoint y: 785, distance: 63.0
drag, startPoint x: 777, startPoint y: 733, endPoint x: 628, endPoint y: 686, distance: 156.2
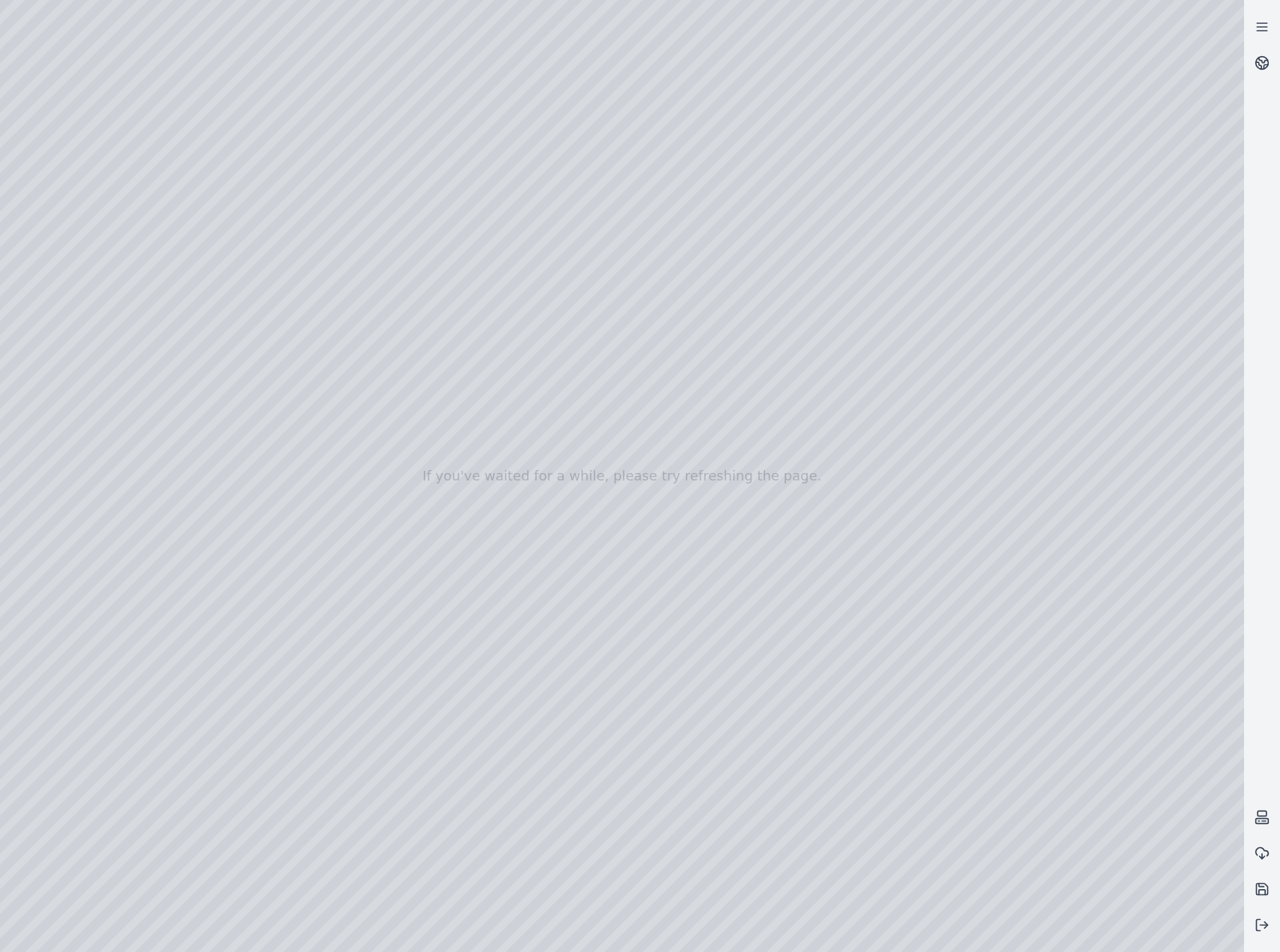
drag, startPoint x: 674, startPoint y: 747, endPoint x: 685, endPoint y: 760, distance: 17.0
drag, startPoint x: 571, startPoint y: 646, endPoint x: 707, endPoint y: 666, distance: 137.5
drag, startPoint x: 722, startPoint y: 795, endPoint x: 738, endPoint y: 791, distance: 16.5
drag, startPoint x: 663, startPoint y: 730, endPoint x: 1179, endPoint y: 883, distance: 538.2
click at [269, 702] on div at bounding box center [622, 476] width 1244 height 952
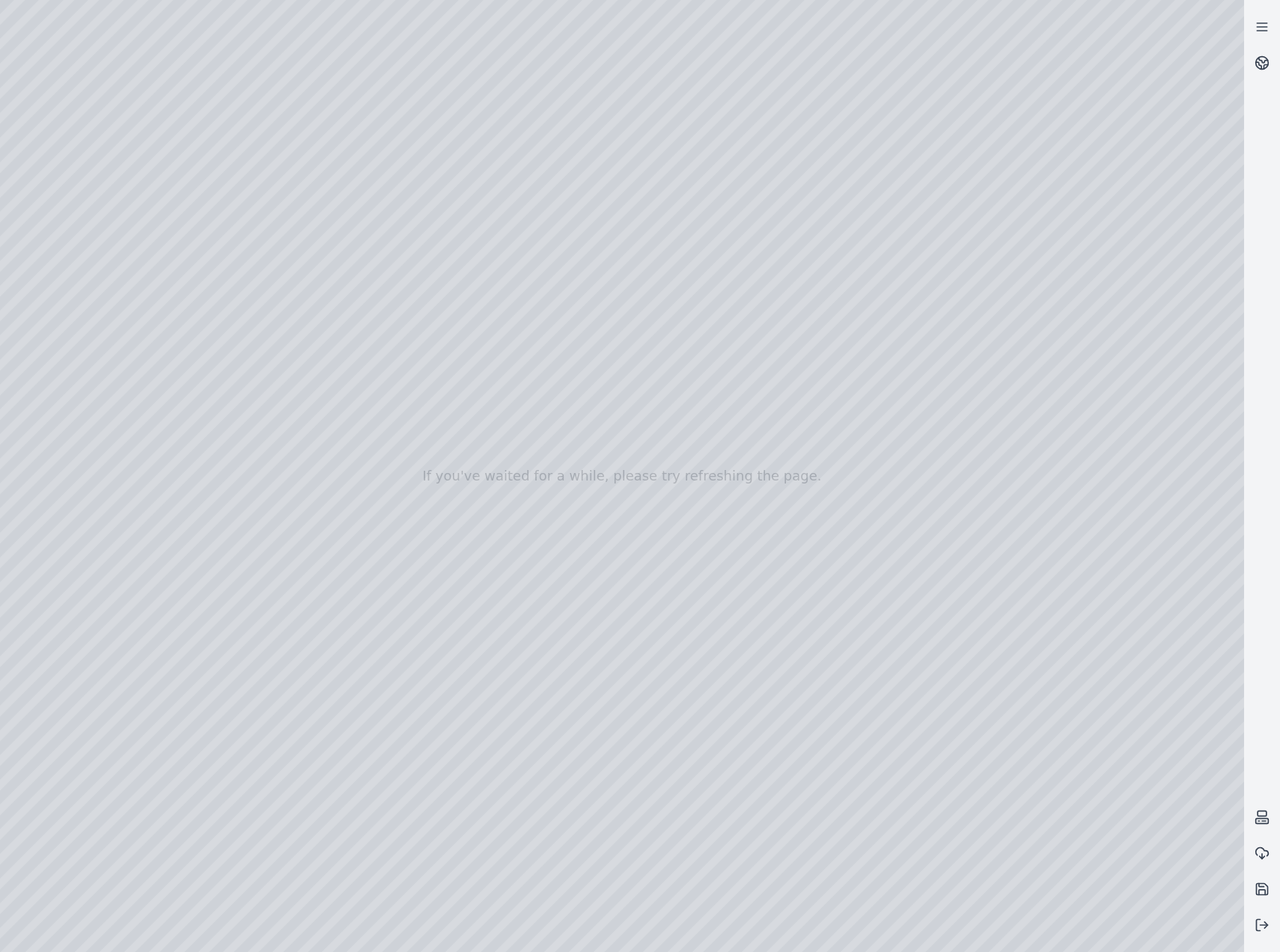
click at [310, 734] on div at bounding box center [622, 476] width 1244 height 952
click at [405, 858] on div at bounding box center [622, 476] width 1244 height 952
click at [184, 69] on div at bounding box center [622, 476] width 1244 height 952
drag, startPoint x: 691, startPoint y: 627, endPoint x: 714, endPoint y: 626, distance: 23.0
click at [714, 626] on div at bounding box center [622, 476] width 1244 height 952
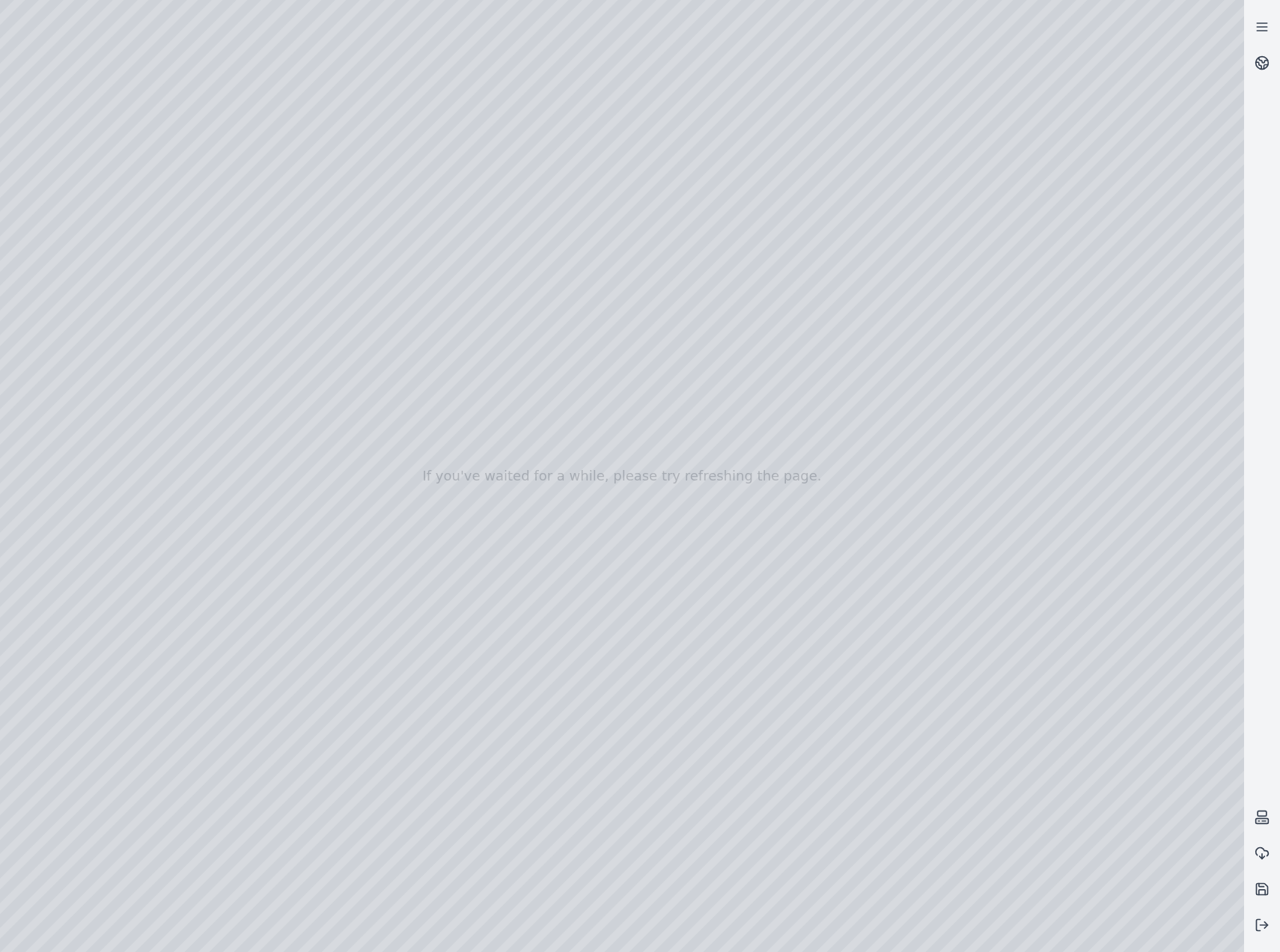
drag, startPoint x: 630, startPoint y: 727, endPoint x: 612, endPoint y: 693, distance: 38.5
drag, startPoint x: 583, startPoint y: 666, endPoint x: 739, endPoint y: 720, distance: 165.1
drag, startPoint x: 869, startPoint y: 723, endPoint x: 1107, endPoint y: 718, distance: 238.1
drag, startPoint x: 438, startPoint y: 747, endPoint x: 970, endPoint y: 576, distance: 558.8
drag, startPoint x: 378, startPoint y: 727, endPoint x: 897, endPoint y: 649, distance: 524.8
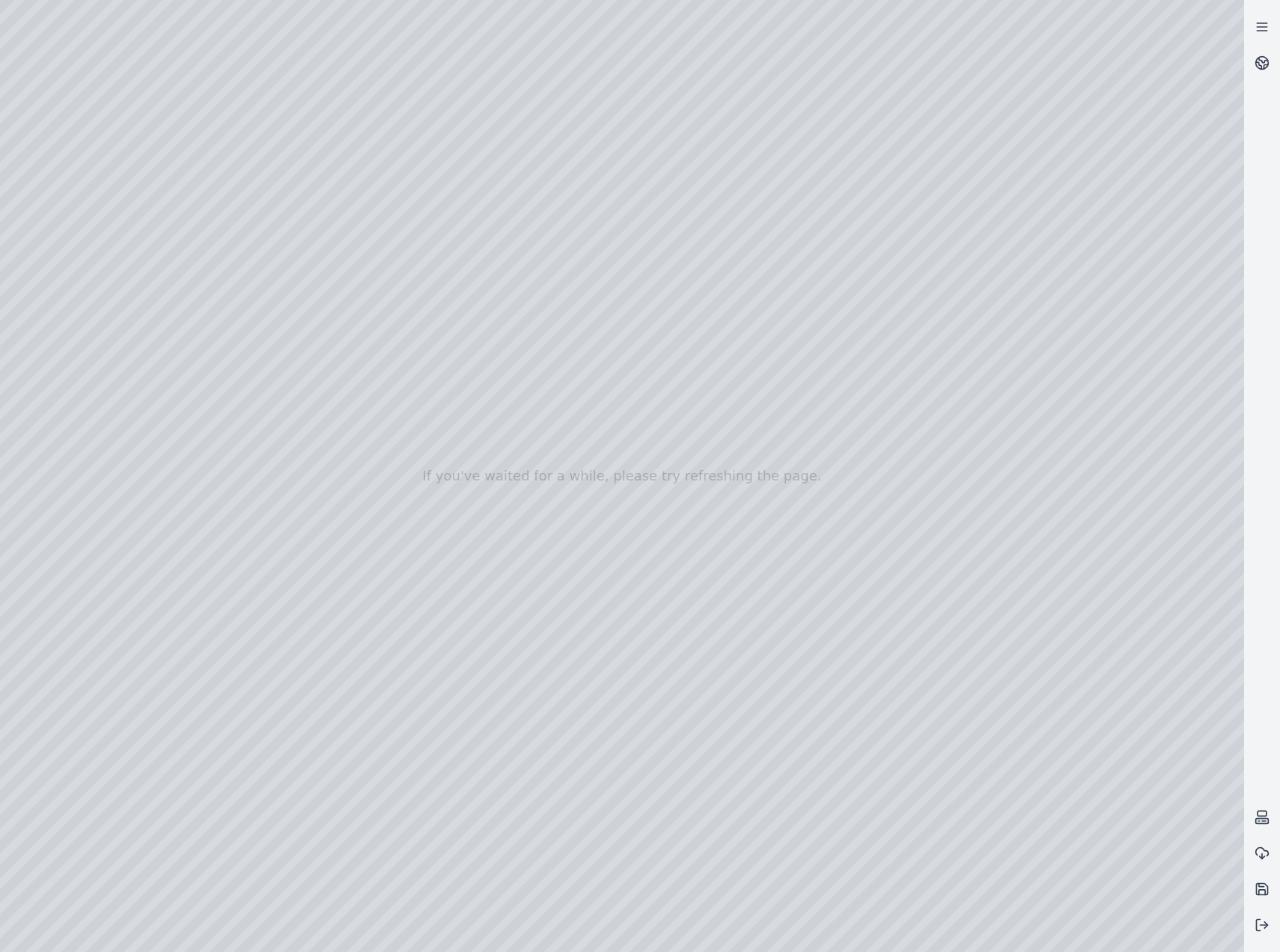
drag, startPoint x: 966, startPoint y: 742, endPoint x: 989, endPoint y: 730, distance: 25.9
click at [89, 323] on div at bounding box center [622, 476] width 1244 height 952
click at [265, 701] on div at bounding box center [622, 476] width 1244 height 952
click at [280, 706] on div at bounding box center [622, 476] width 1244 height 952
click at [412, 867] on div at bounding box center [622, 476] width 1244 height 952
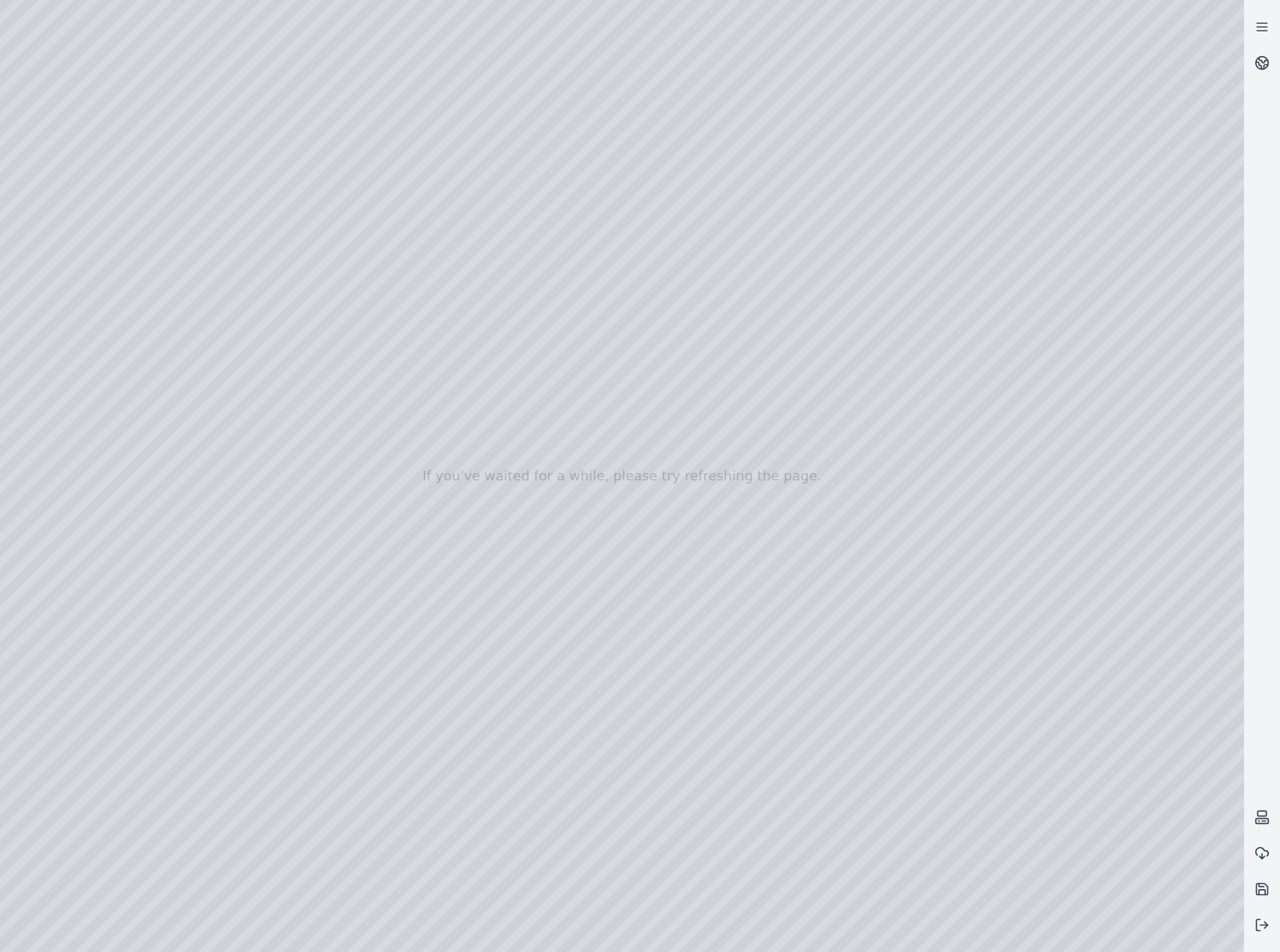
click at [192, 70] on div at bounding box center [622, 476] width 1244 height 952
drag, startPoint x: 370, startPoint y: 710, endPoint x: 816, endPoint y: 667, distance: 448.1
drag, startPoint x: 513, startPoint y: 696, endPoint x: 545, endPoint y: 690, distance: 32.6
drag, startPoint x: 971, startPoint y: 688, endPoint x: 890, endPoint y: 685, distance: 81.1
drag, startPoint x: 1055, startPoint y: 692, endPoint x: 315, endPoint y: 612, distance: 744.3
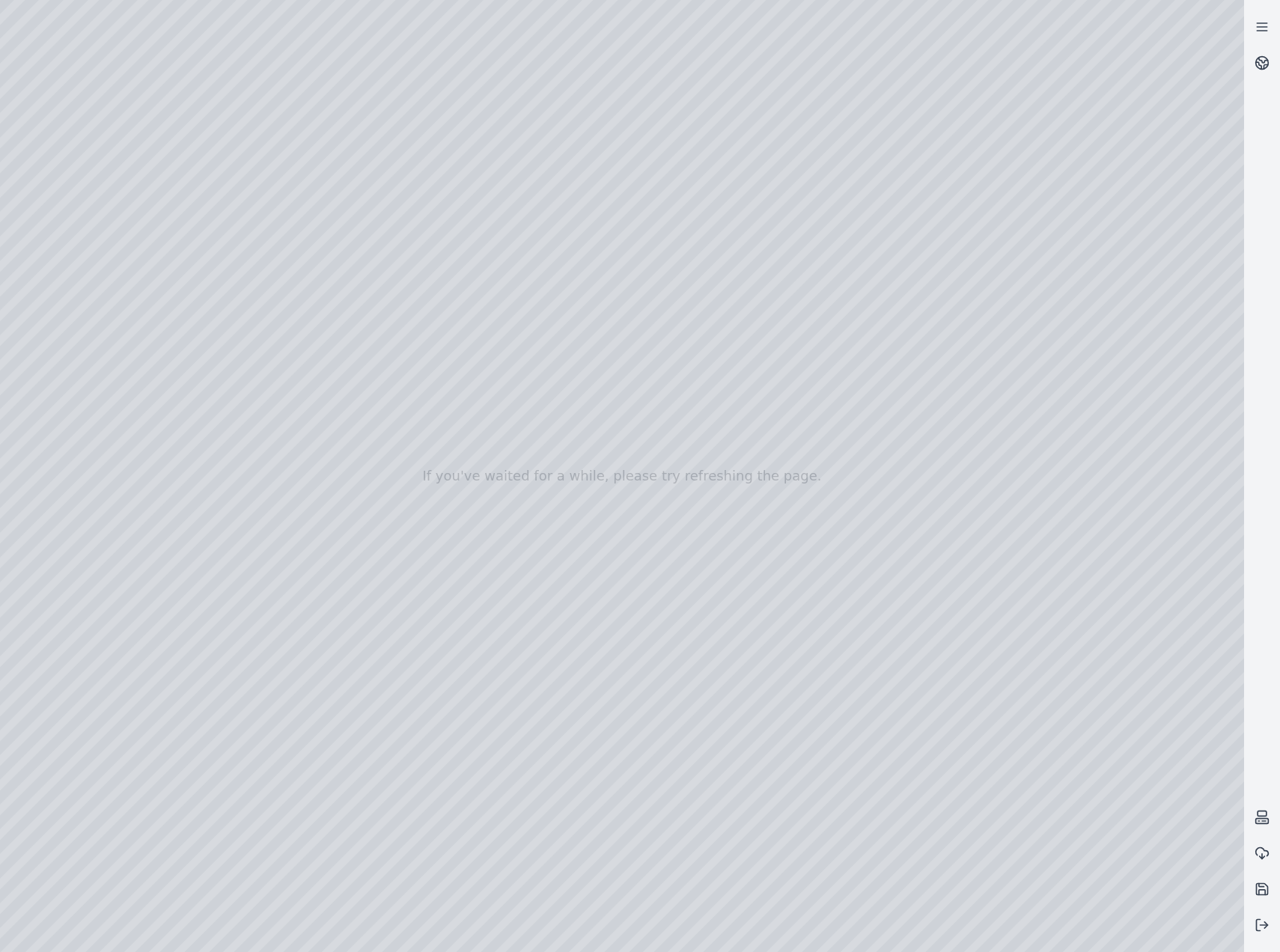
drag, startPoint x: 867, startPoint y: 690, endPoint x: 715, endPoint y: 687, distance: 152.0
drag, startPoint x: 853, startPoint y: 739, endPoint x: 170, endPoint y: 652, distance: 688.5
drag, startPoint x: 703, startPoint y: 739, endPoint x: 713, endPoint y: 752, distance: 16.4
drag, startPoint x: 658, startPoint y: 711, endPoint x: 708, endPoint y: 843, distance: 141.2
drag, startPoint x: 886, startPoint y: 785, endPoint x: 821, endPoint y: 786, distance: 65.0
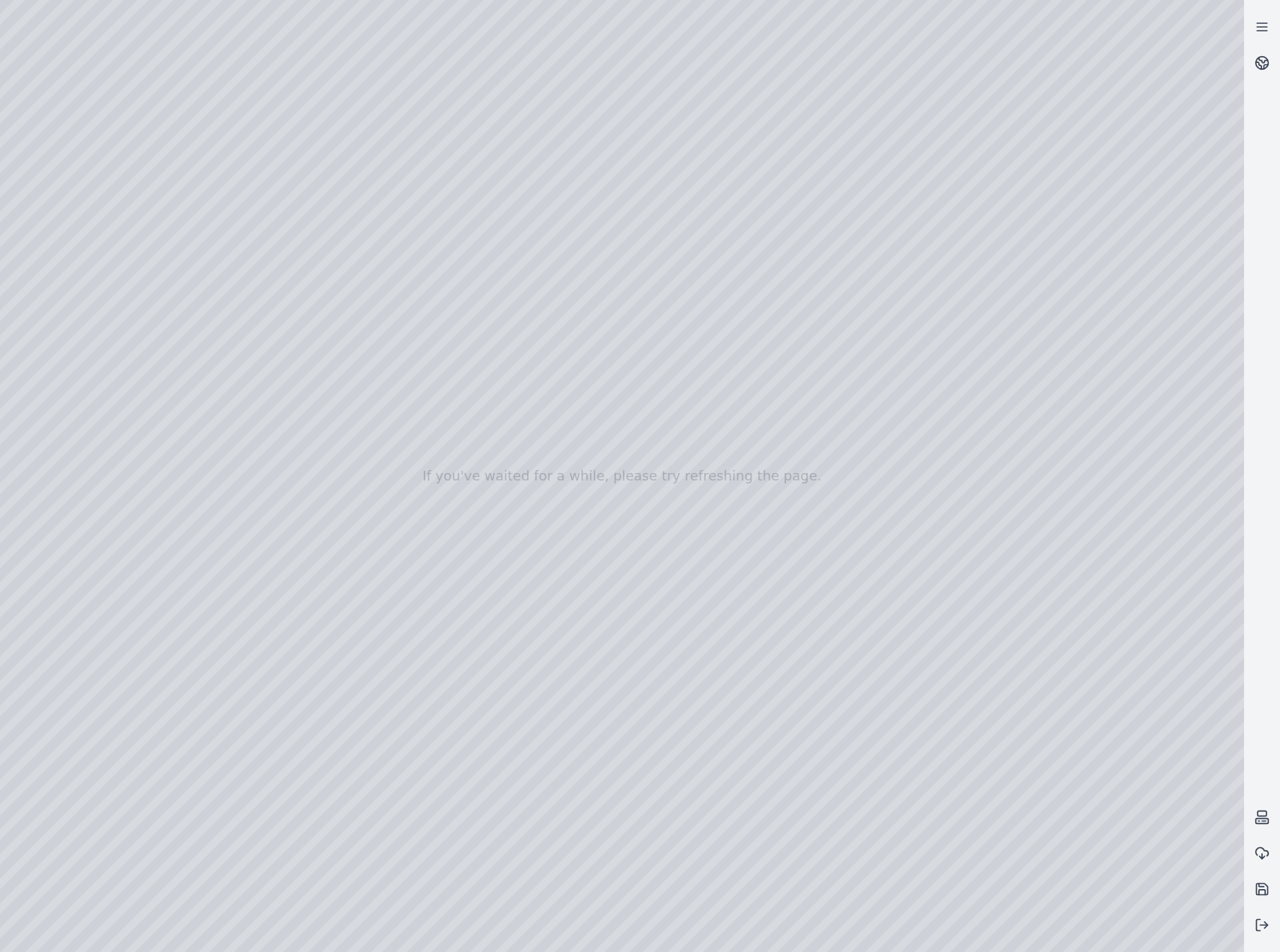
drag, startPoint x: 885, startPoint y: 771, endPoint x: 345, endPoint y: 726, distance: 541.9
drag, startPoint x: 440, startPoint y: 482, endPoint x: 483, endPoint y: 501, distance: 47.0
drag, startPoint x: 828, startPoint y: 654, endPoint x: 971, endPoint y: 653, distance: 143.0
drag, startPoint x: 777, startPoint y: 669, endPoint x: 1045, endPoint y: 597, distance: 277.5
drag, startPoint x: 362, startPoint y: 685, endPoint x: 983, endPoint y: 566, distance: 632.3
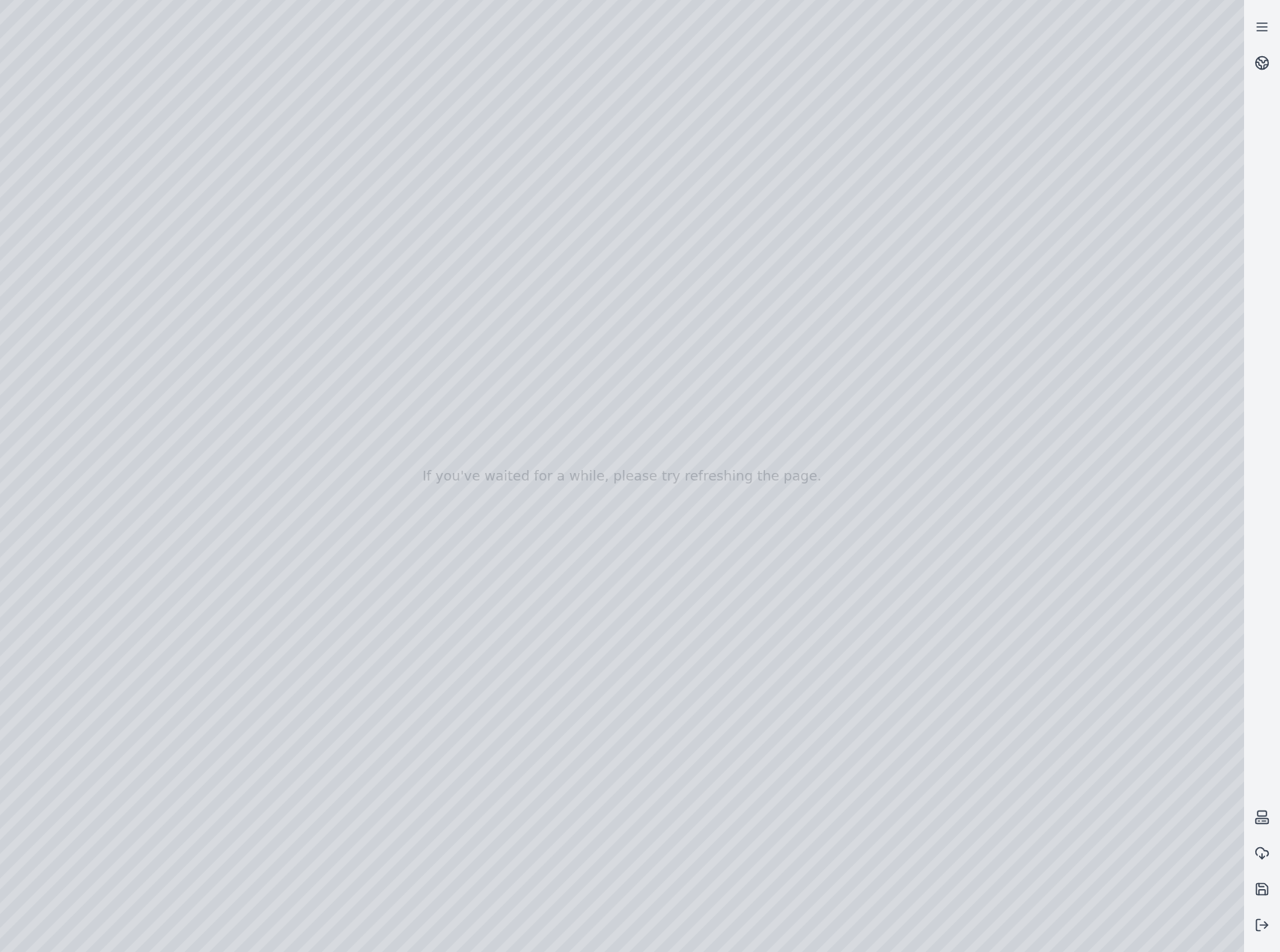
drag, startPoint x: 691, startPoint y: 685, endPoint x: 749, endPoint y: 674, distance: 59.0
drag, startPoint x: 560, startPoint y: 570, endPoint x: 814, endPoint y: 622, distance: 259.3
drag, startPoint x: 805, startPoint y: 669, endPoint x: 820, endPoint y: 667, distance: 15.1
click at [410, 655] on div at bounding box center [622, 476] width 1244 height 952
drag, startPoint x: 682, startPoint y: 708, endPoint x: 621, endPoint y: 700, distance: 61.5
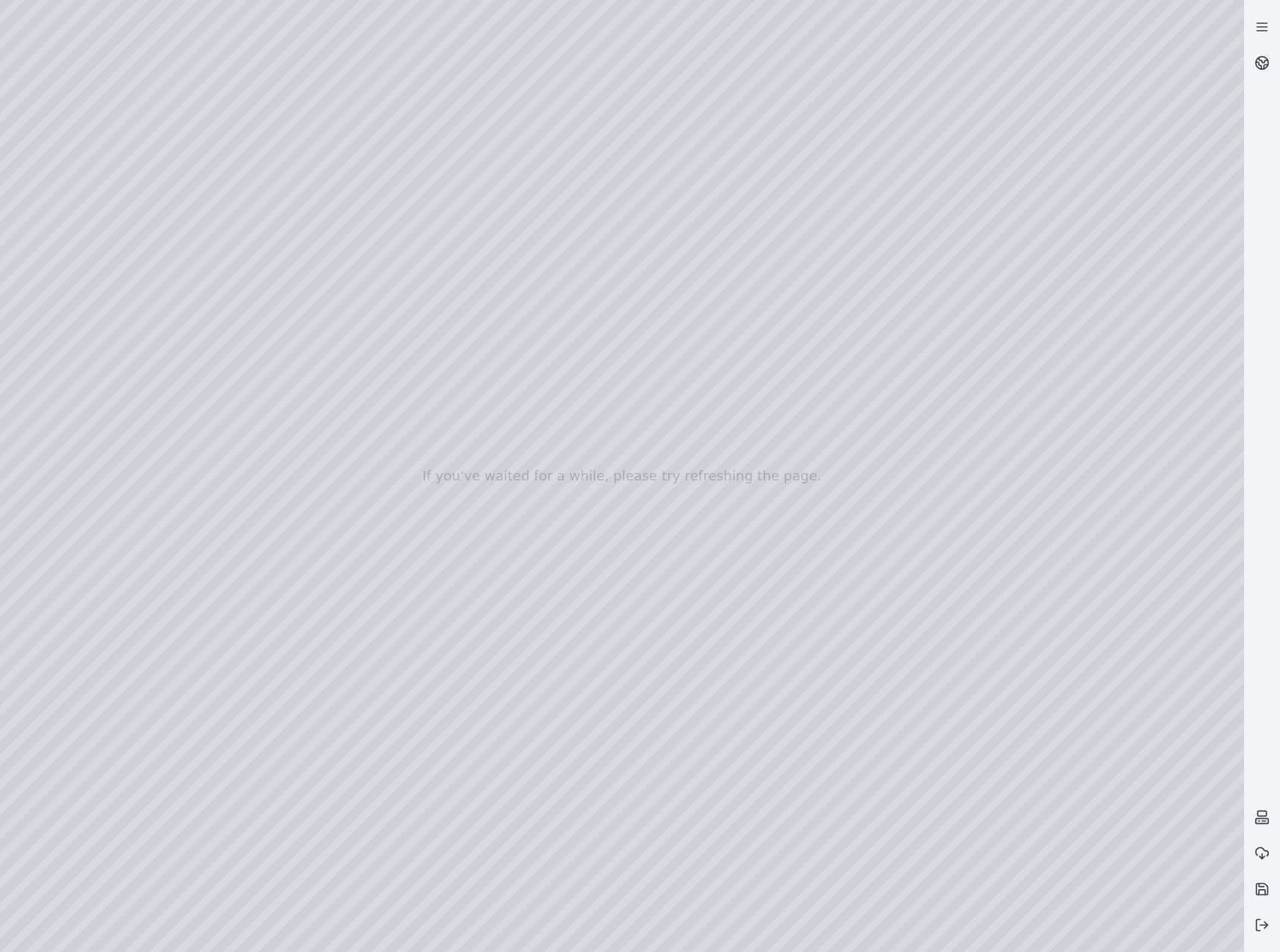
drag, startPoint x: 875, startPoint y: 825, endPoint x: 782, endPoint y: 839, distance: 94.0
drag, startPoint x: 671, startPoint y: 542, endPoint x: 876, endPoint y: 560, distance: 205.8
drag, startPoint x: 853, startPoint y: 680, endPoint x: 495, endPoint y: 689, distance: 358.1
drag, startPoint x: 500, startPoint y: 491, endPoint x: 1113, endPoint y: 908, distance: 741.4
drag, startPoint x: 516, startPoint y: 507, endPoint x: 1141, endPoint y: 798, distance: 689.4
